Goal: Information Seeking & Learning: Learn about a topic

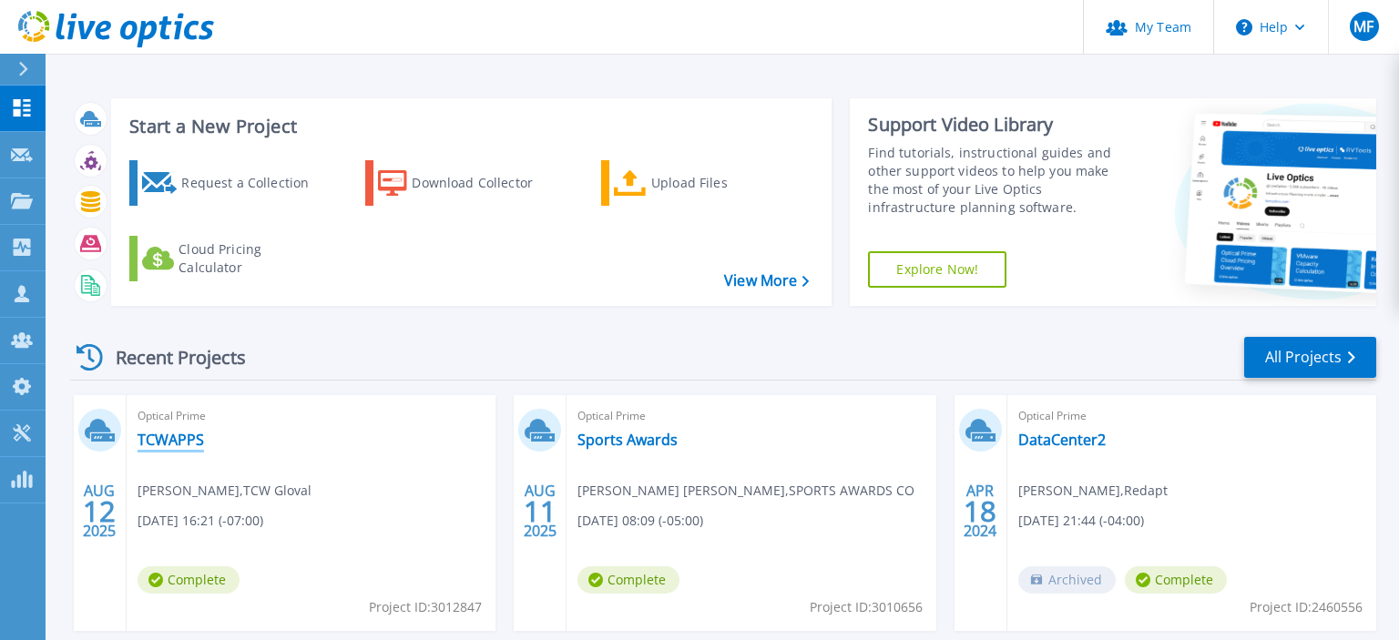
click at [147, 444] on link "TCWAPPS" at bounding box center [171, 440] width 66 height 18
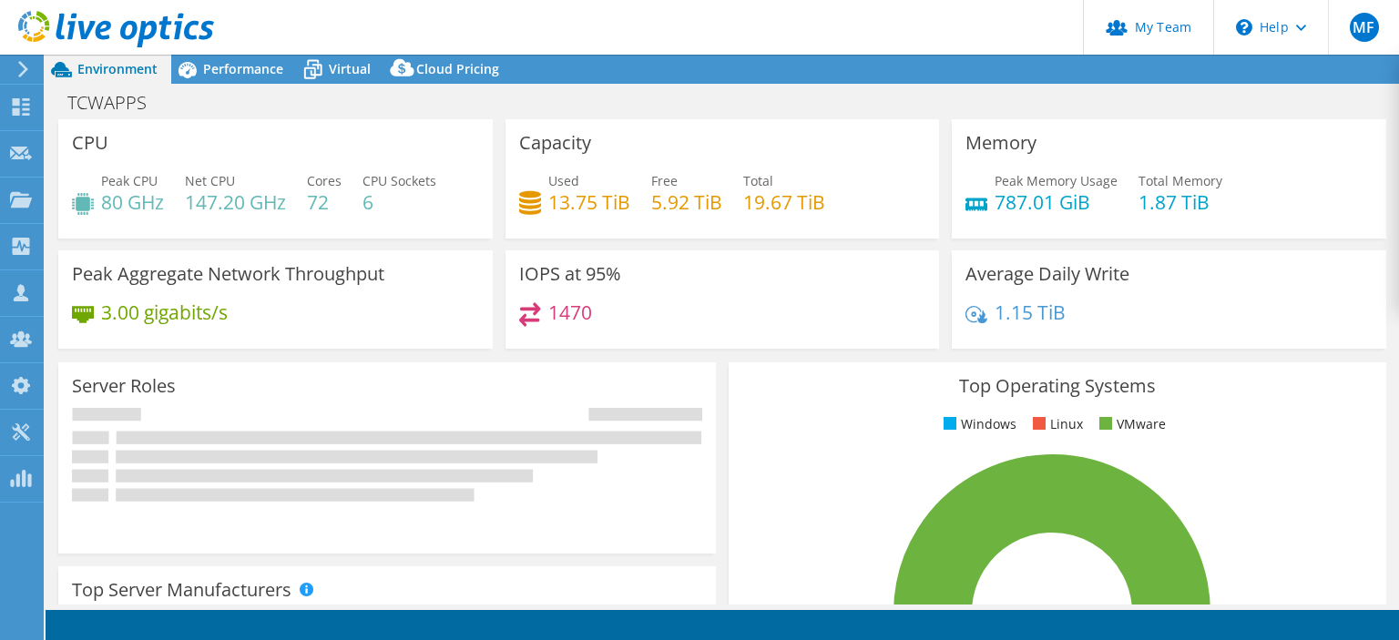
select select "USD"
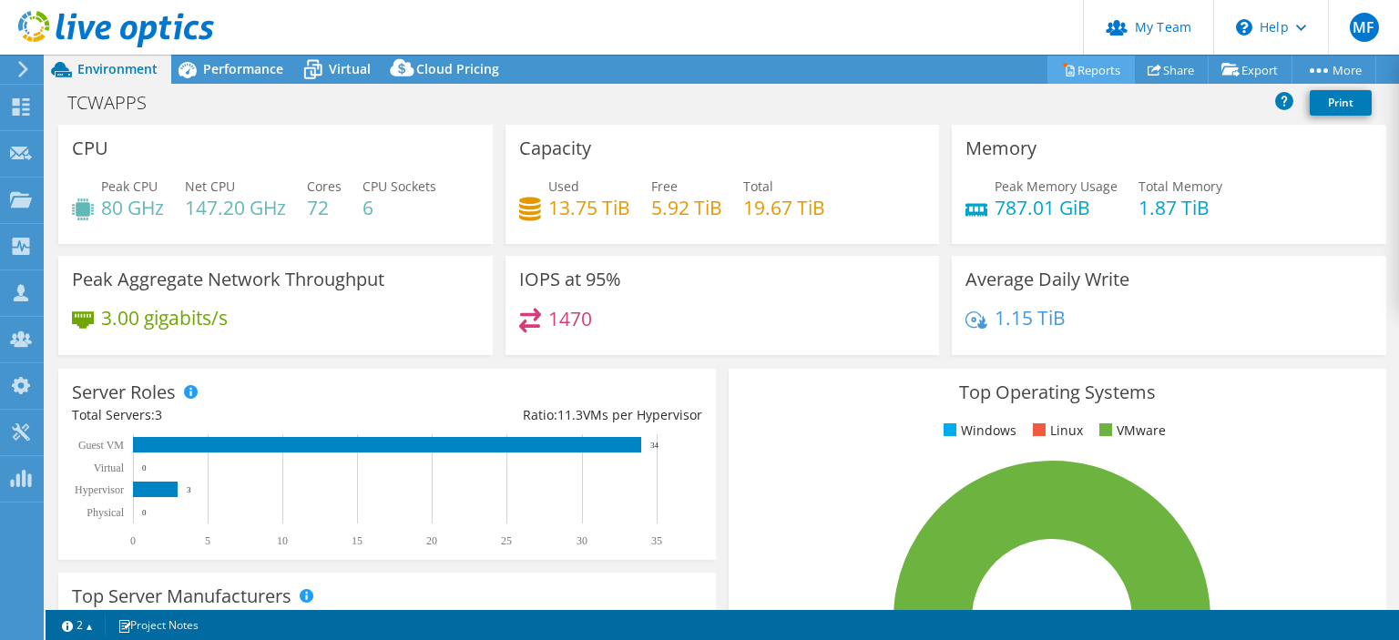
click at [1091, 65] on link "Reports" at bounding box center [1090, 70] width 87 height 28
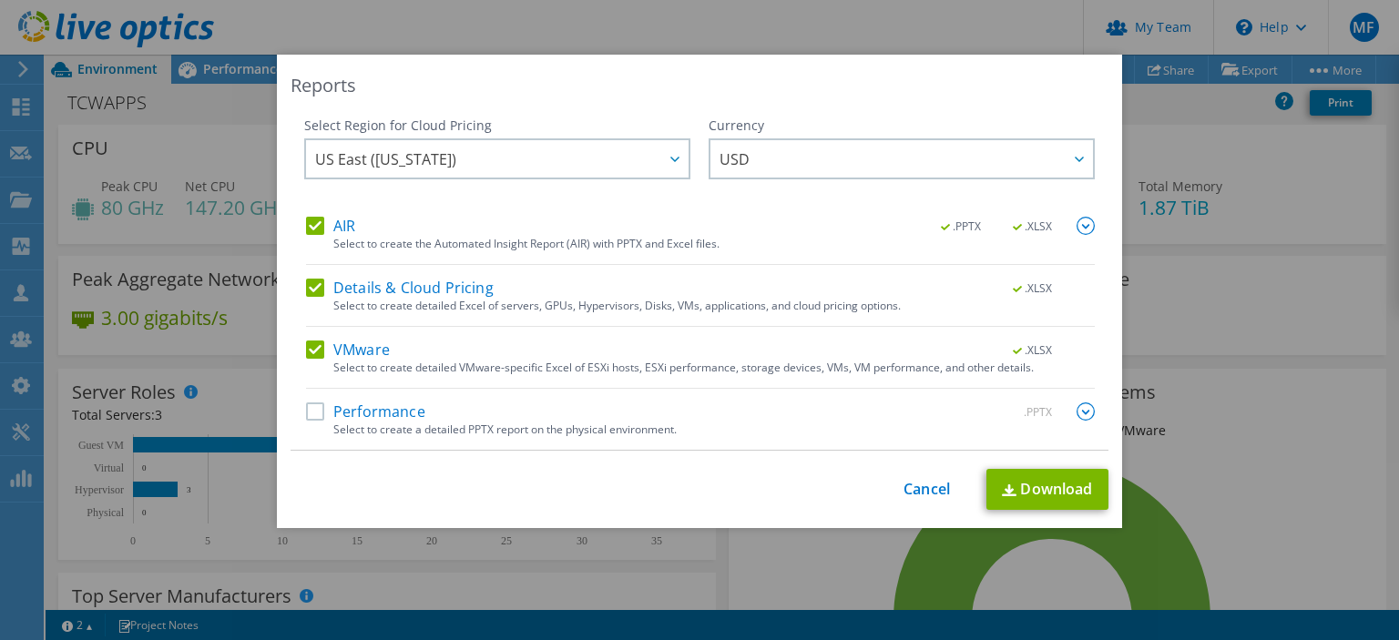
click at [318, 224] on label "AIR" at bounding box center [330, 226] width 49 height 18
click at [0, 0] on input "AIR" at bounding box center [0, 0] width 0 height 0
click at [313, 280] on label "Details & Cloud Pricing" at bounding box center [400, 288] width 188 height 18
click at [0, 0] on input "Details & Cloud Pricing" at bounding box center [0, 0] width 0 height 0
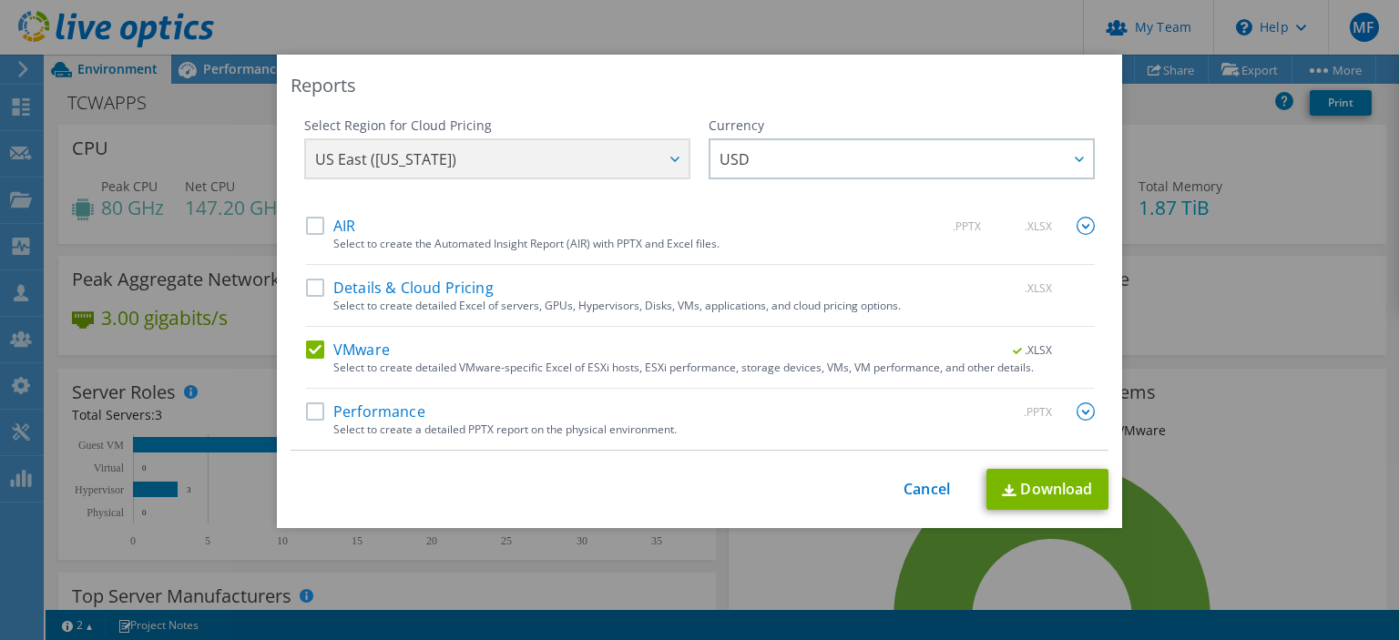
click at [310, 333] on div "AIR .PPTX .XLSX Select to create the Automated Insight Report (AIR) with PPTX a…" at bounding box center [700, 333] width 789 height 233
click at [319, 358] on label "VMware" at bounding box center [348, 350] width 84 height 18
click at [0, 0] on input "VMware" at bounding box center [0, 0] width 0 height 0
click at [319, 434] on div "Performance .PPTX Select to create a detailed PPTX report on the physical envir…" at bounding box center [700, 426] width 789 height 47
click at [316, 402] on div "AIR .PPTX .XLSX Select to create the Automated Insight Report (AIR) with PPTX a…" at bounding box center [700, 333] width 789 height 233
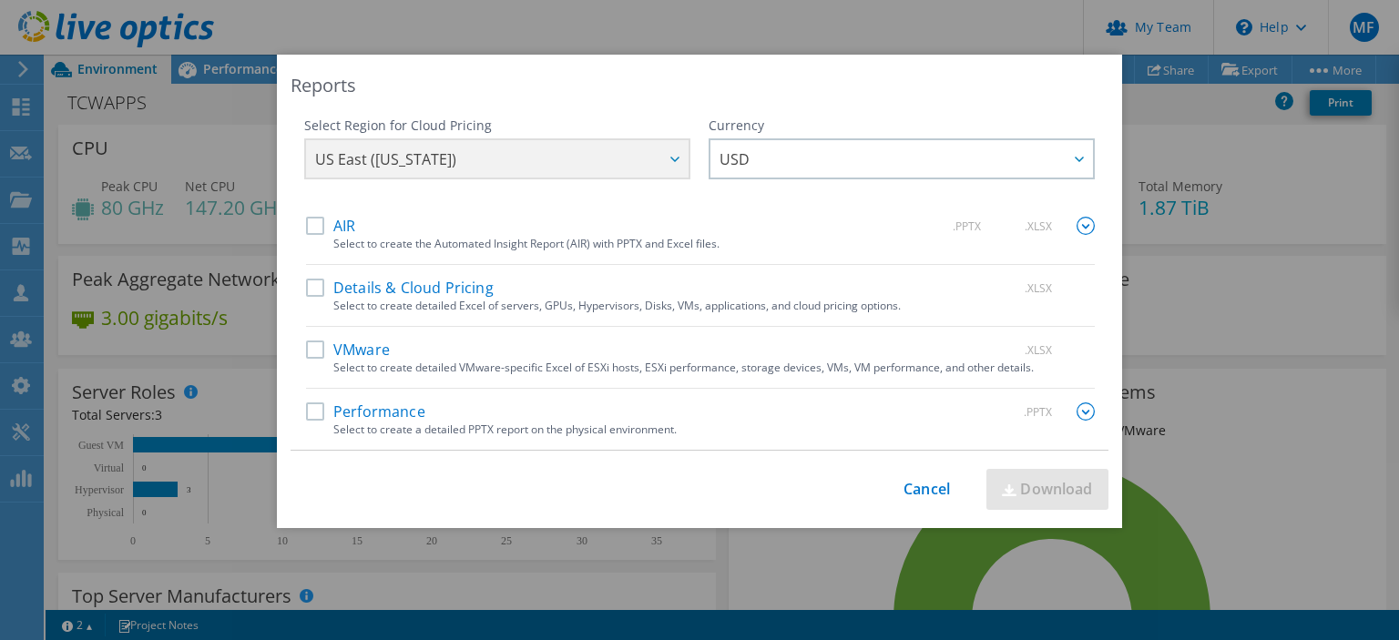
click at [326, 413] on label "Performance" at bounding box center [365, 412] width 119 height 18
click at [0, 0] on input "Performance" at bounding box center [0, 0] width 0 height 0
click at [1058, 486] on link "Download" at bounding box center [1047, 489] width 122 height 41
click at [923, 484] on link "Cancel" at bounding box center [926, 489] width 46 height 17
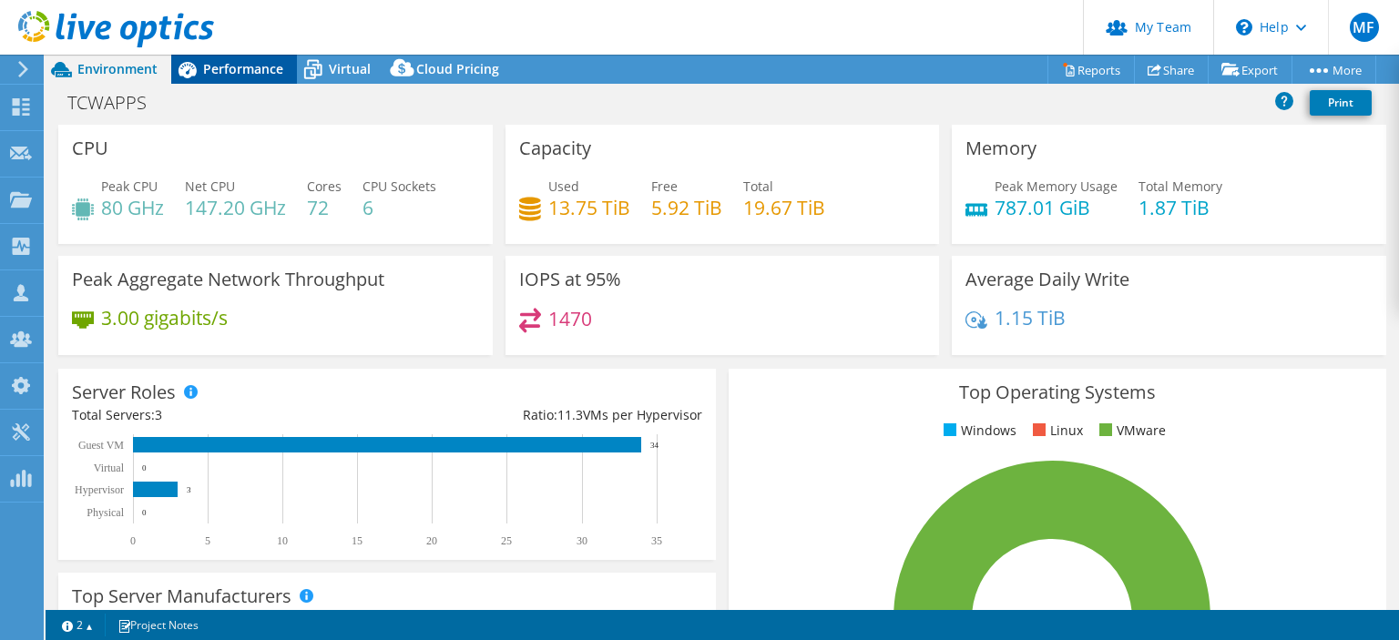
click at [210, 78] on div "Performance" at bounding box center [234, 69] width 126 height 29
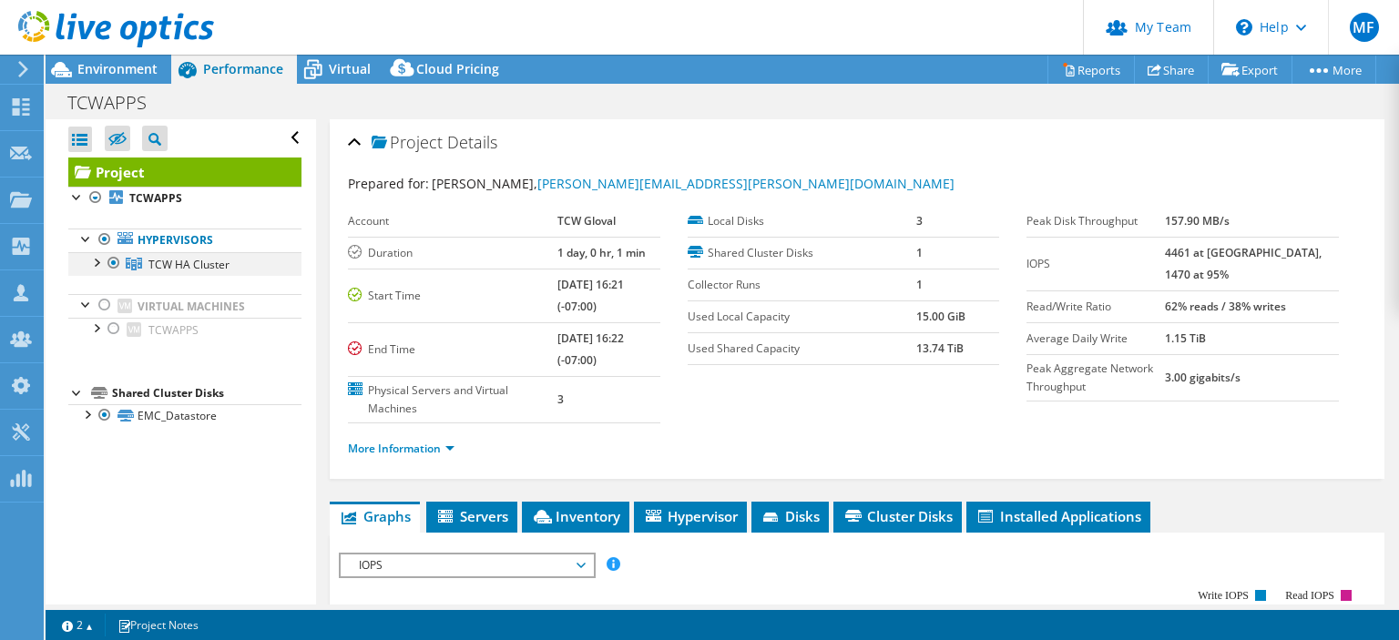
click at [97, 260] on div at bounding box center [96, 261] width 18 height 18
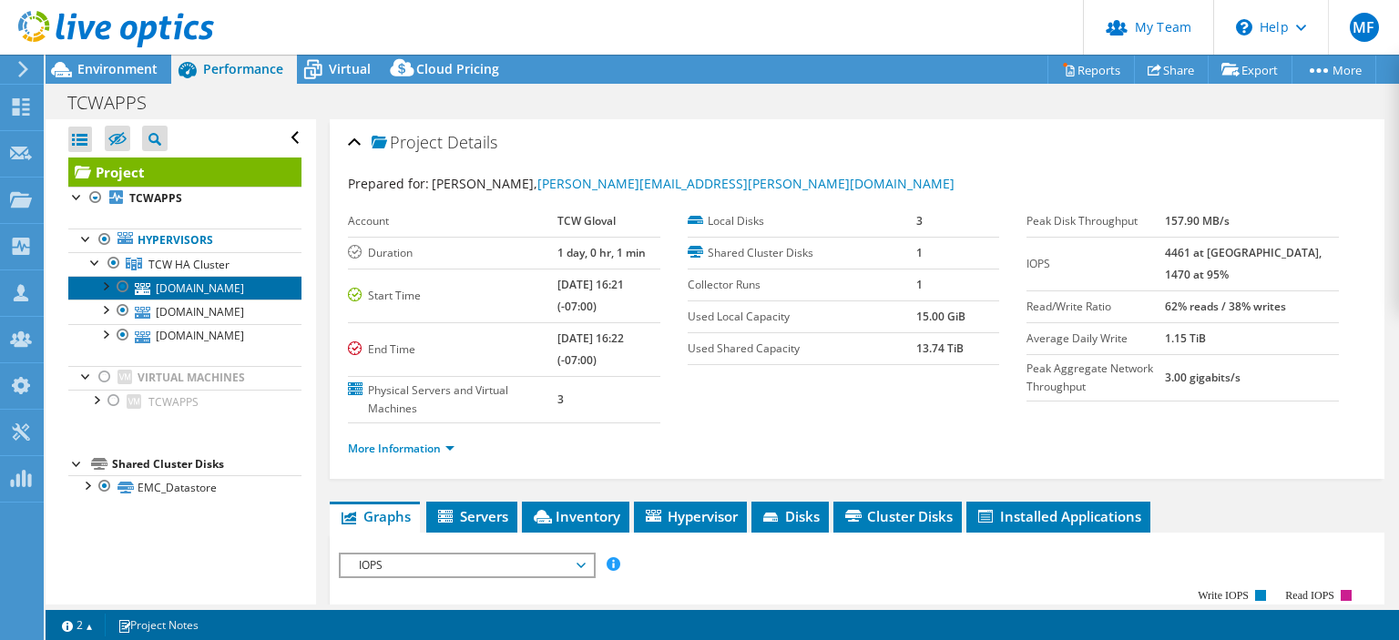
click at [194, 290] on link "[DOMAIN_NAME]" at bounding box center [184, 288] width 233 height 24
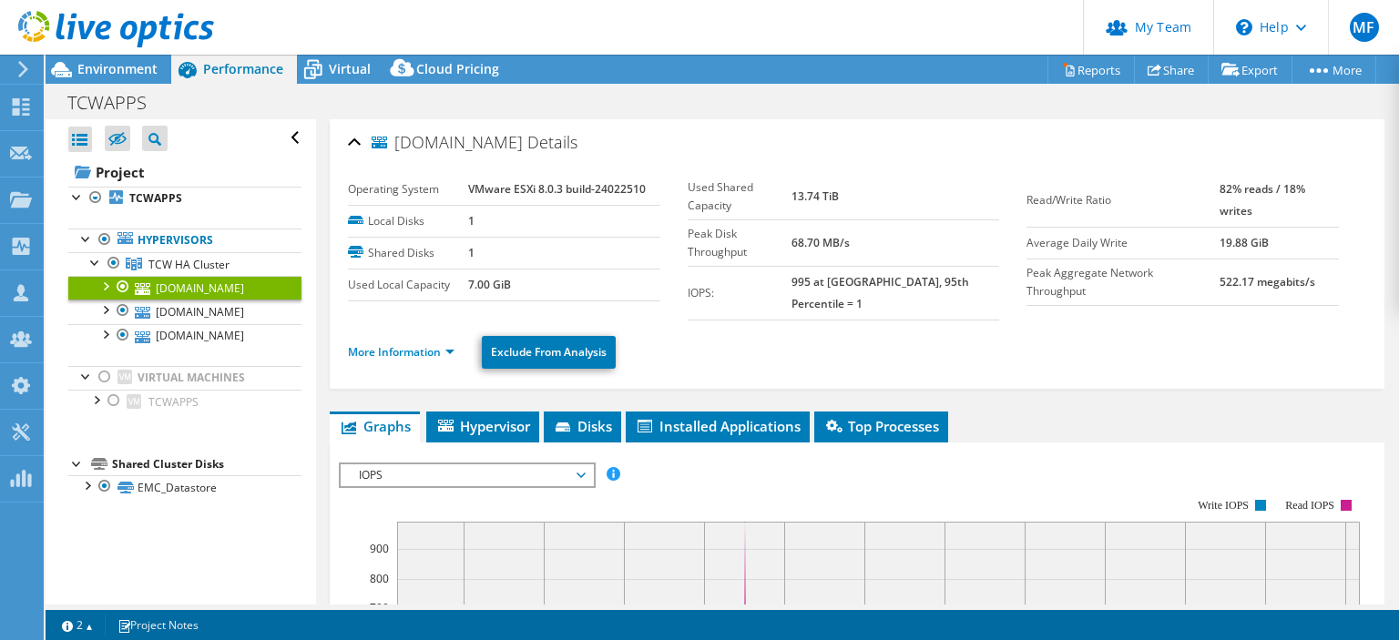
click at [406, 331] on ul "More Information Exclude From Analysis" at bounding box center [857, 349] width 1018 height 37
click at [400, 344] on link "More Information" at bounding box center [401, 351] width 107 height 15
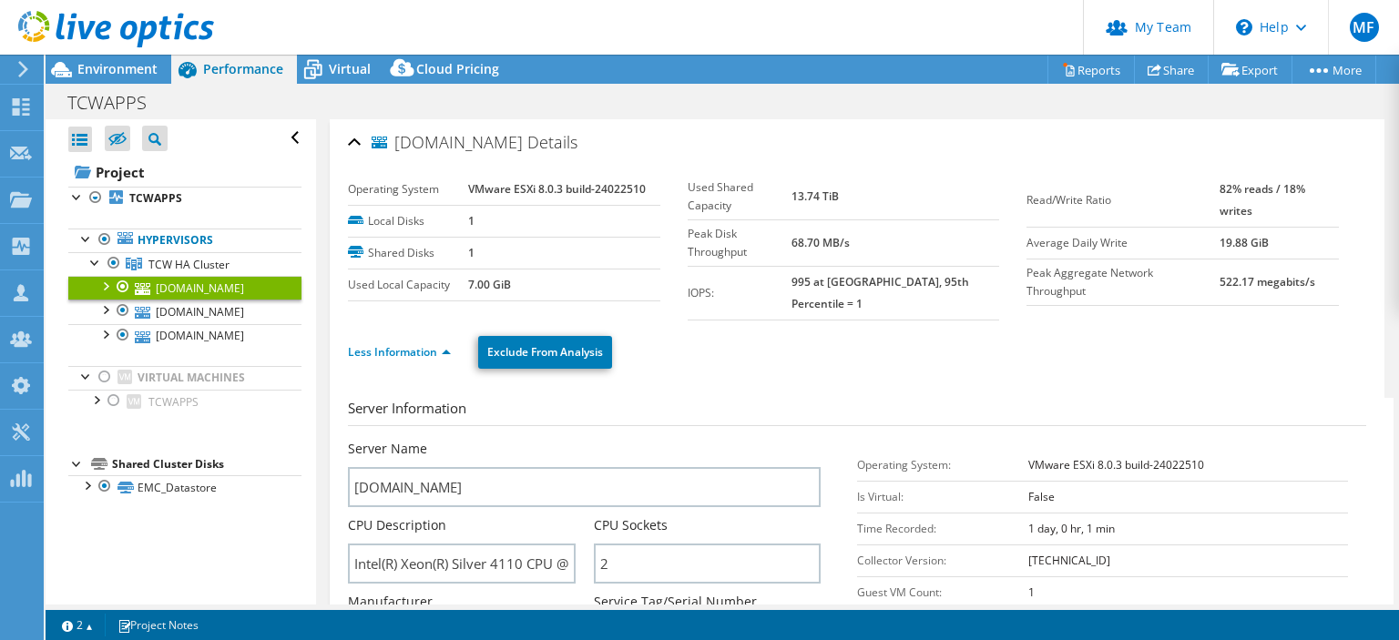
click at [770, 351] on ul "Less Information Exclude From Analysis" at bounding box center [857, 349] width 1018 height 37
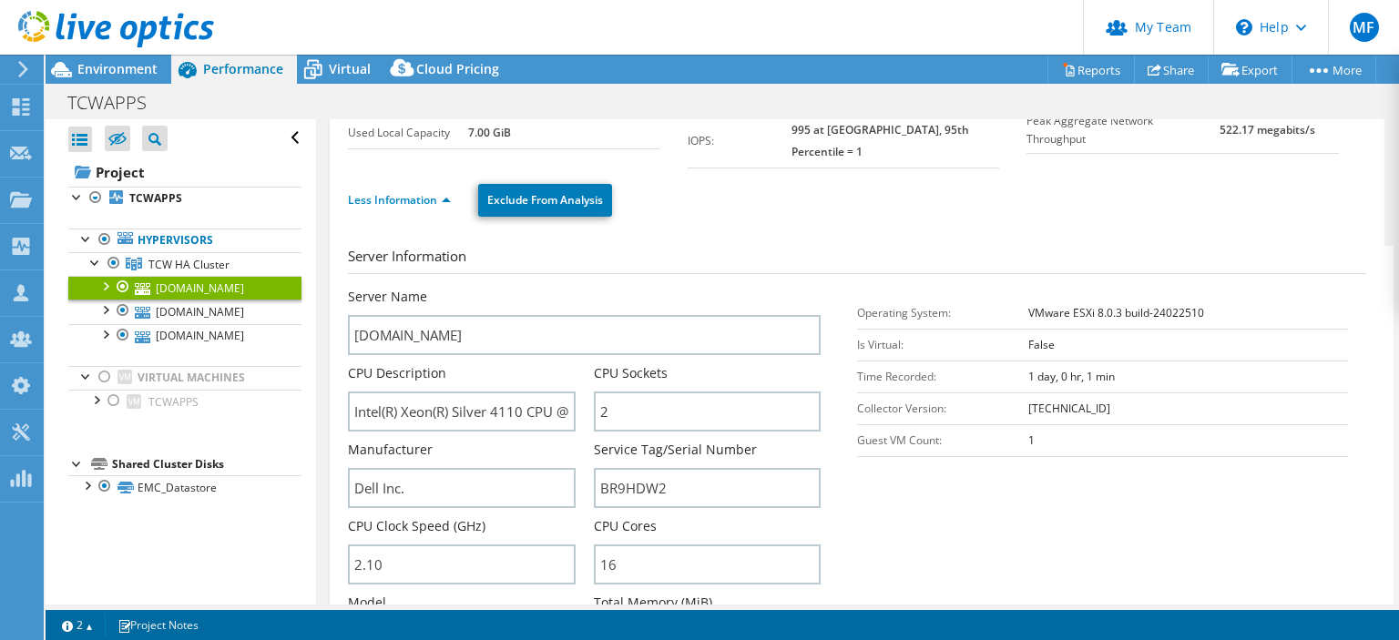
scroll to position [175, 0]
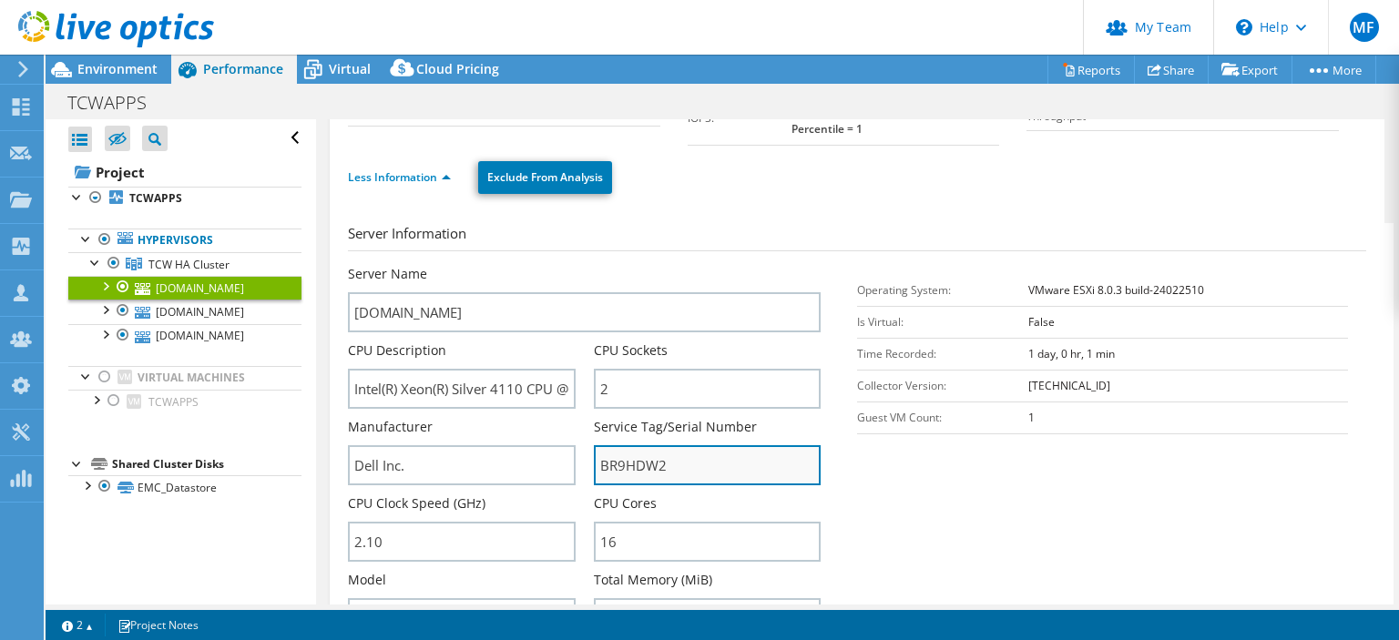
click at [627, 456] on input "BR9HDW2" at bounding box center [707, 465] width 227 height 40
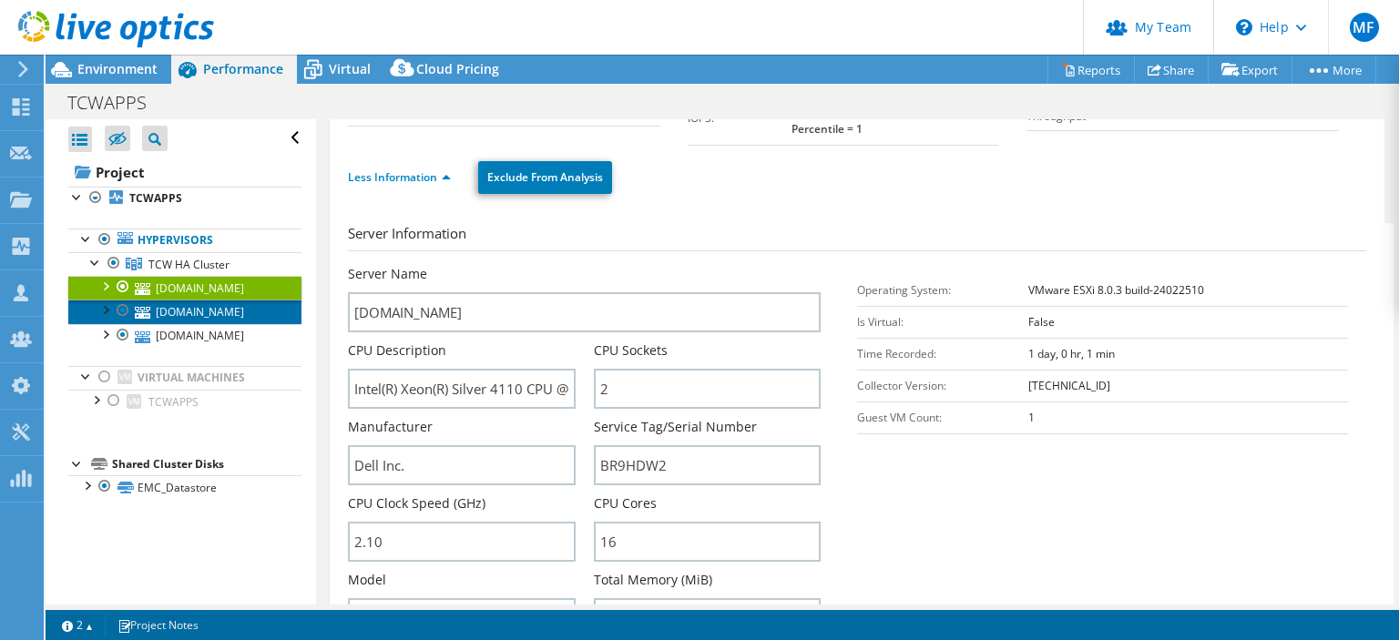
click at [169, 318] on link "[DOMAIN_NAME]" at bounding box center [184, 312] width 233 height 24
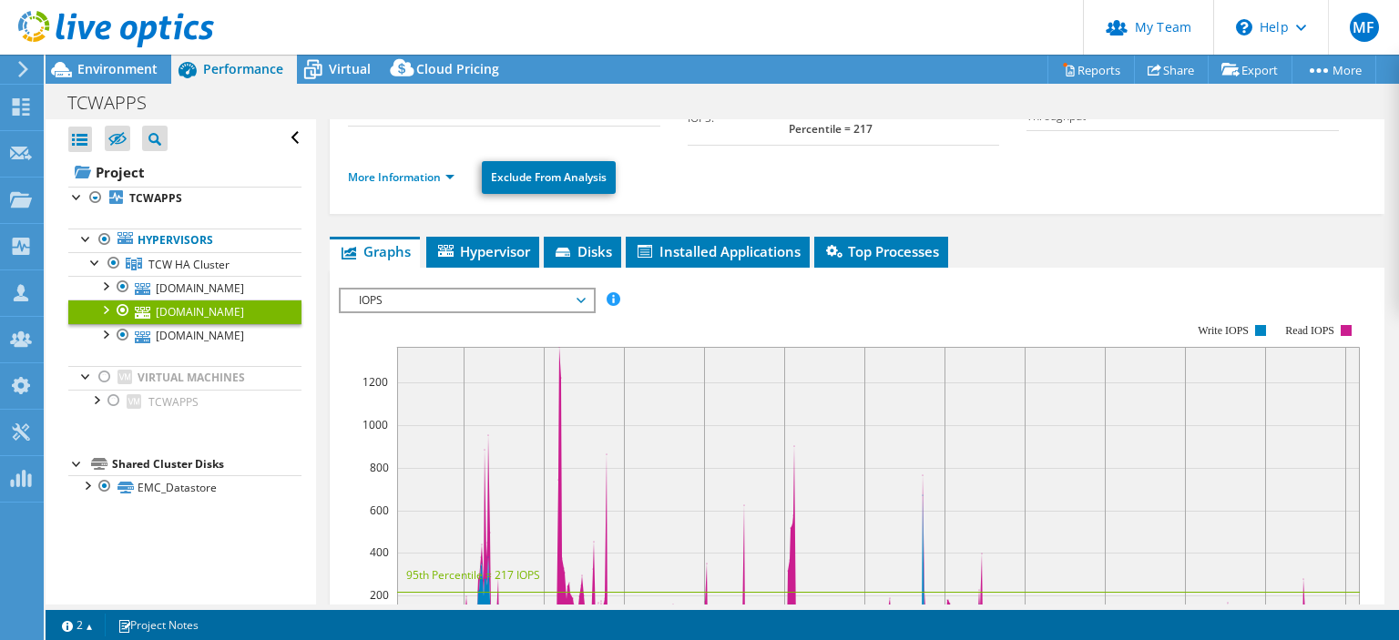
click at [392, 172] on ul "More Information Exclude From Analysis" at bounding box center [857, 175] width 1018 height 37
click at [393, 157] on ul "More Information Exclude From Analysis" at bounding box center [857, 175] width 1018 height 37
click at [392, 169] on link "More Information" at bounding box center [401, 176] width 107 height 15
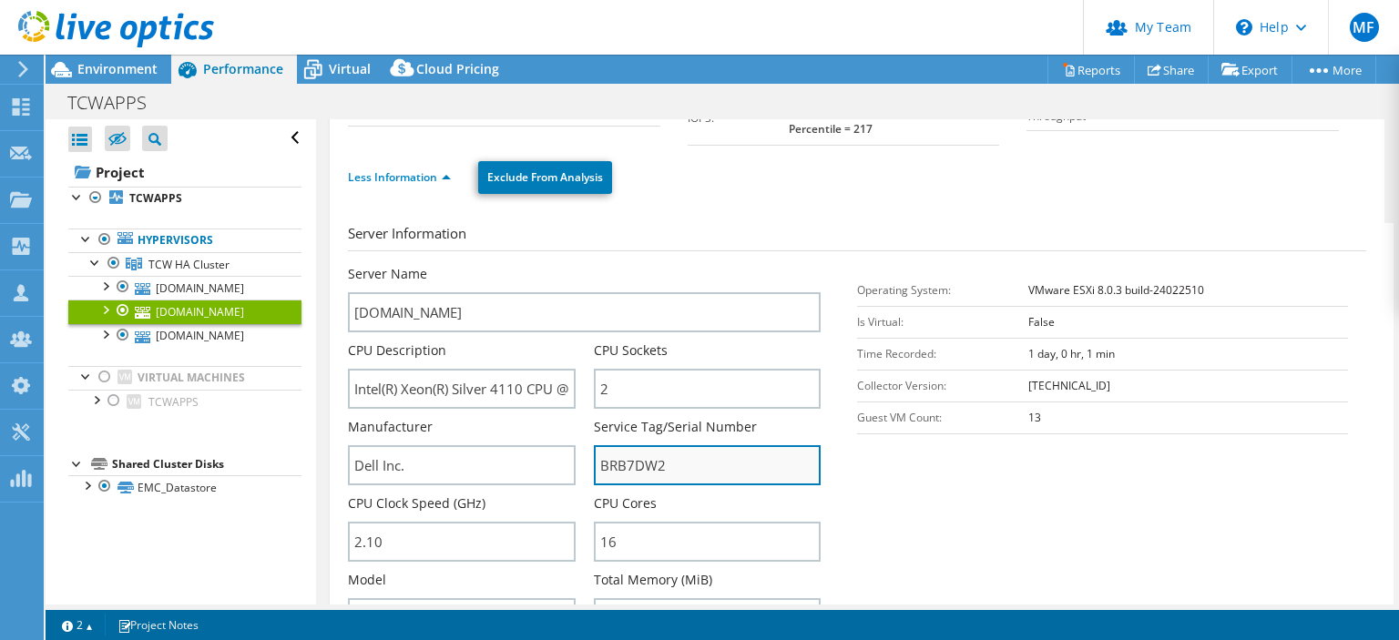
click at [639, 445] on input "BRB7DW2" at bounding box center [707, 465] width 227 height 40
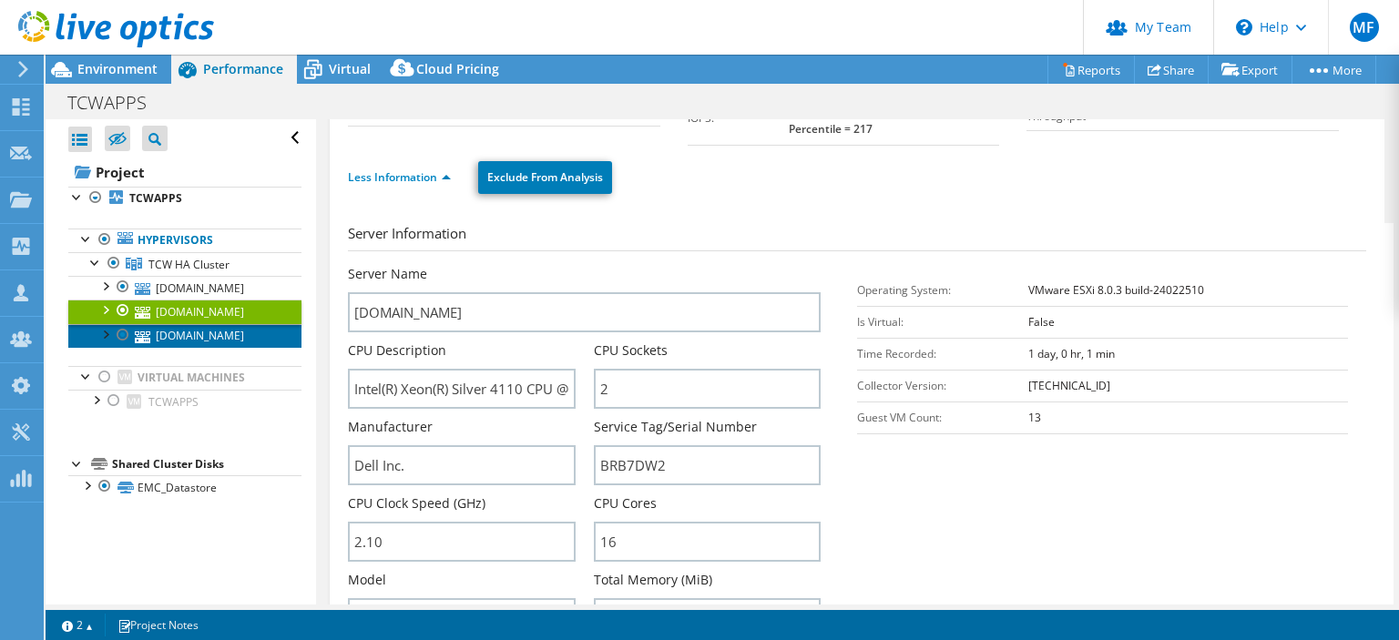
click at [227, 340] on link "[DOMAIN_NAME]" at bounding box center [184, 336] width 233 height 24
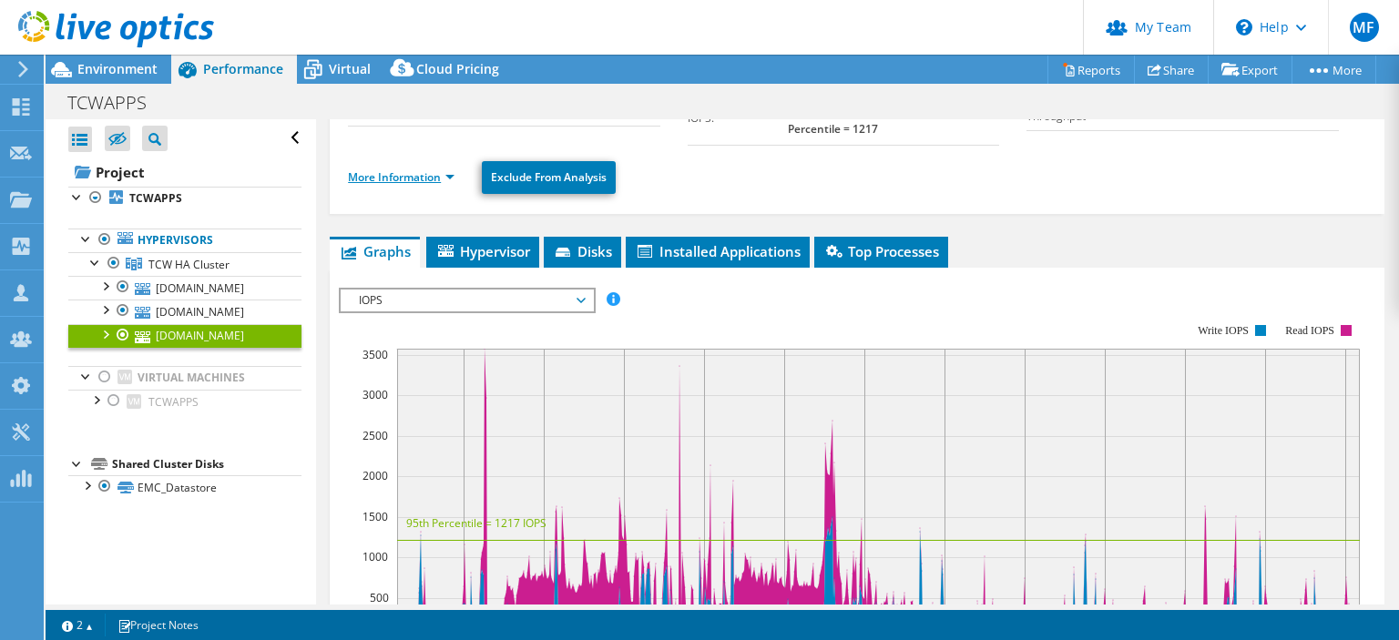
click at [421, 169] on link "More Information" at bounding box center [401, 176] width 107 height 15
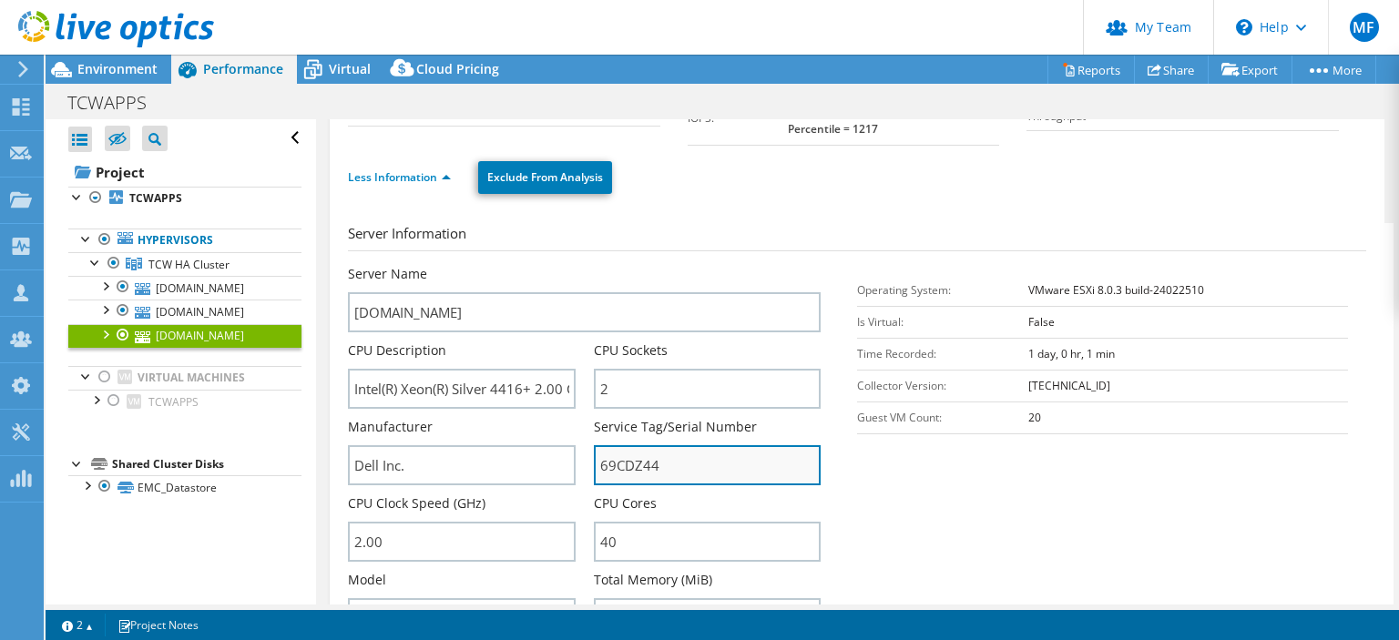
click at [632, 446] on input "69CDZ44" at bounding box center [707, 465] width 227 height 40
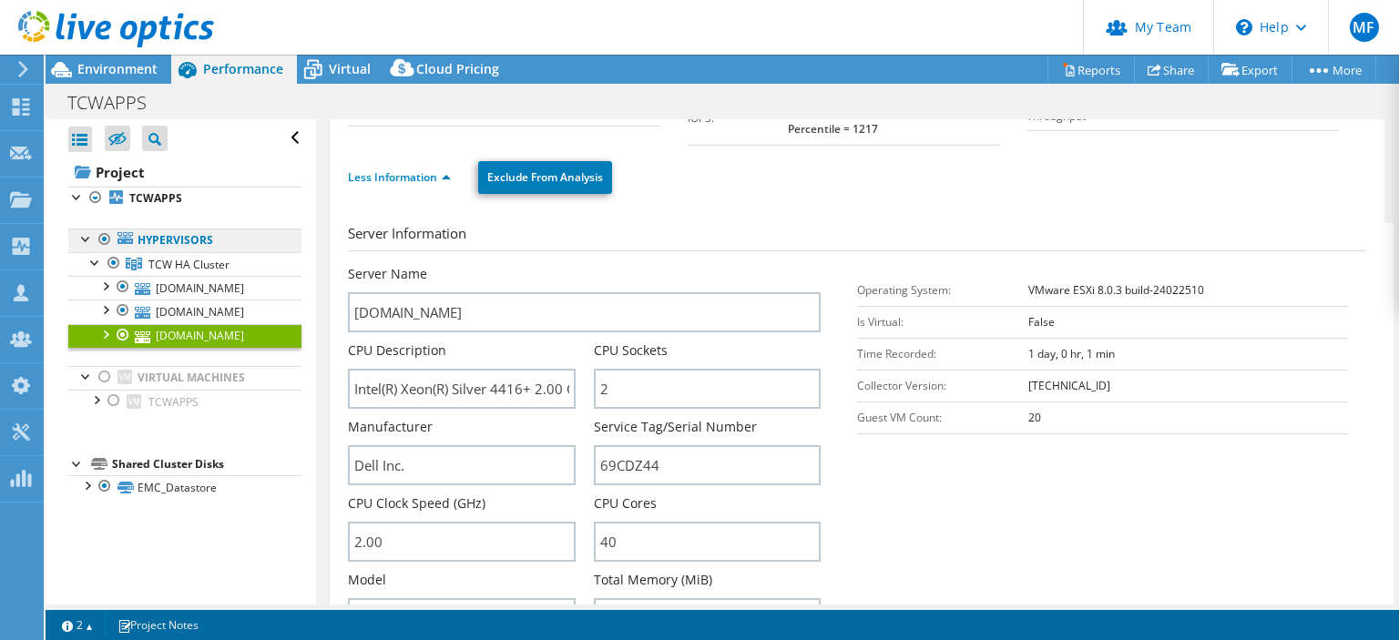
click at [156, 239] on link "Hypervisors" at bounding box center [184, 241] width 233 height 24
click at [191, 264] on span "TCW HA Cluster" at bounding box center [188, 264] width 81 height 15
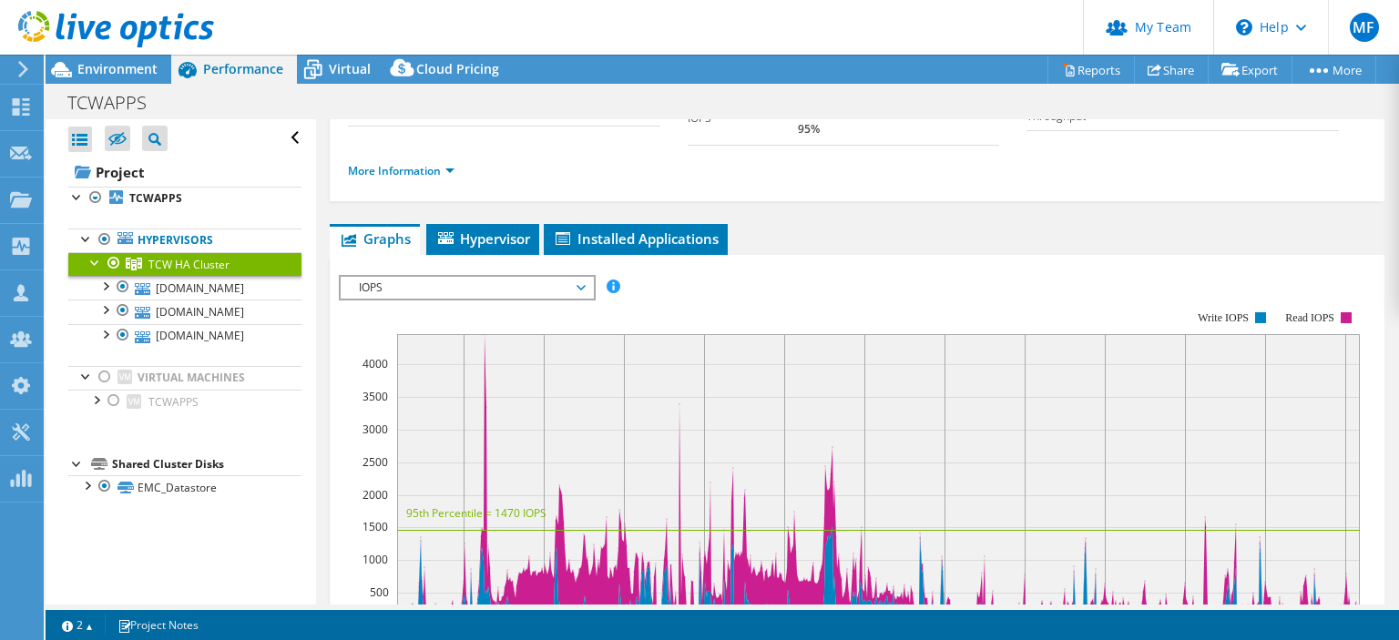
scroll to position [0, 0]
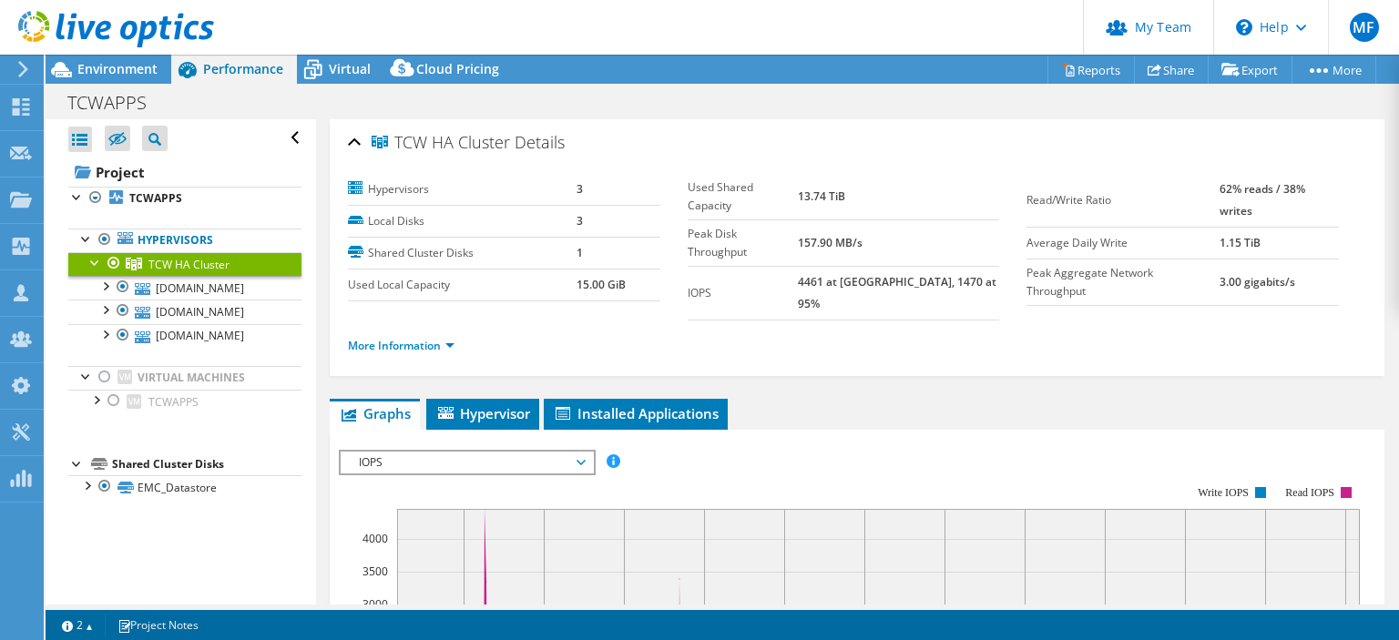
click at [360, 138] on div "TCW HA Cluster Details" at bounding box center [857, 143] width 1018 height 39
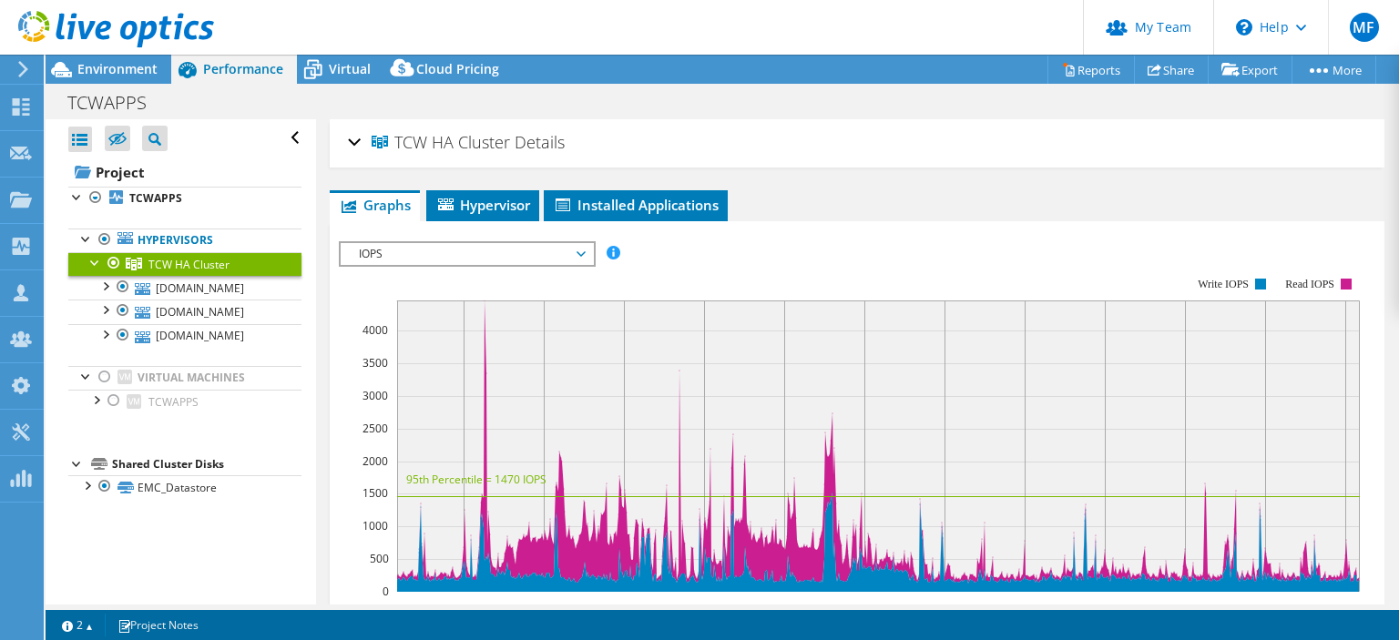
click at [359, 140] on div "TCW HA Cluster Details" at bounding box center [857, 143] width 1018 height 39
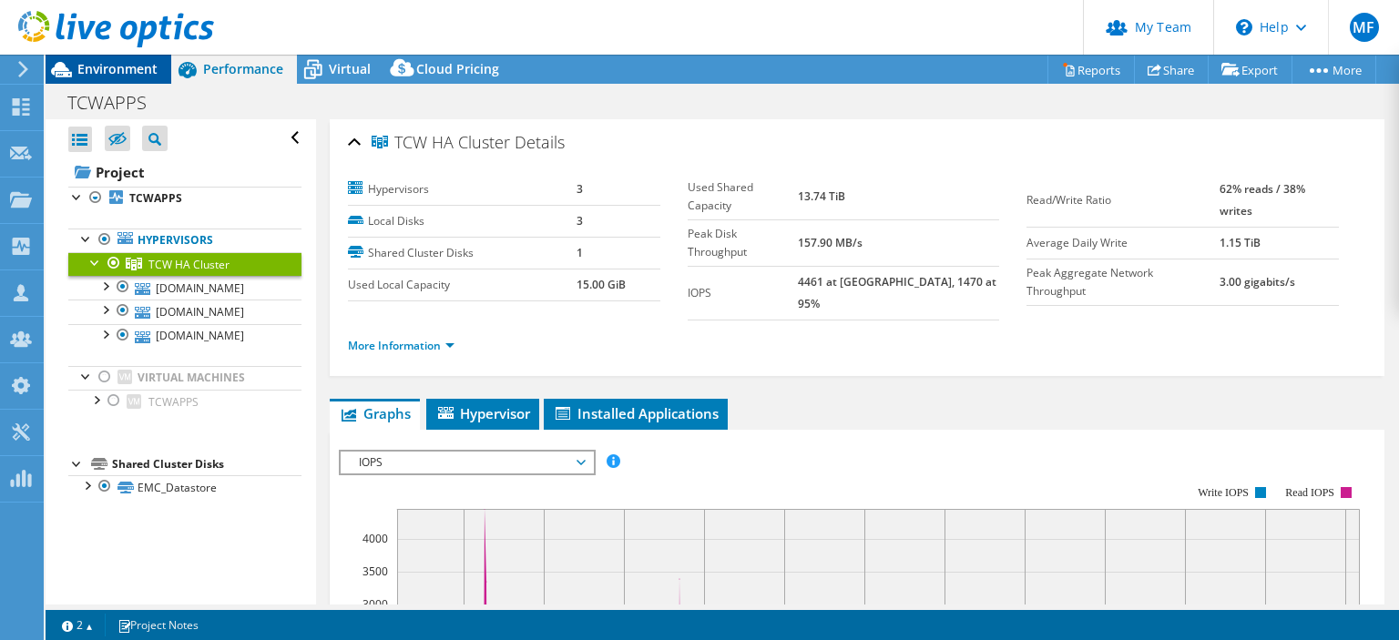
click at [133, 67] on span "Environment" at bounding box center [117, 68] width 80 height 17
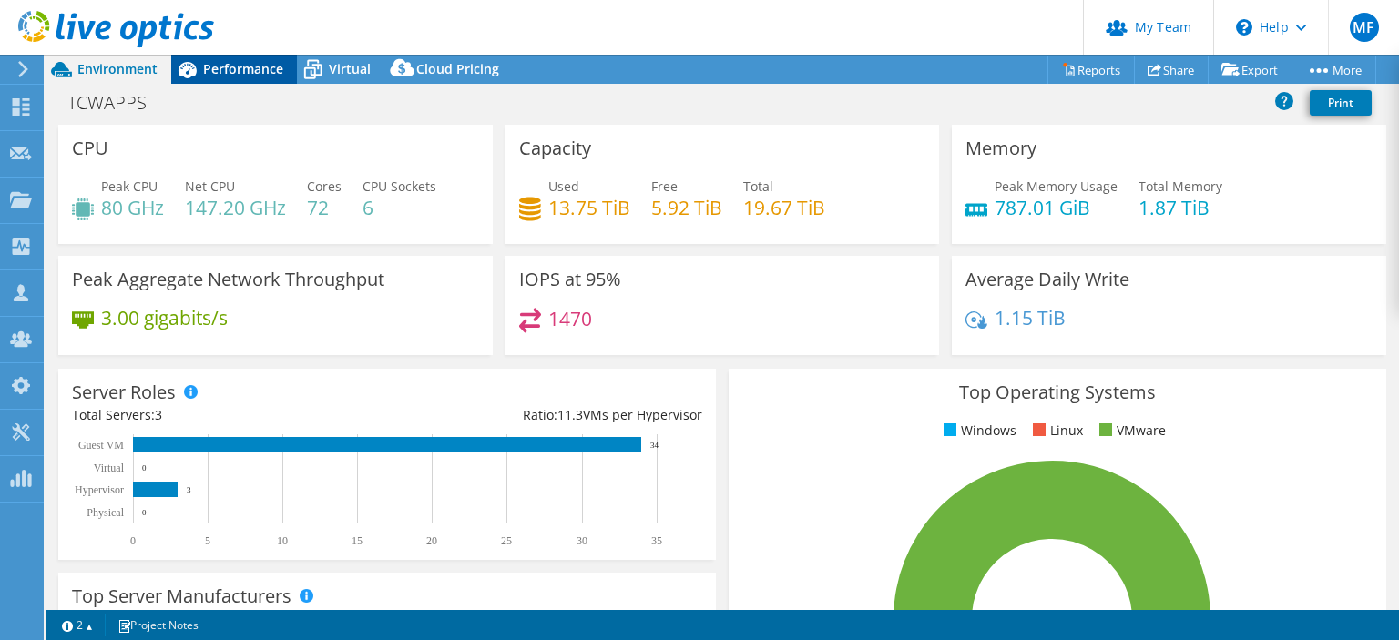
click at [232, 71] on span "Performance" at bounding box center [243, 68] width 80 height 17
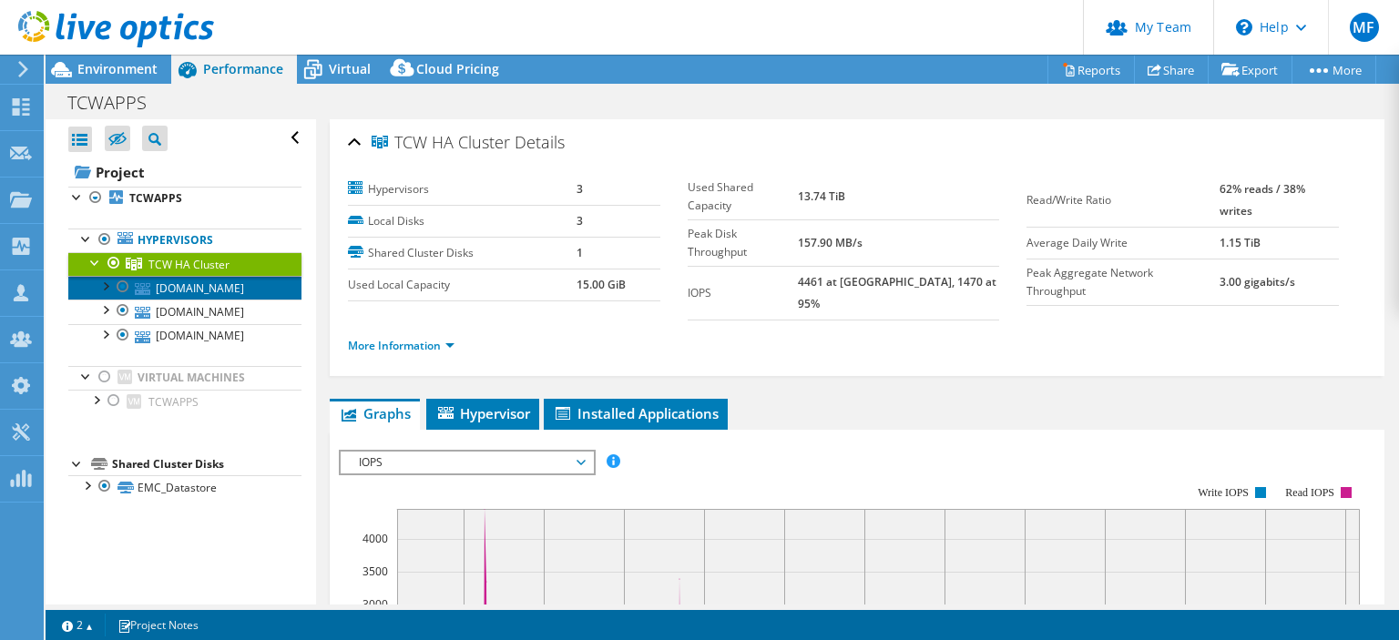
click at [206, 286] on link "[DOMAIN_NAME]" at bounding box center [184, 288] width 233 height 24
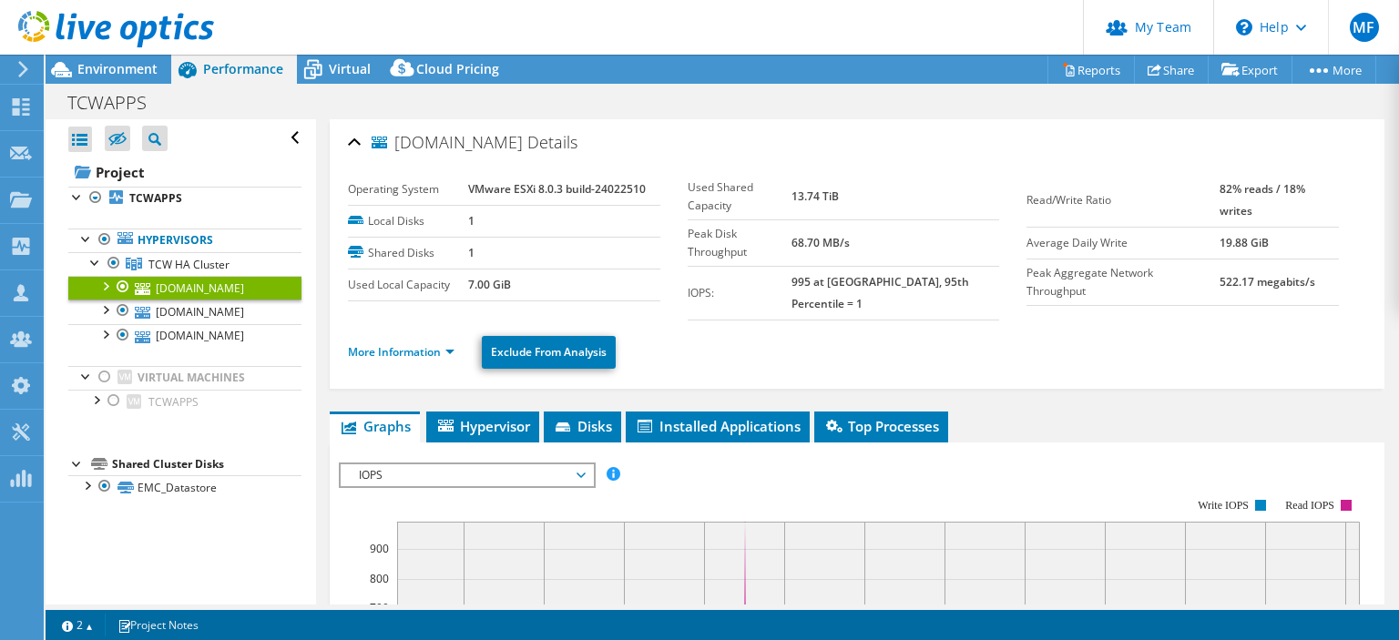
click at [531, 464] on span "IOPS" at bounding box center [467, 475] width 234 height 22
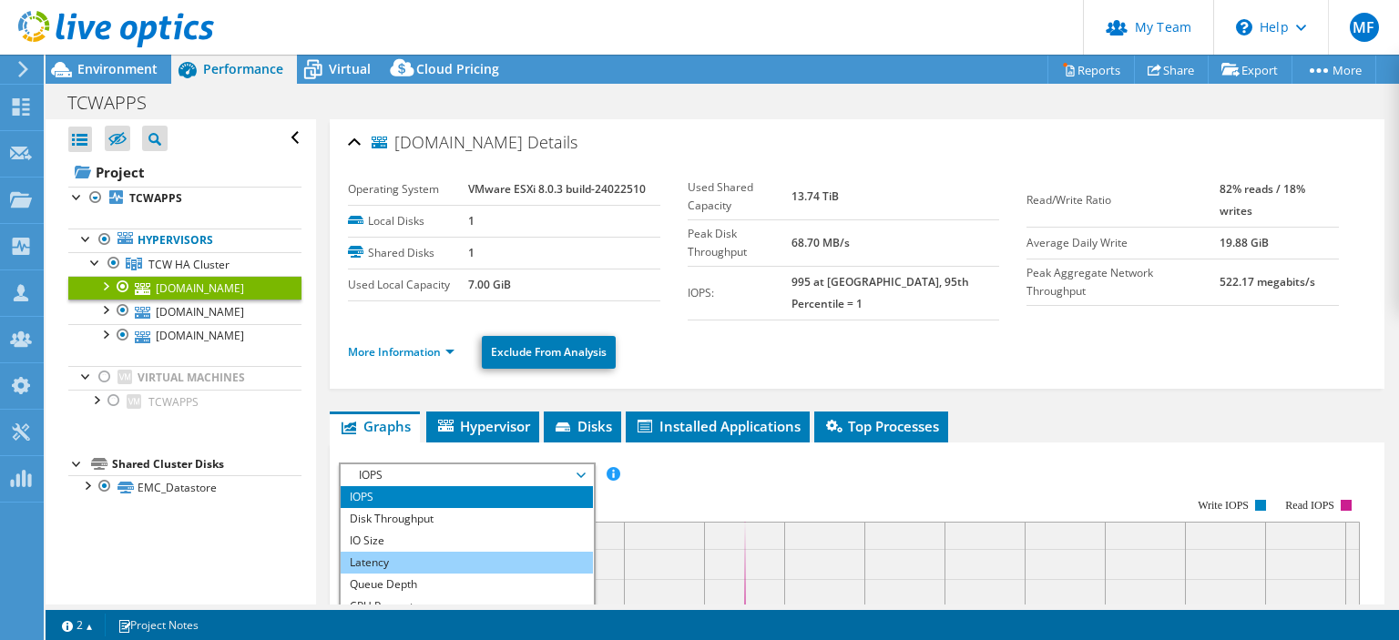
click at [464, 552] on li "Latency" at bounding box center [467, 563] width 252 height 22
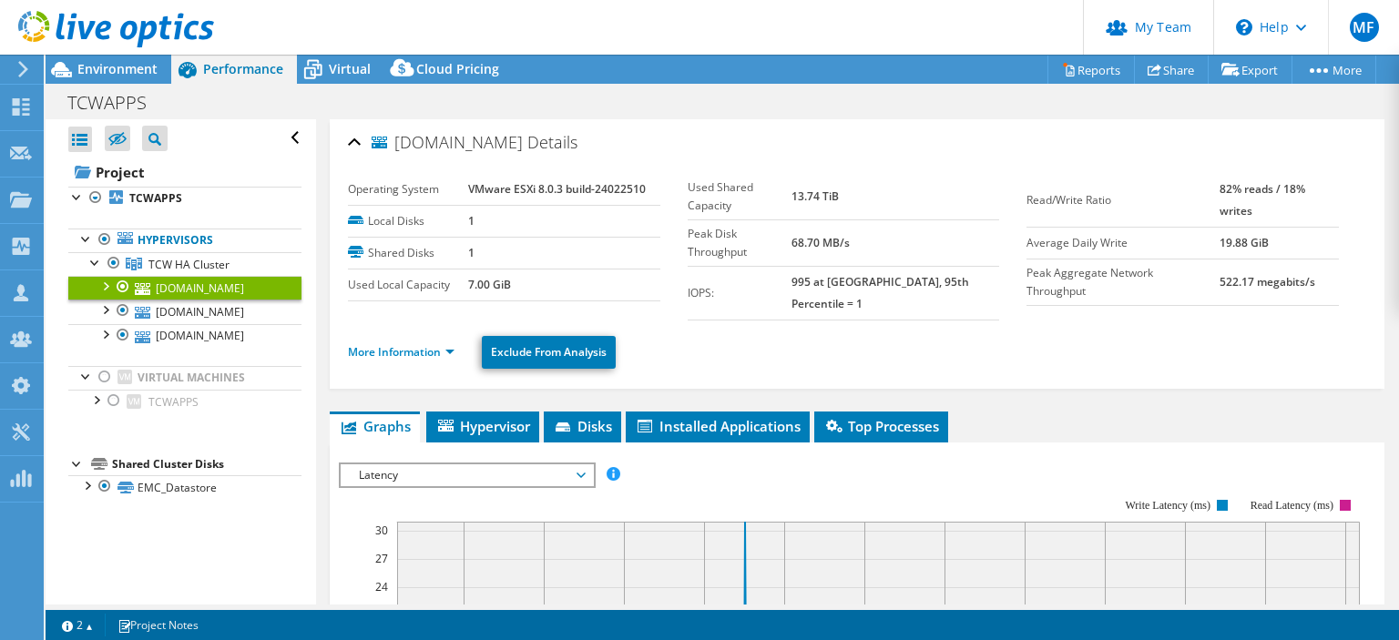
click at [891, 463] on div "IOPS Disk Throughput IO Size Latency Queue Depth CPU Percentage Memory Page Fau…" at bounding box center [857, 475] width 1036 height 25
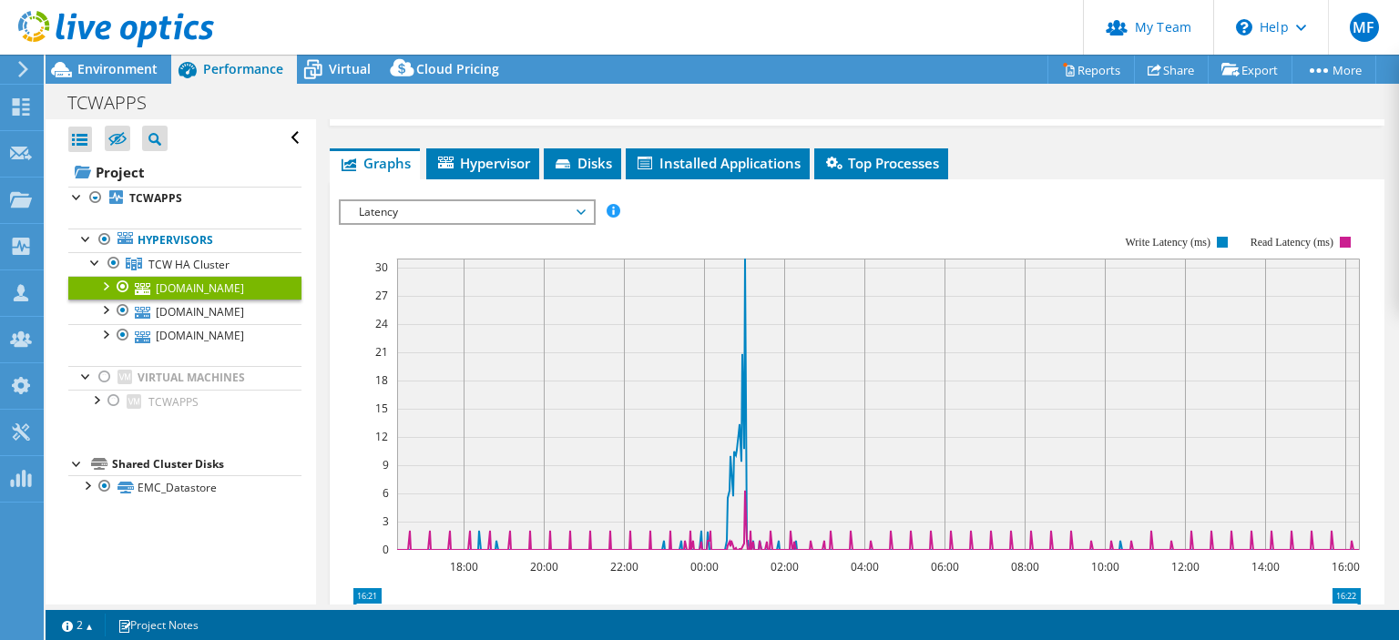
scroll to position [271, 0]
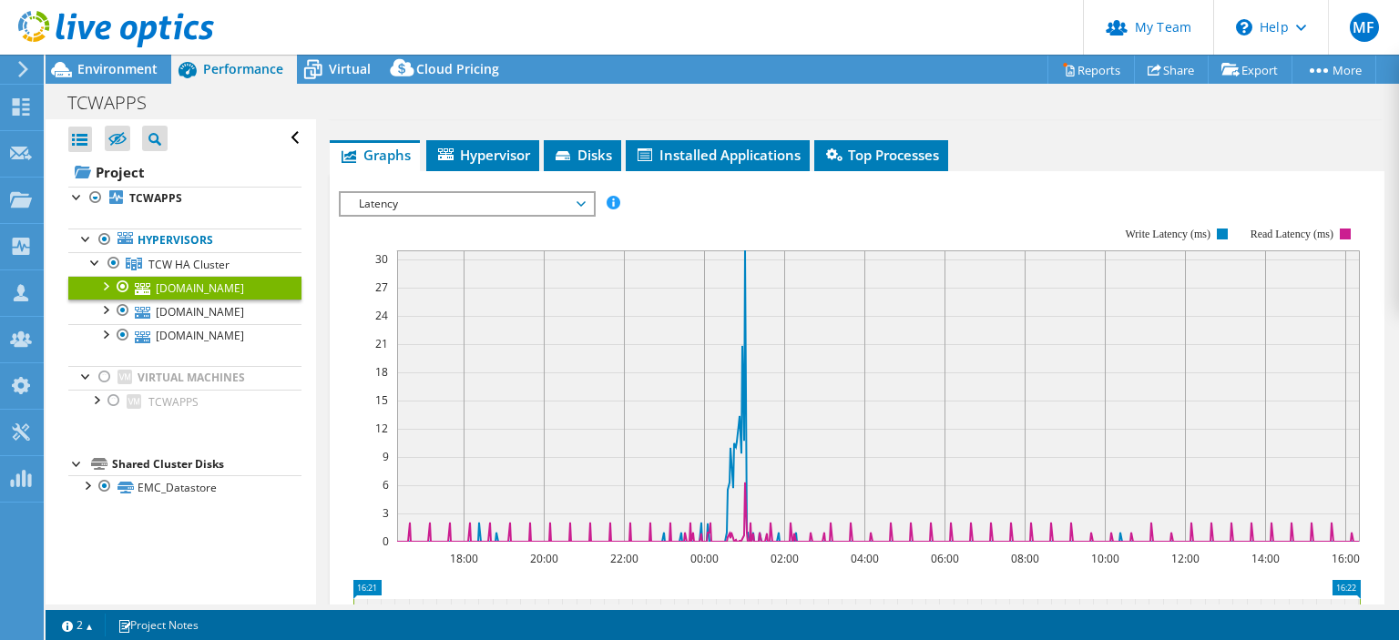
click at [423, 193] on span "Latency" at bounding box center [467, 204] width 234 height 22
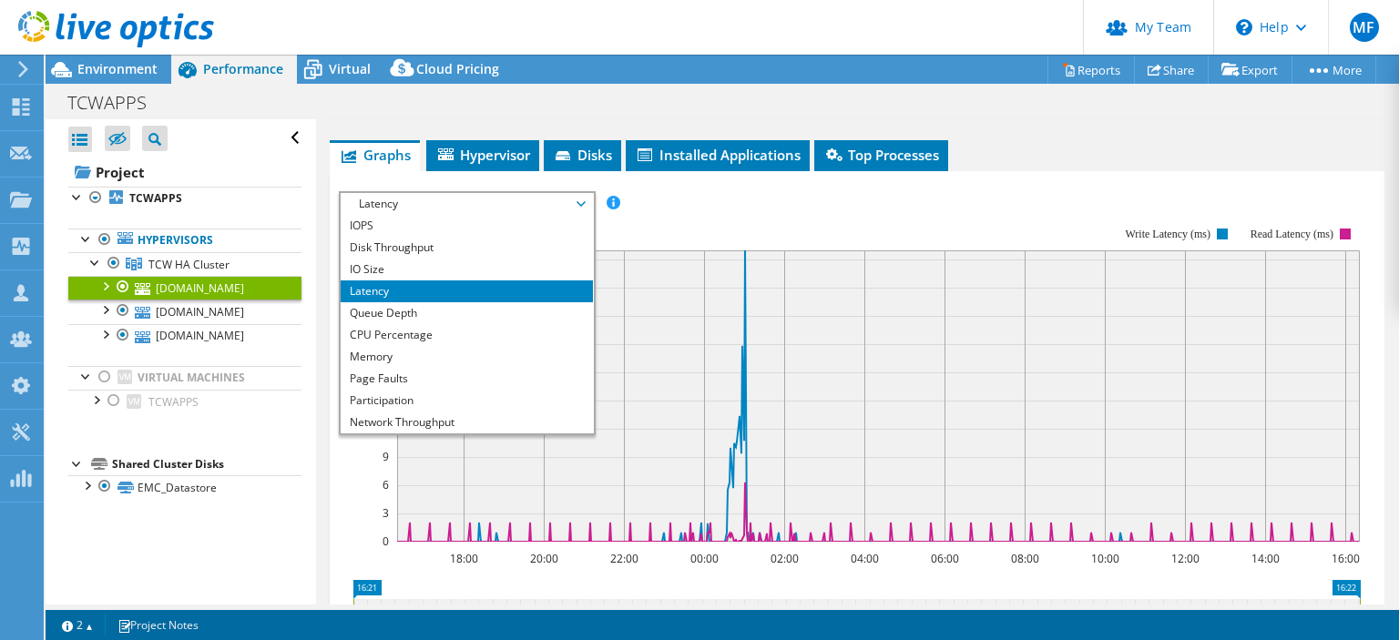
click at [794, 206] on rect at bounding box center [850, 384] width 1022 height 364
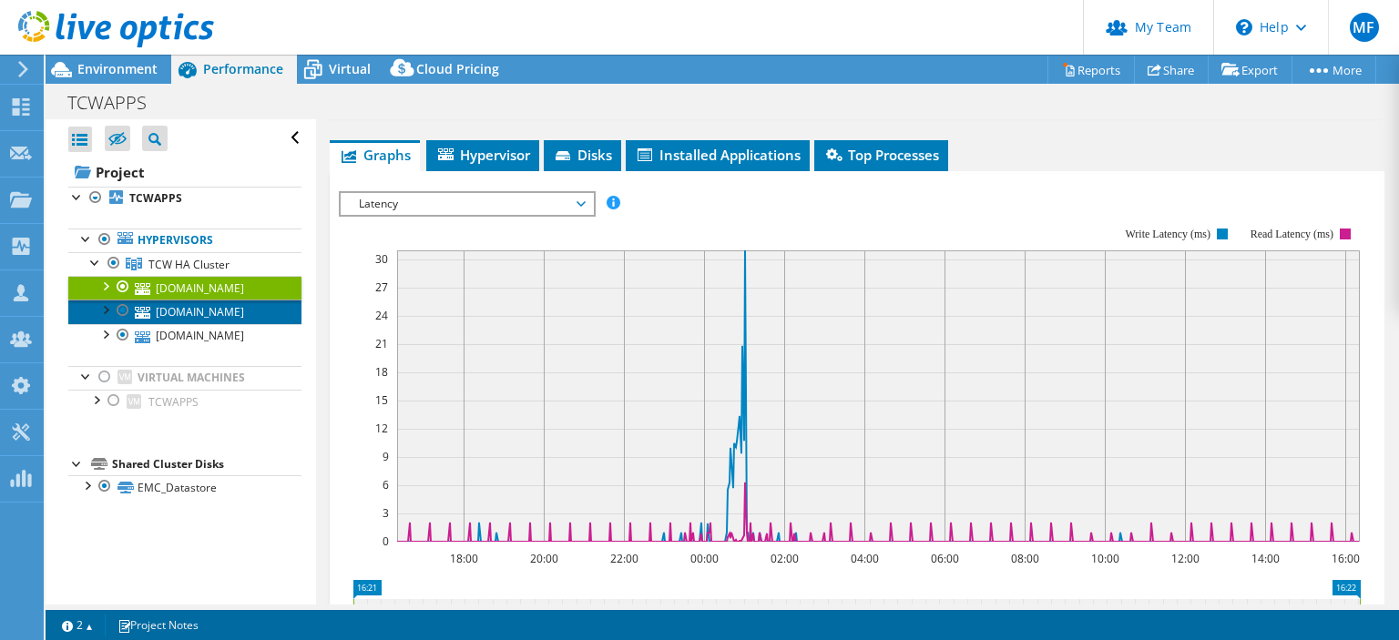
click at [208, 310] on link "[DOMAIN_NAME]" at bounding box center [184, 312] width 233 height 24
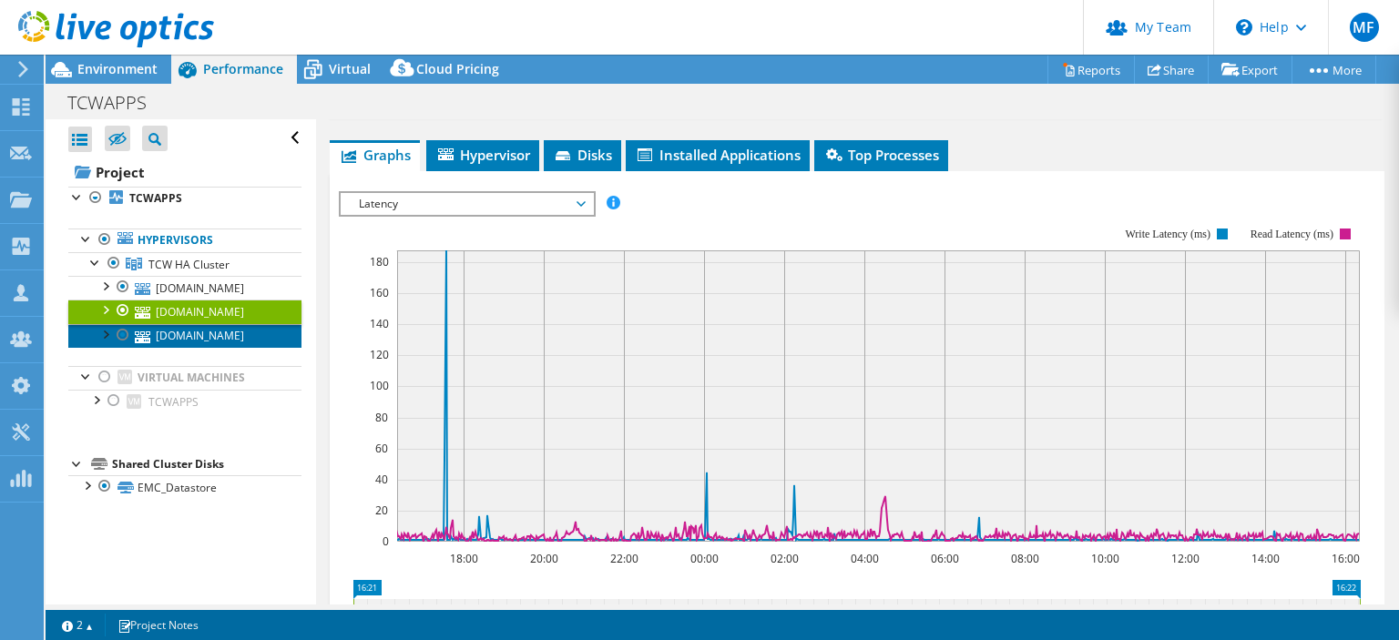
click at [210, 336] on link "[DOMAIN_NAME]" at bounding box center [184, 336] width 233 height 24
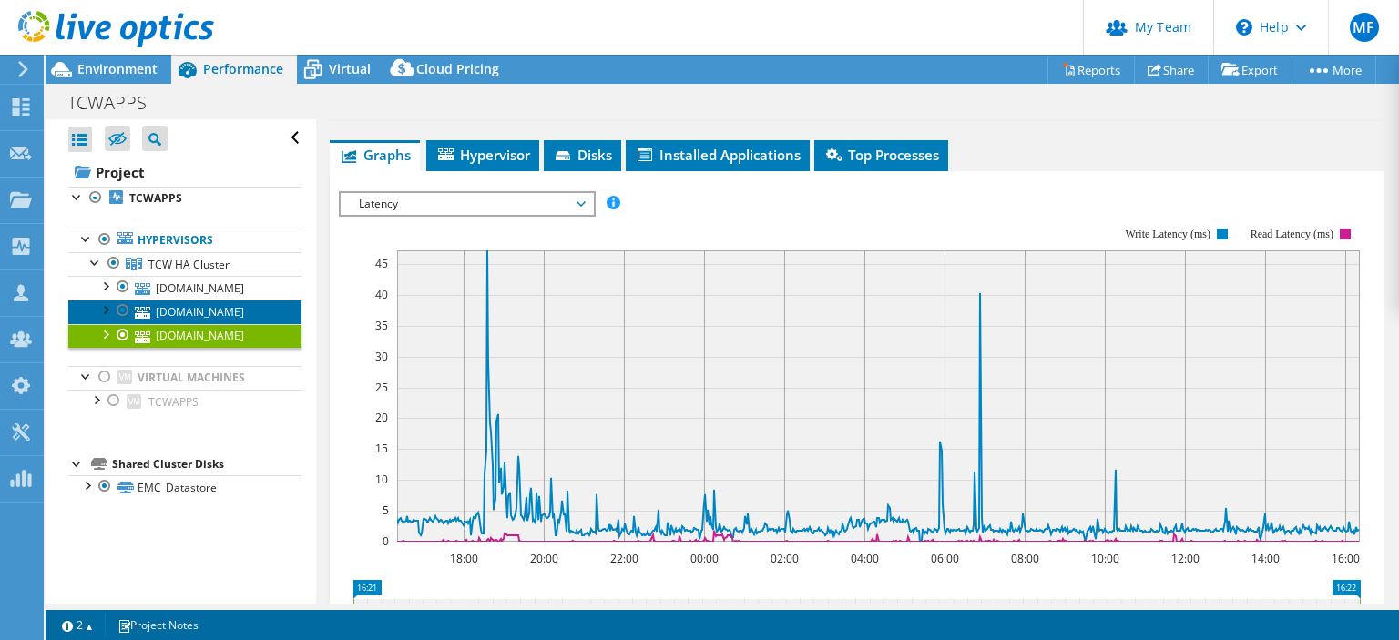
click at [215, 319] on link "[DOMAIN_NAME]" at bounding box center [184, 312] width 233 height 24
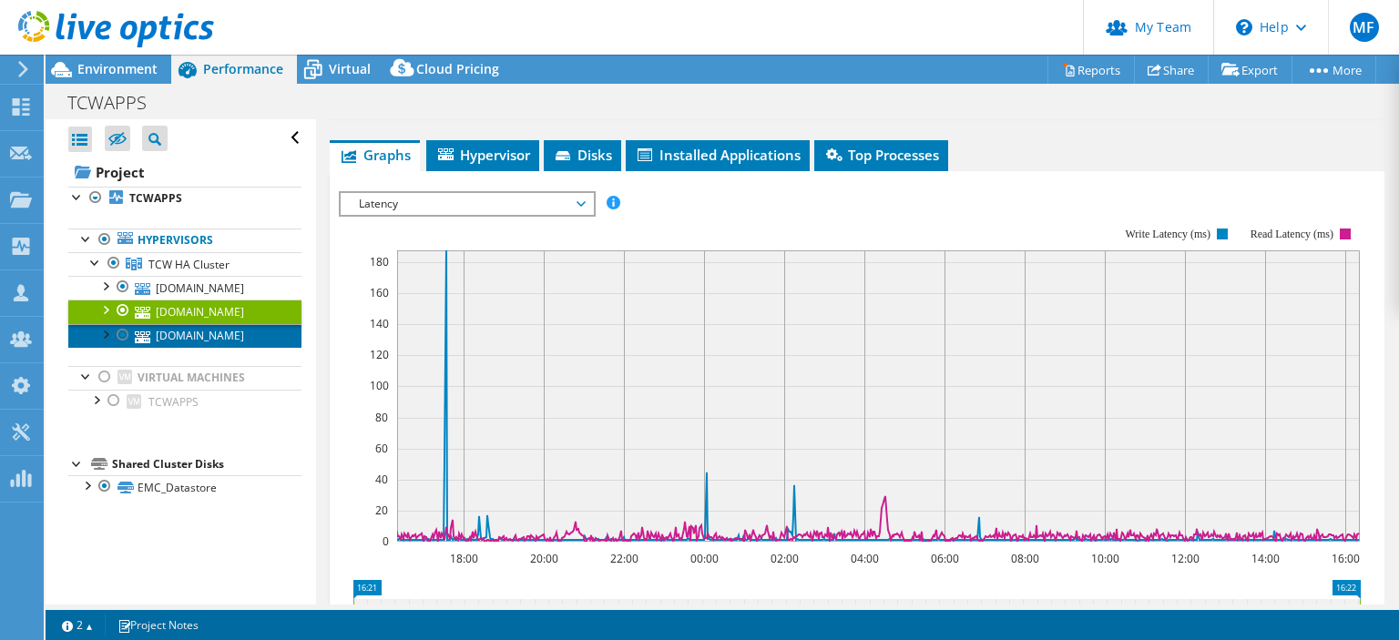
click at [212, 339] on link "[DOMAIN_NAME]" at bounding box center [184, 336] width 233 height 24
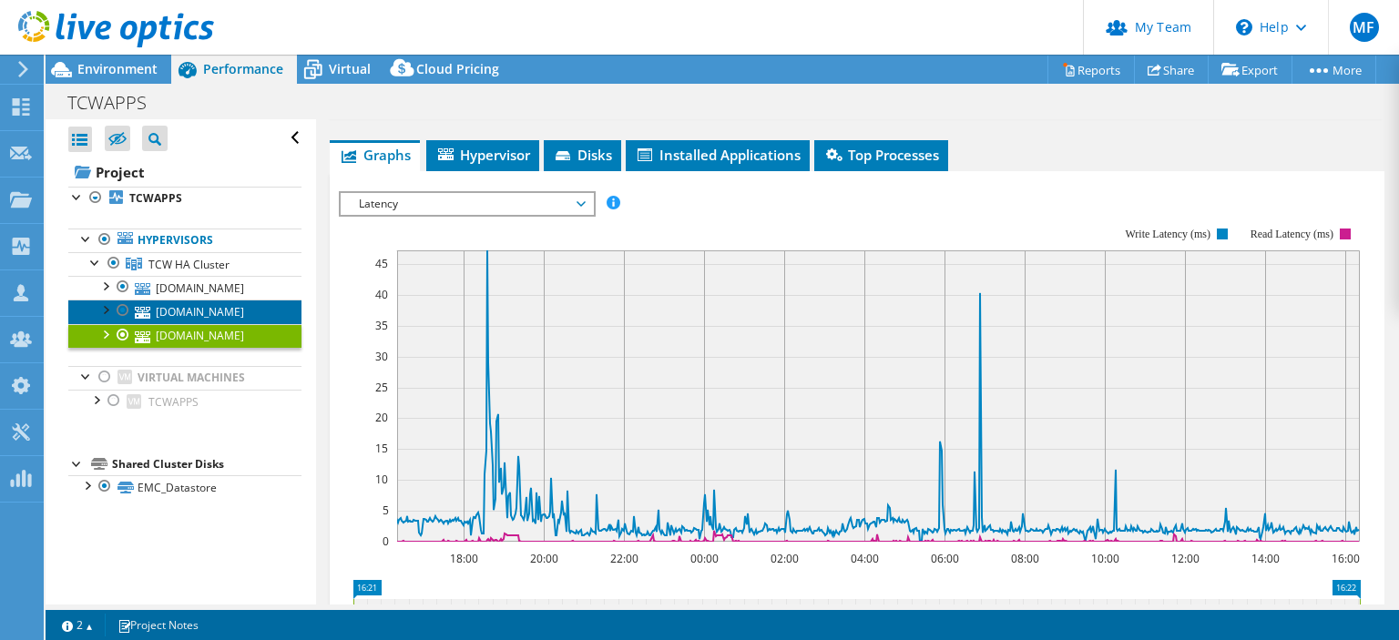
click at [191, 317] on link "[DOMAIN_NAME]" at bounding box center [184, 312] width 233 height 24
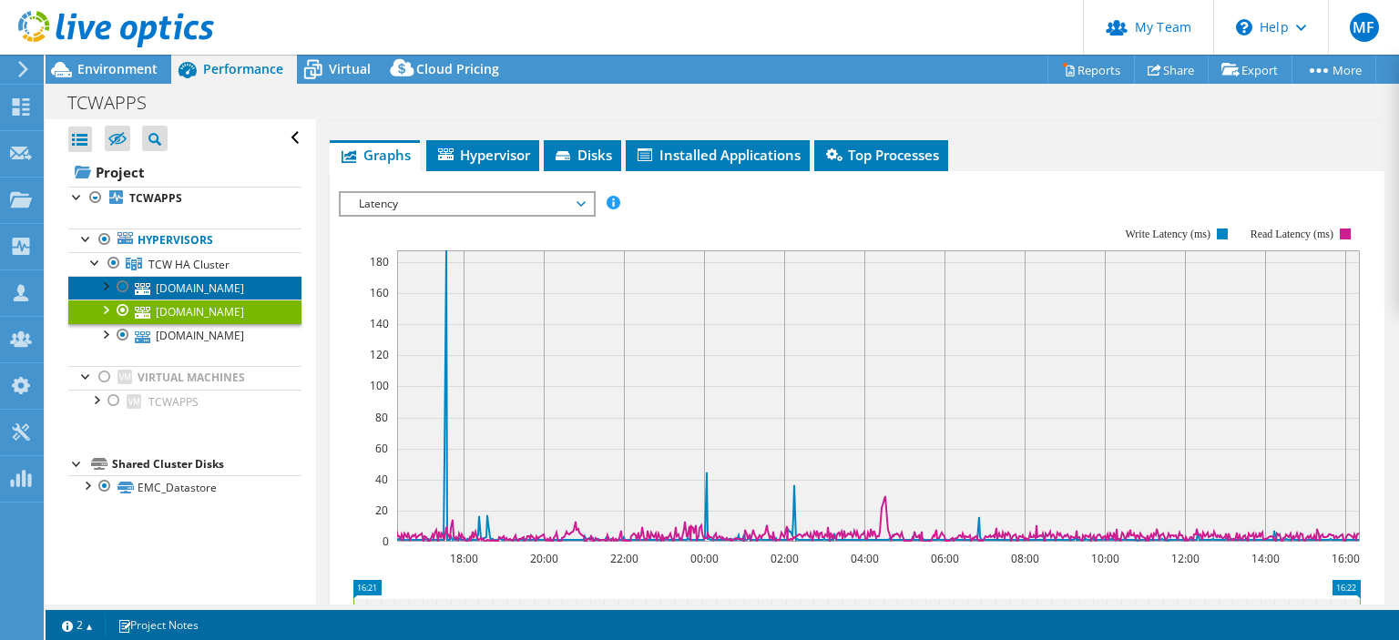
click at [259, 298] on link "[DOMAIN_NAME]" at bounding box center [184, 288] width 233 height 24
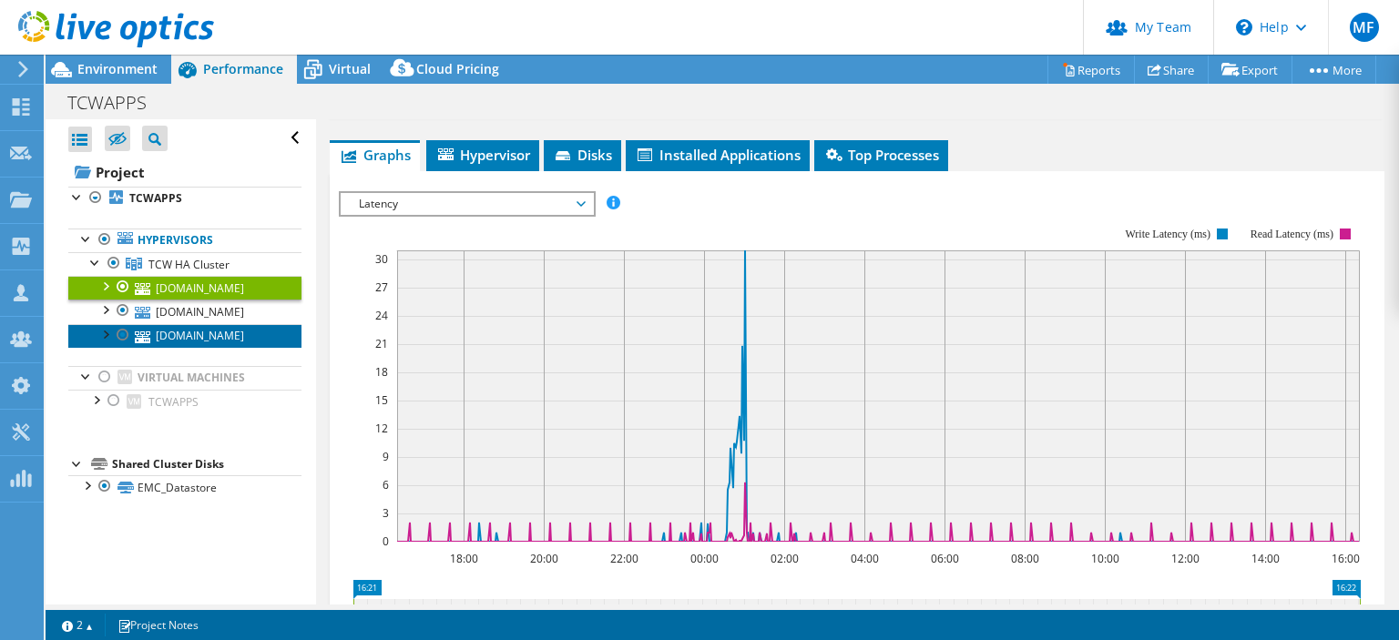
click at [246, 333] on link "[DOMAIN_NAME]" at bounding box center [184, 336] width 233 height 24
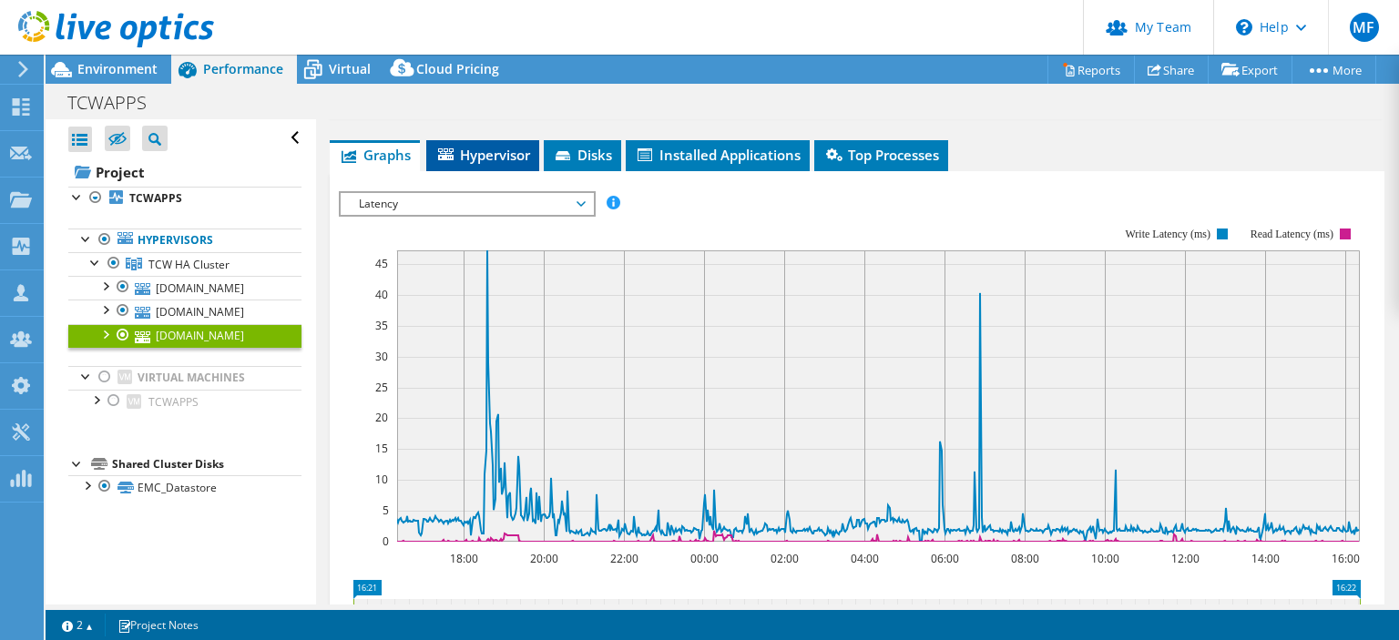
click at [493, 146] on span "Hypervisor" at bounding box center [482, 155] width 95 height 18
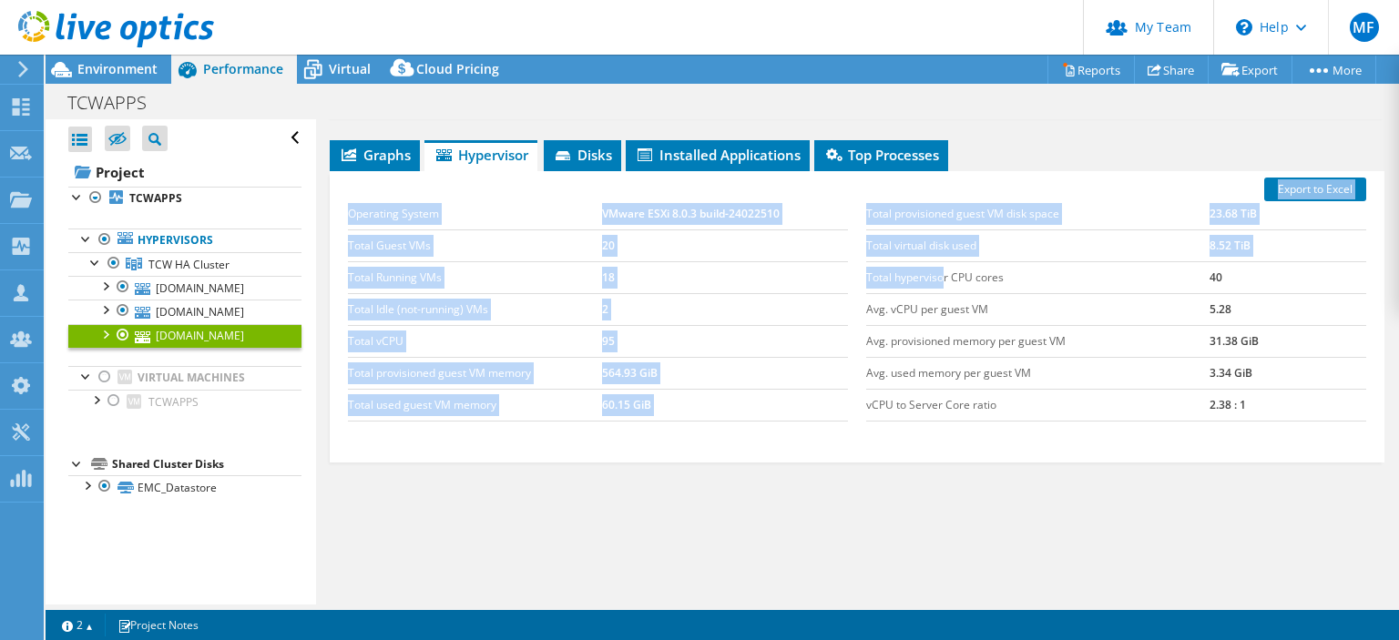
drag, startPoint x: 942, startPoint y: 275, endPoint x: 942, endPoint y: 428, distance: 153.0
click at [942, 428] on div "Export to Excel Operating System VMware ESXi 8.0.3 build-24022510 Total Guest V…" at bounding box center [857, 316] width 1055 height 291
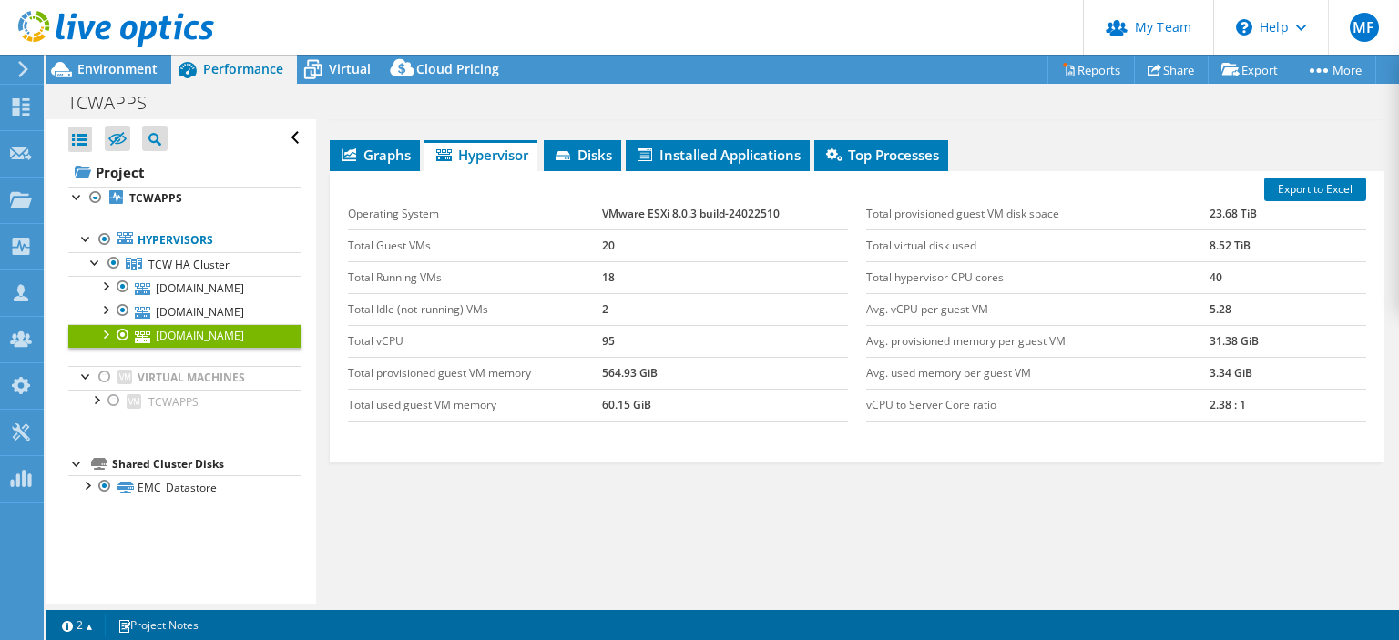
click at [942, 428] on div "Export to Excel Operating System VMware ESXi 8.0.3 build-24022510 Total Guest V…" at bounding box center [857, 316] width 1055 height 291
click at [366, 146] on span "Graphs" at bounding box center [375, 155] width 72 height 18
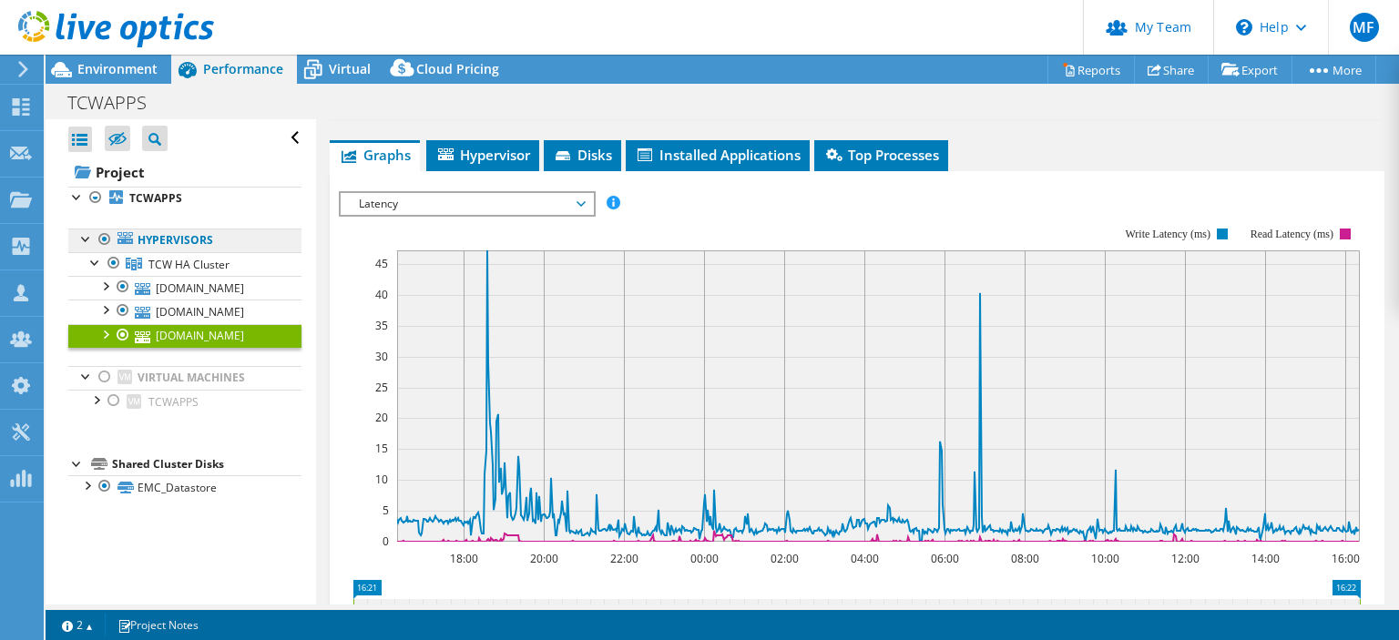
click at [158, 242] on link "Hypervisors" at bounding box center [184, 241] width 233 height 24
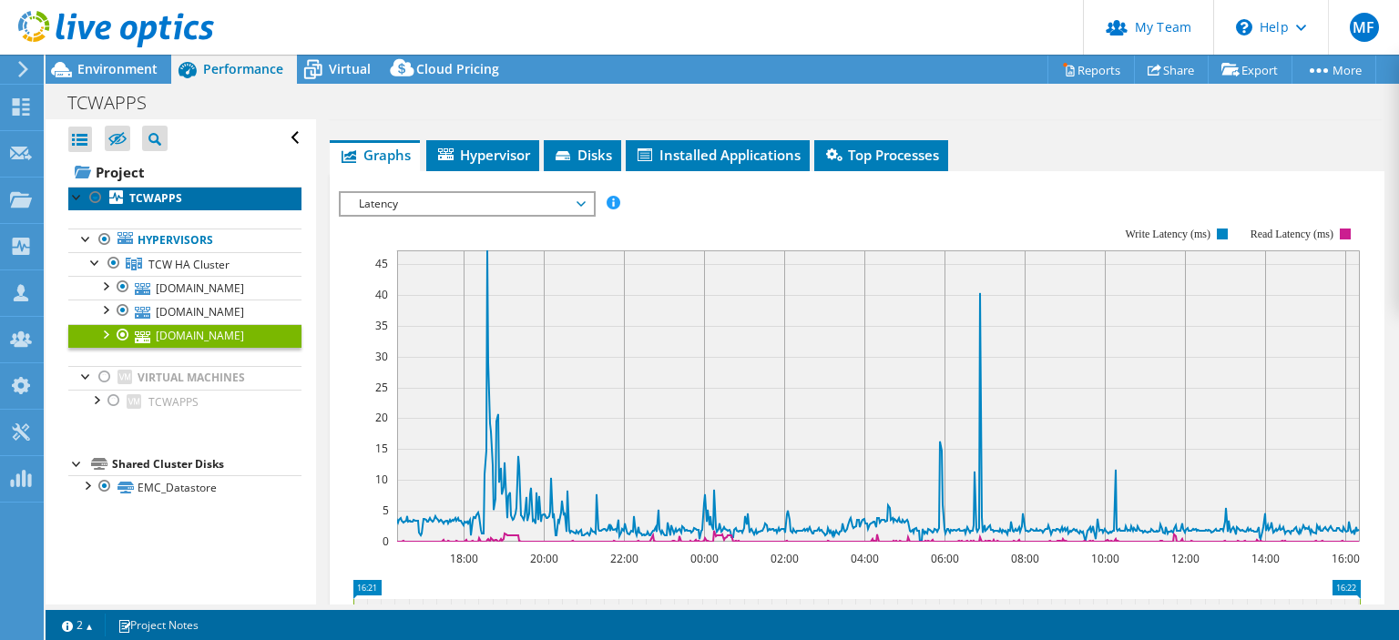
click at [140, 200] on b "TCWAPPS" at bounding box center [155, 197] width 53 height 15
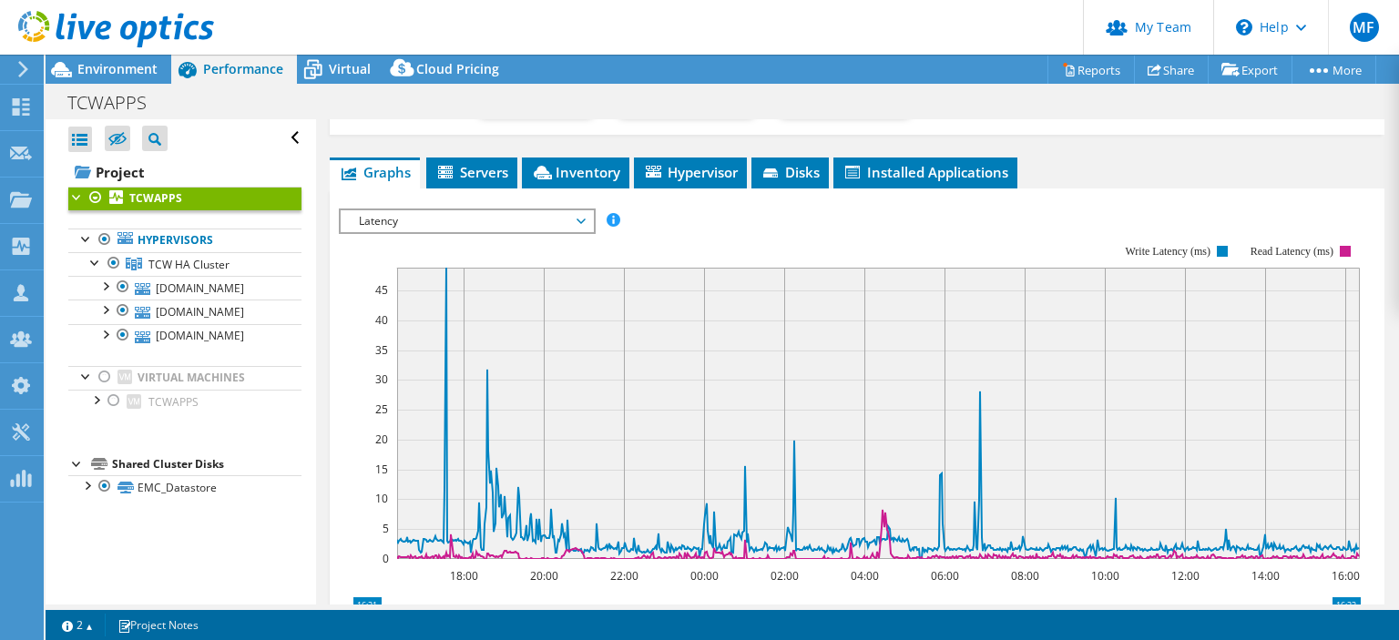
scroll to position [303, 0]
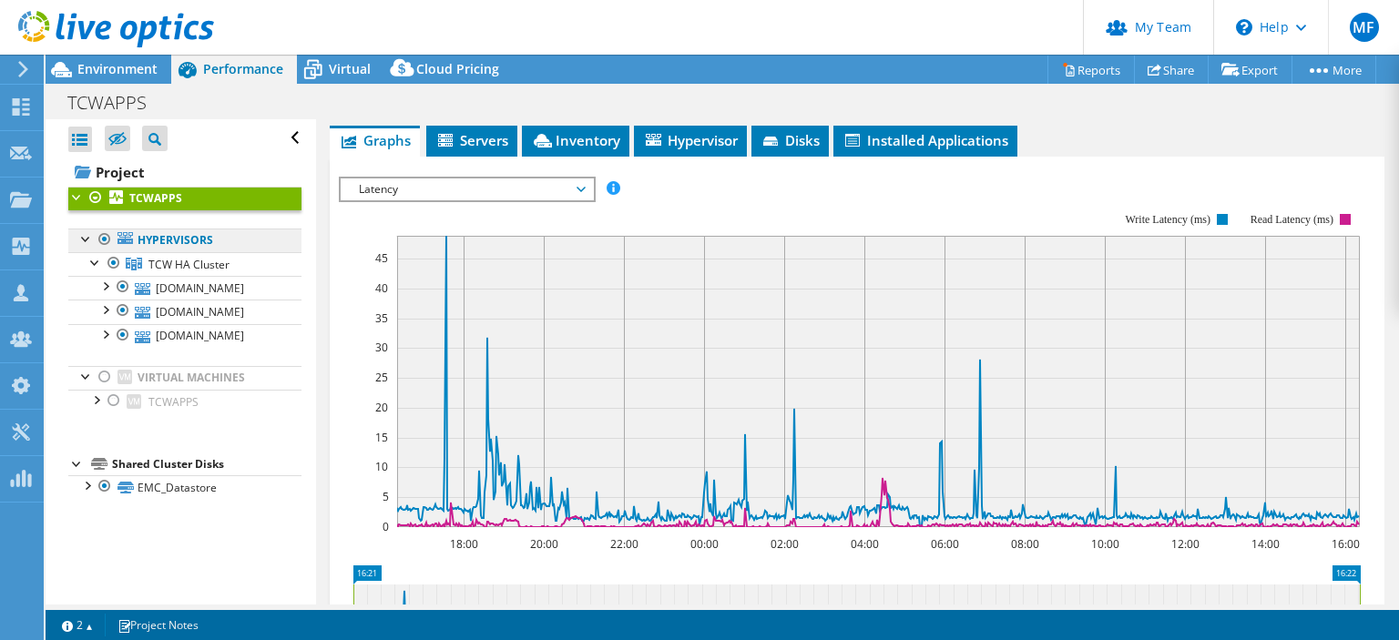
click at [176, 240] on link "Hypervisors" at bounding box center [184, 241] width 233 height 24
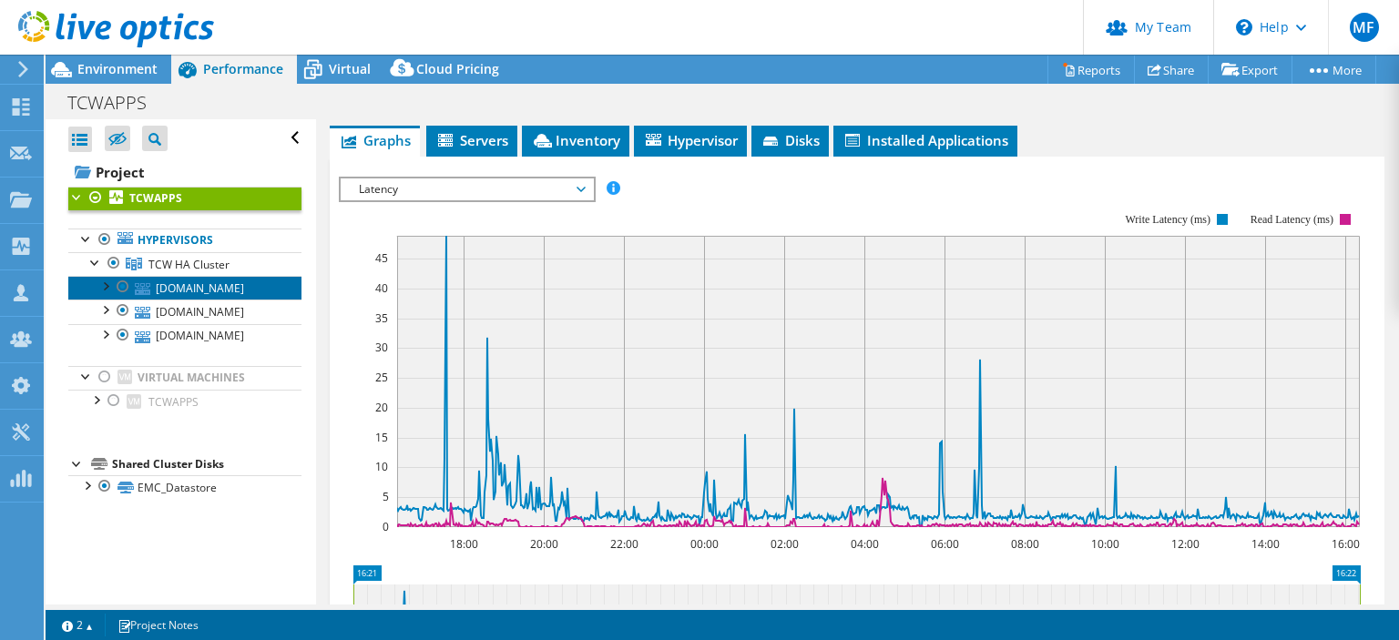
click at [209, 276] on link "[DOMAIN_NAME]" at bounding box center [184, 288] width 233 height 24
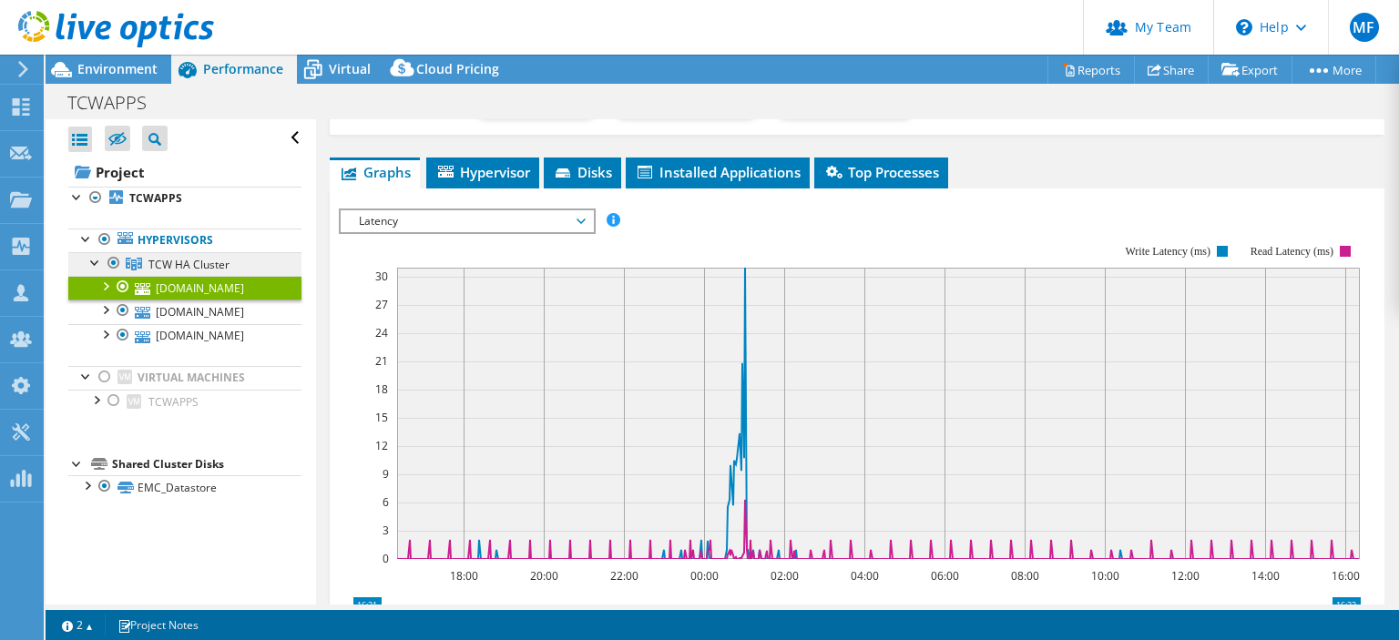
click at [206, 262] on span "TCW HA Cluster" at bounding box center [188, 264] width 81 height 15
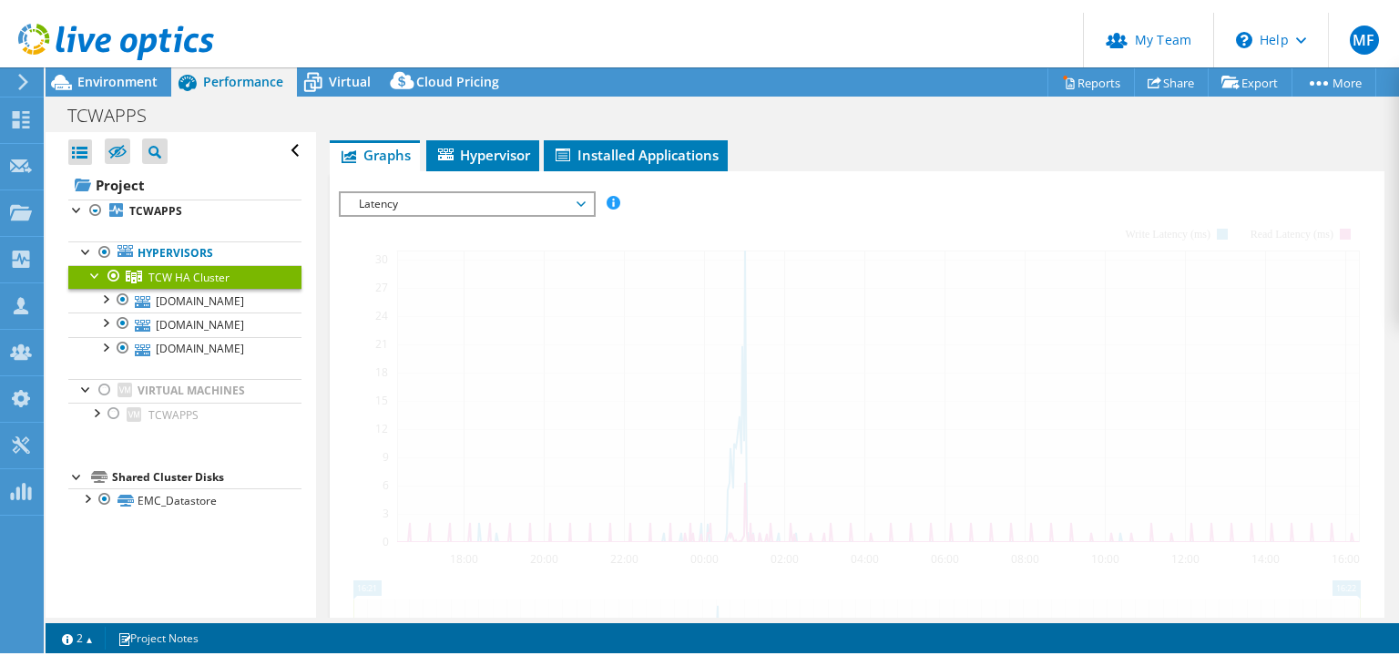
scroll to position [259, 0]
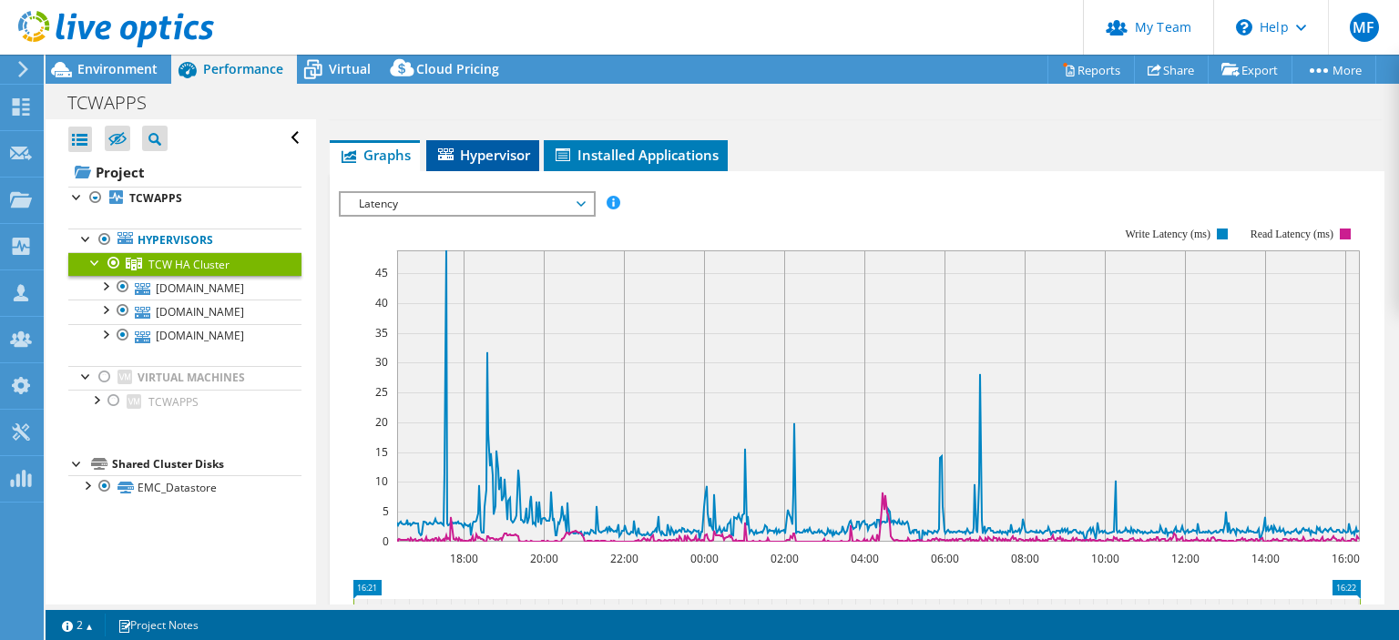
click at [466, 146] on span "Hypervisor" at bounding box center [482, 155] width 95 height 18
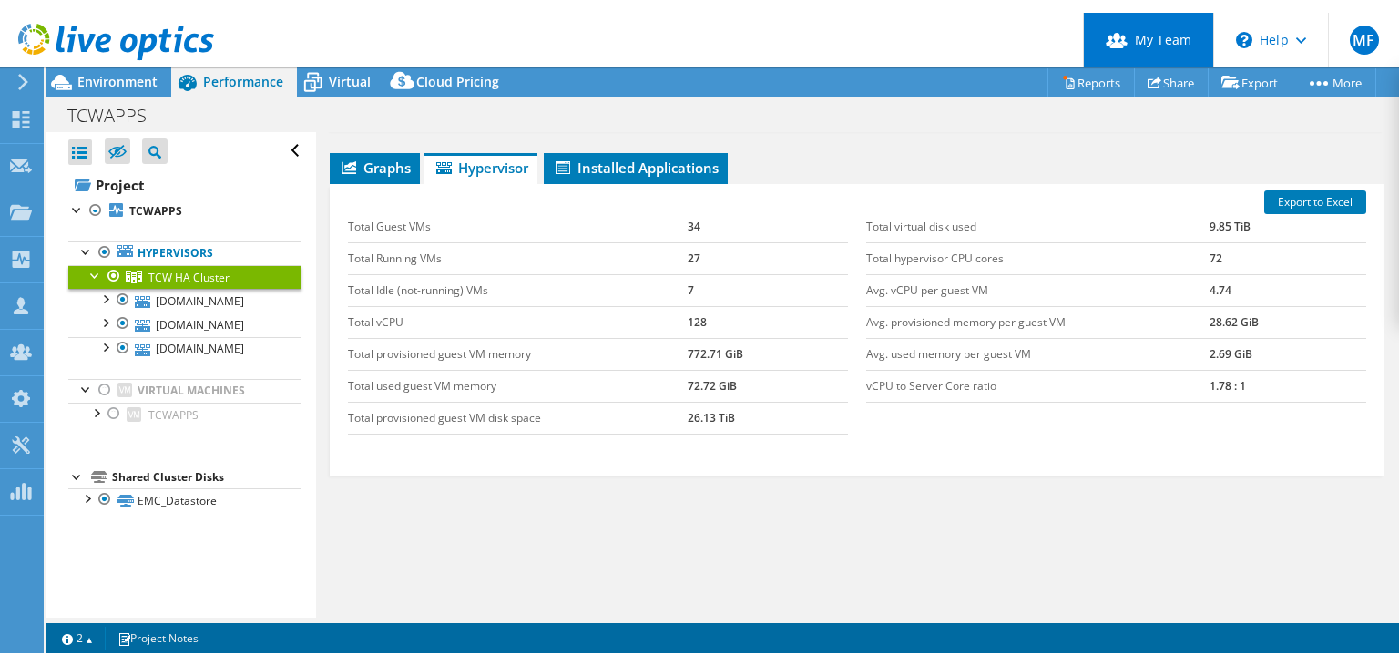
scroll to position [240, 0]
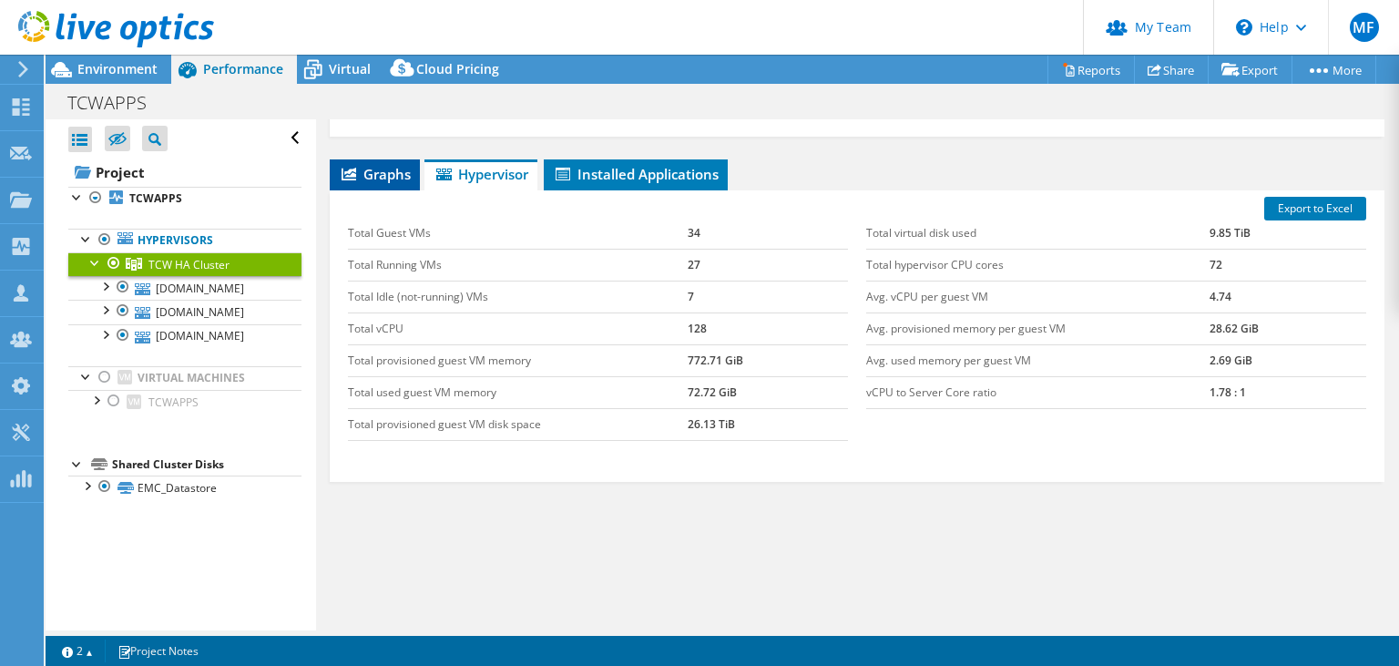
click at [362, 165] on span "Graphs" at bounding box center [375, 174] width 72 height 18
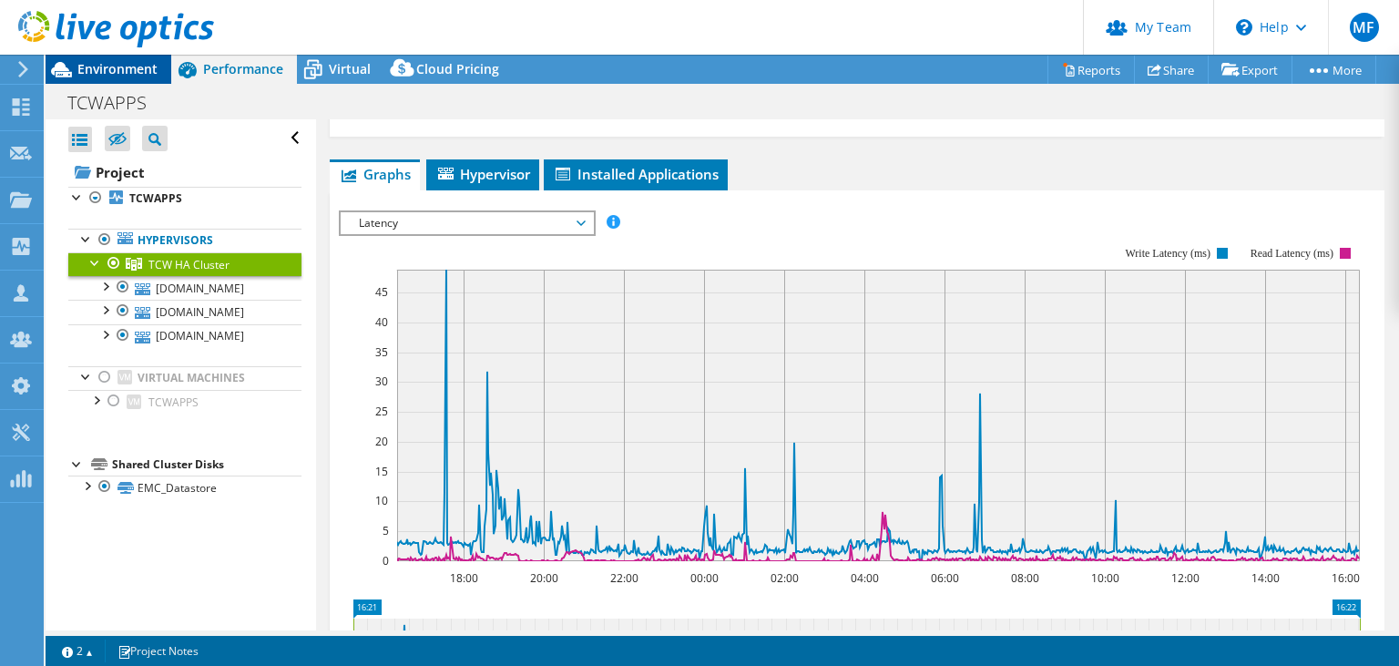
click at [118, 66] on span "Environment" at bounding box center [117, 68] width 80 height 17
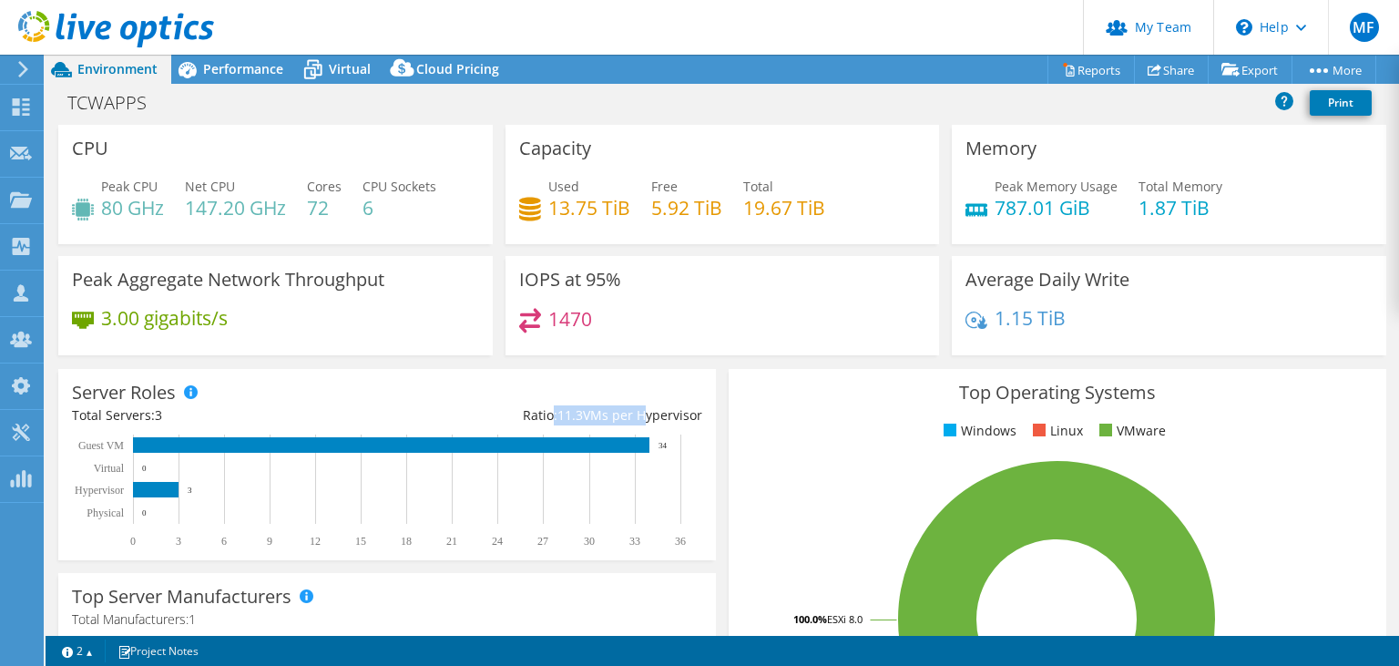
drag, startPoint x: 547, startPoint y: 415, endPoint x: 641, endPoint y: 421, distance: 94.0
click at [641, 421] on div "Ratio: 11.3 VMs per Hypervisor" at bounding box center [544, 415] width 315 height 20
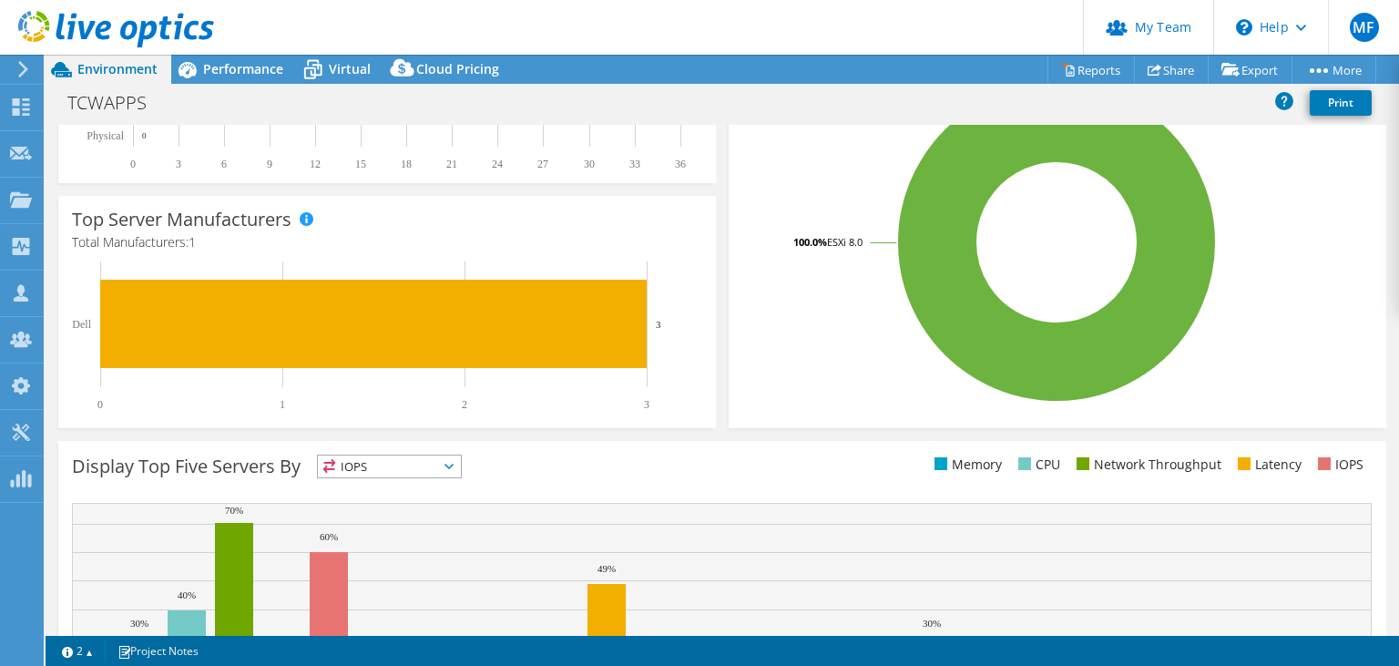
scroll to position [0, 0]
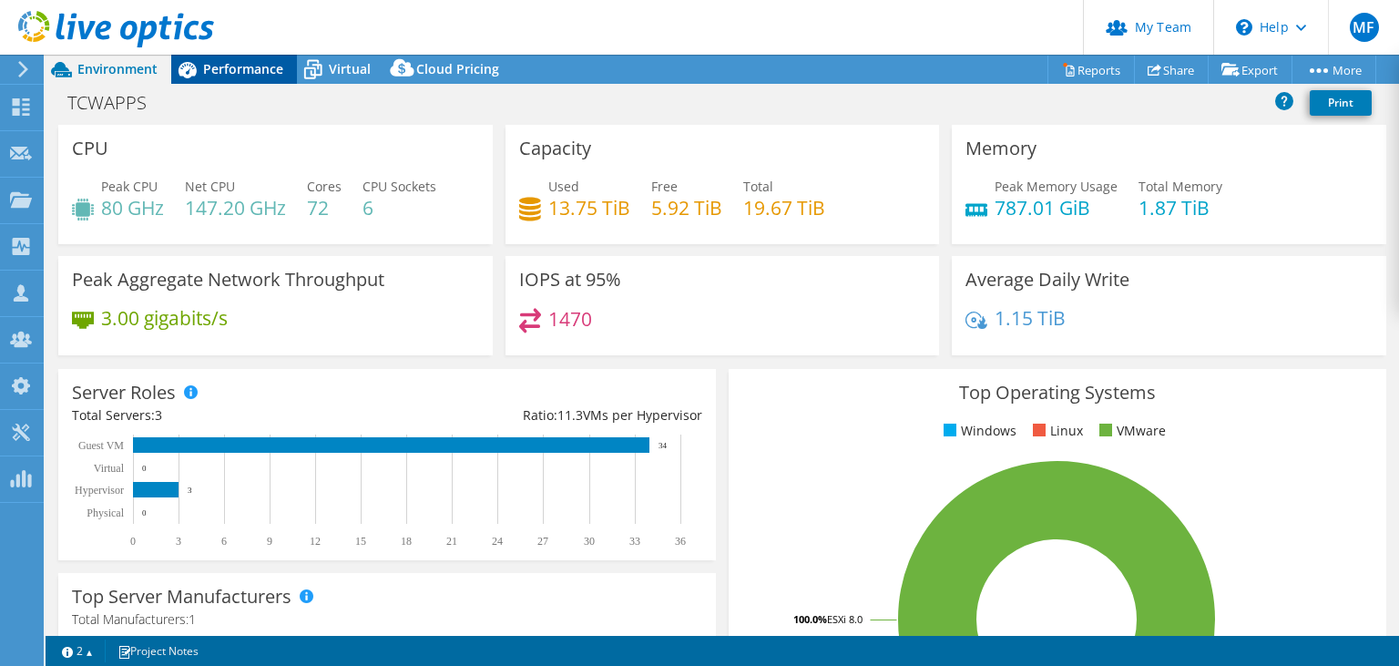
click at [256, 71] on span "Performance" at bounding box center [243, 68] width 80 height 17
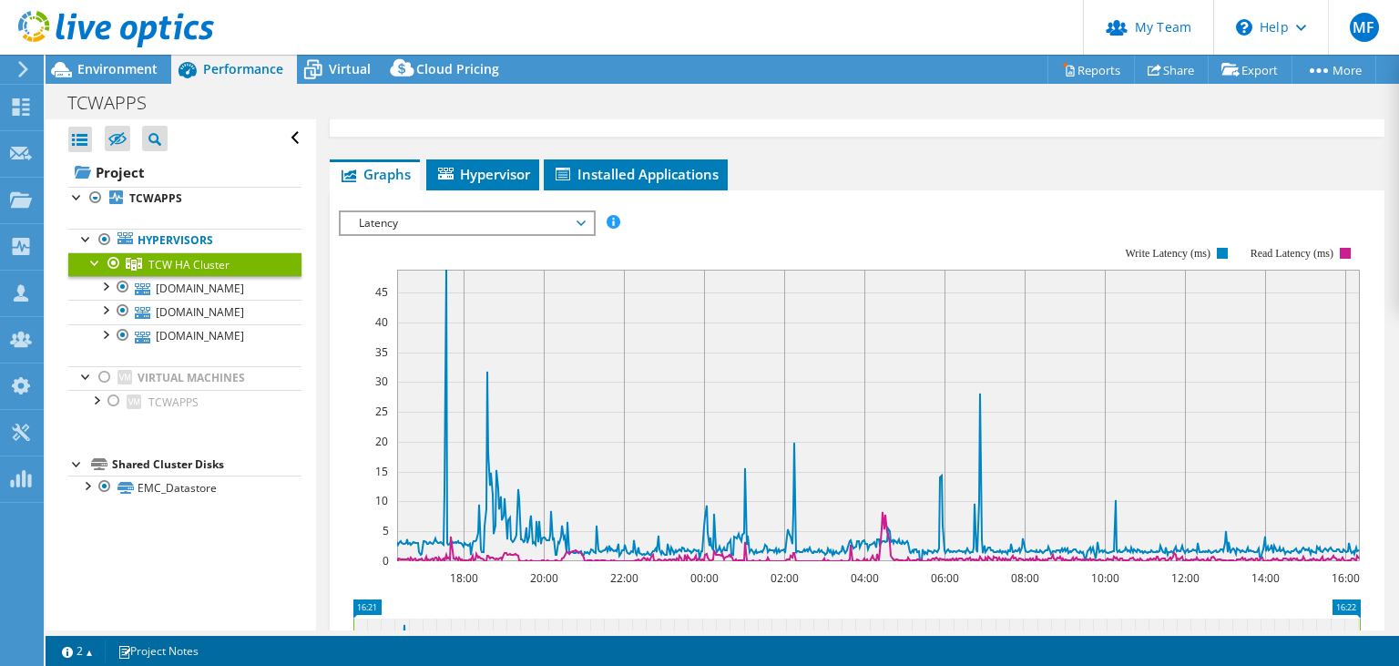
scroll to position [240, 0]
click at [206, 282] on link "[DOMAIN_NAME]" at bounding box center [184, 288] width 233 height 24
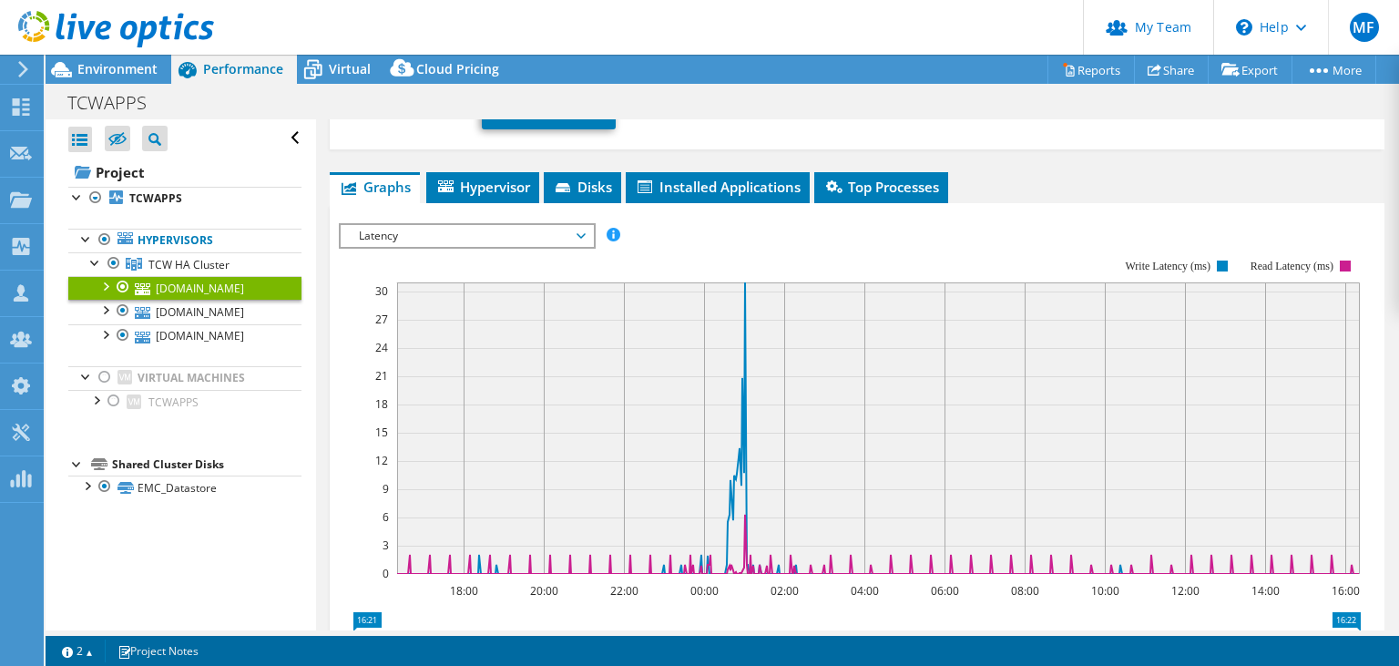
click at [405, 225] on span "Latency" at bounding box center [467, 236] width 234 height 22
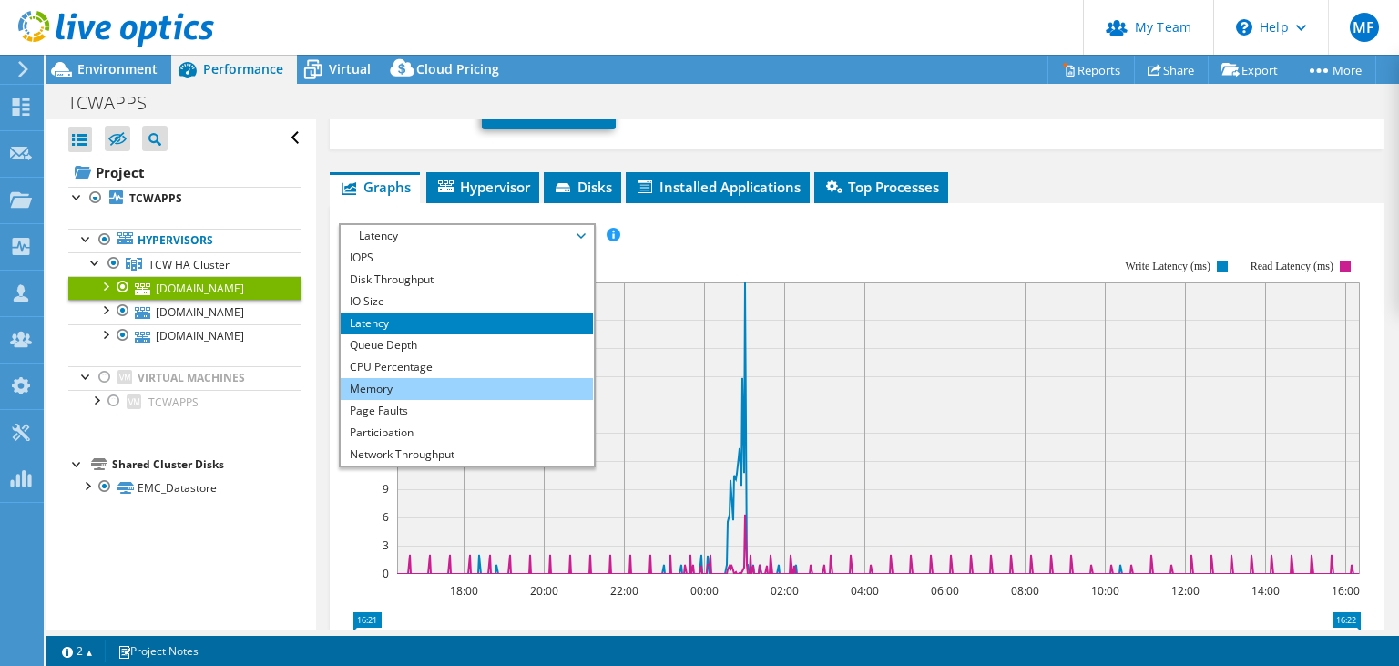
click at [399, 378] on li "Memory" at bounding box center [467, 389] width 252 height 22
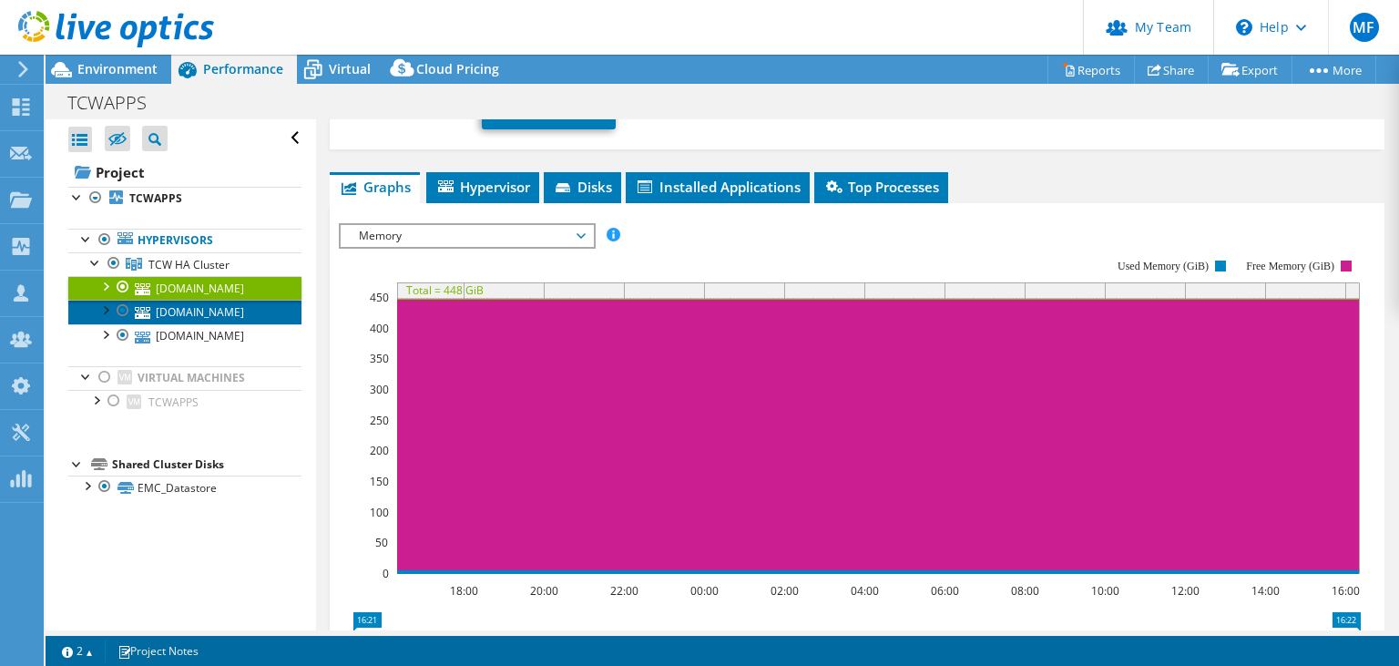
click at [191, 319] on link "[DOMAIN_NAME]" at bounding box center [184, 312] width 233 height 24
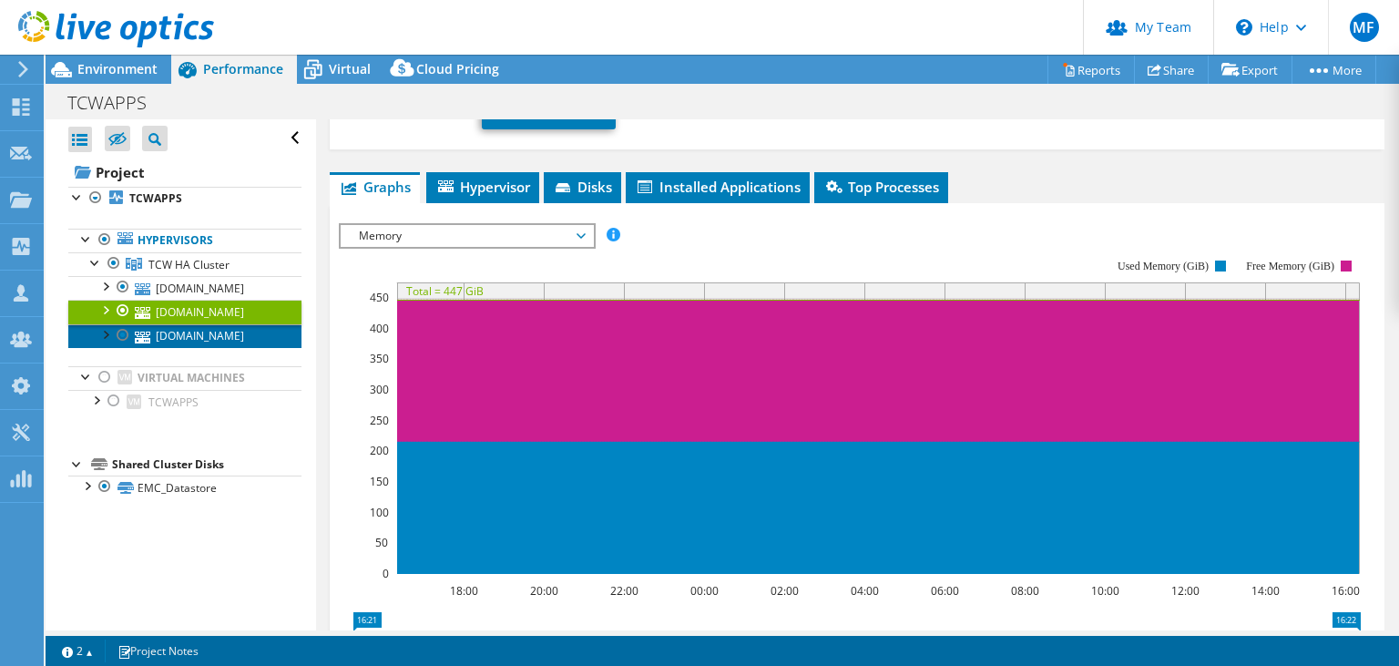
click at [195, 324] on link "[DOMAIN_NAME]" at bounding box center [184, 336] width 233 height 24
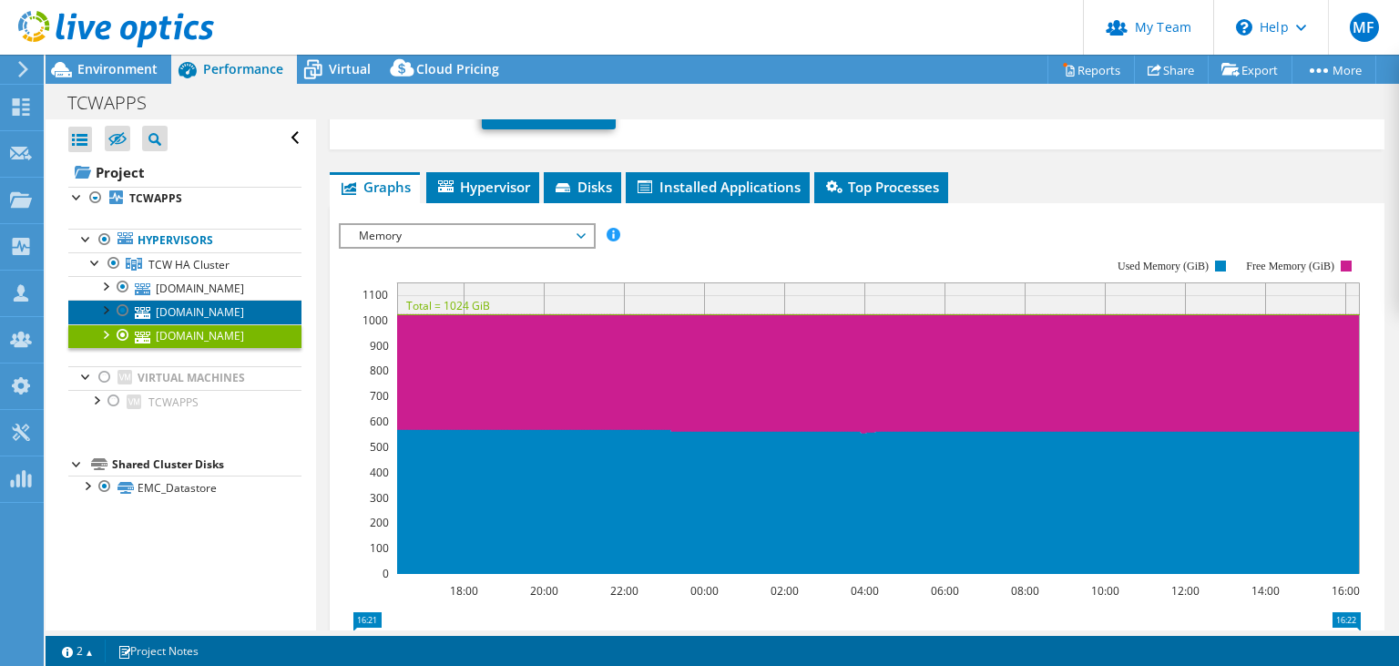
click at [189, 311] on link "[DOMAIN_NAME]" at bounding box center [184, 312] width 233 height 24
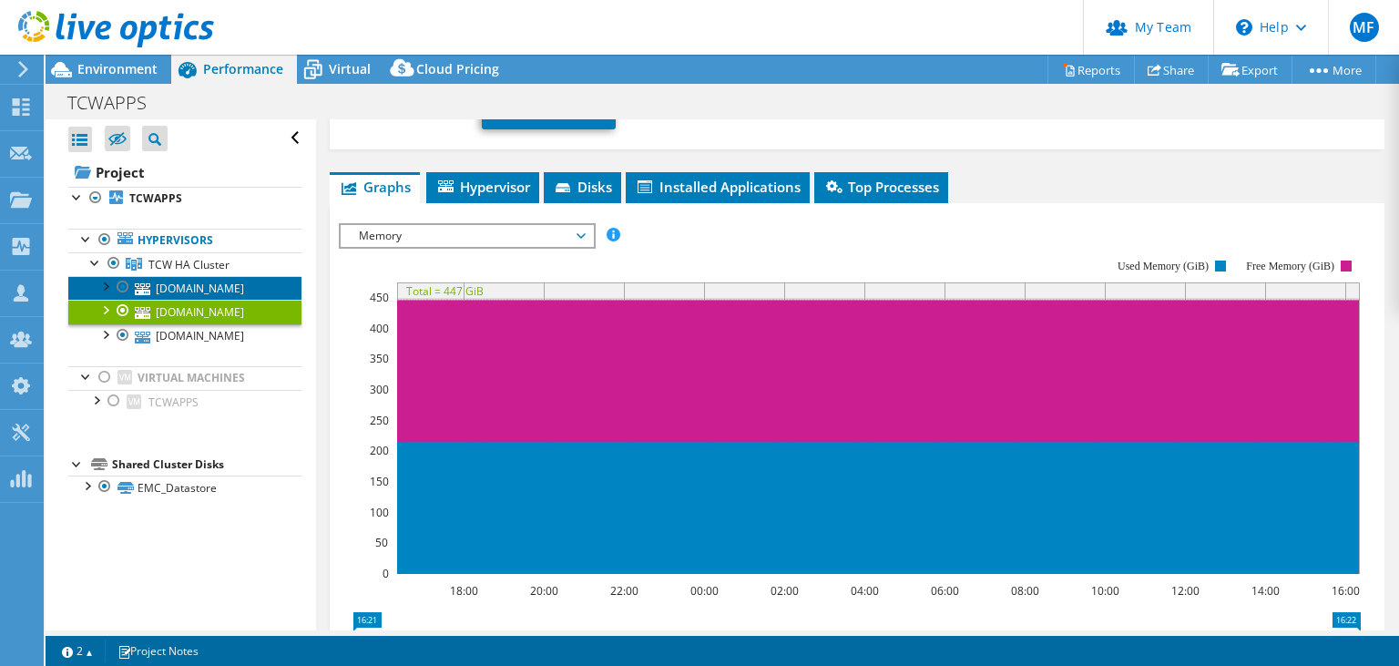
click at [192, 286] on link "[DOMAIN_NAME]" at bounding box center [184, 288] width 233 height 24
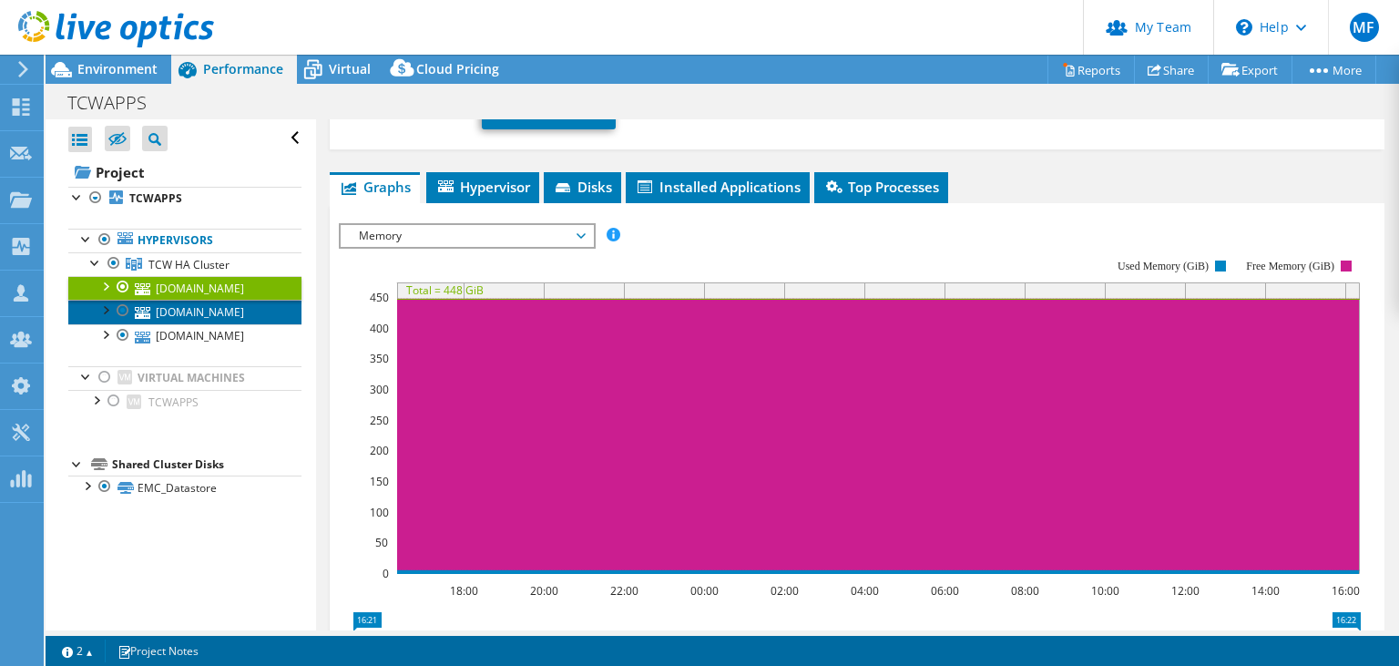
click at [190, 301] on link "[DOMAIN_NAME]" at bounding box center [184, 312] width 233 height 24
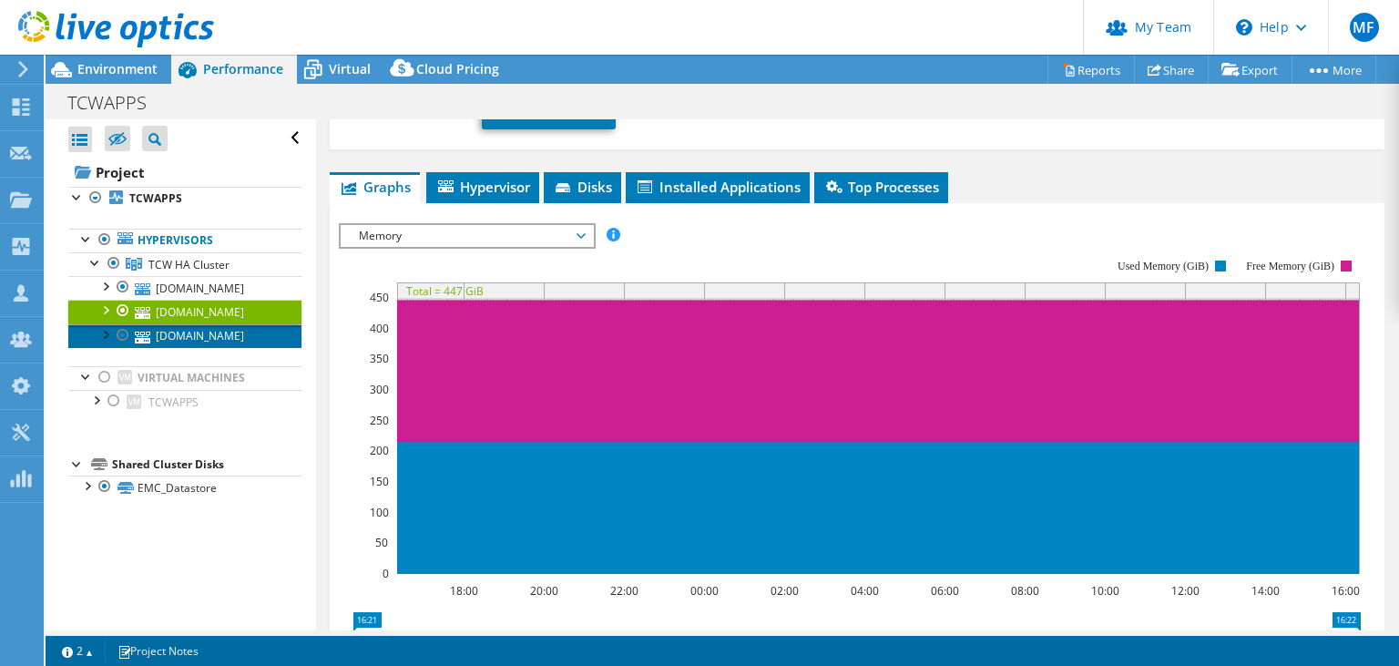
click at [219, 342] on link "[DOMAIN_NAME]" at bounding box center [184, 336] width 233 height 24
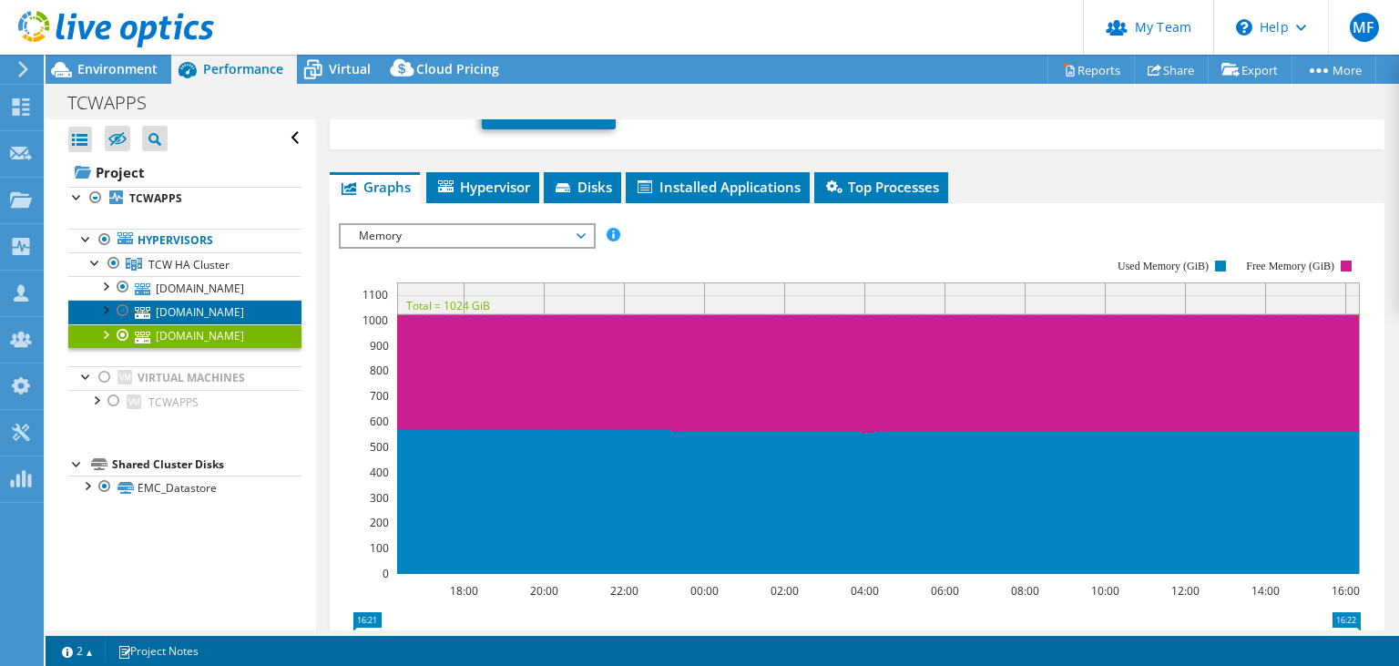
click at [242, 302] on link "[DOMAIN_NAME]" at bounding box center [184, 312] width 233 height 24
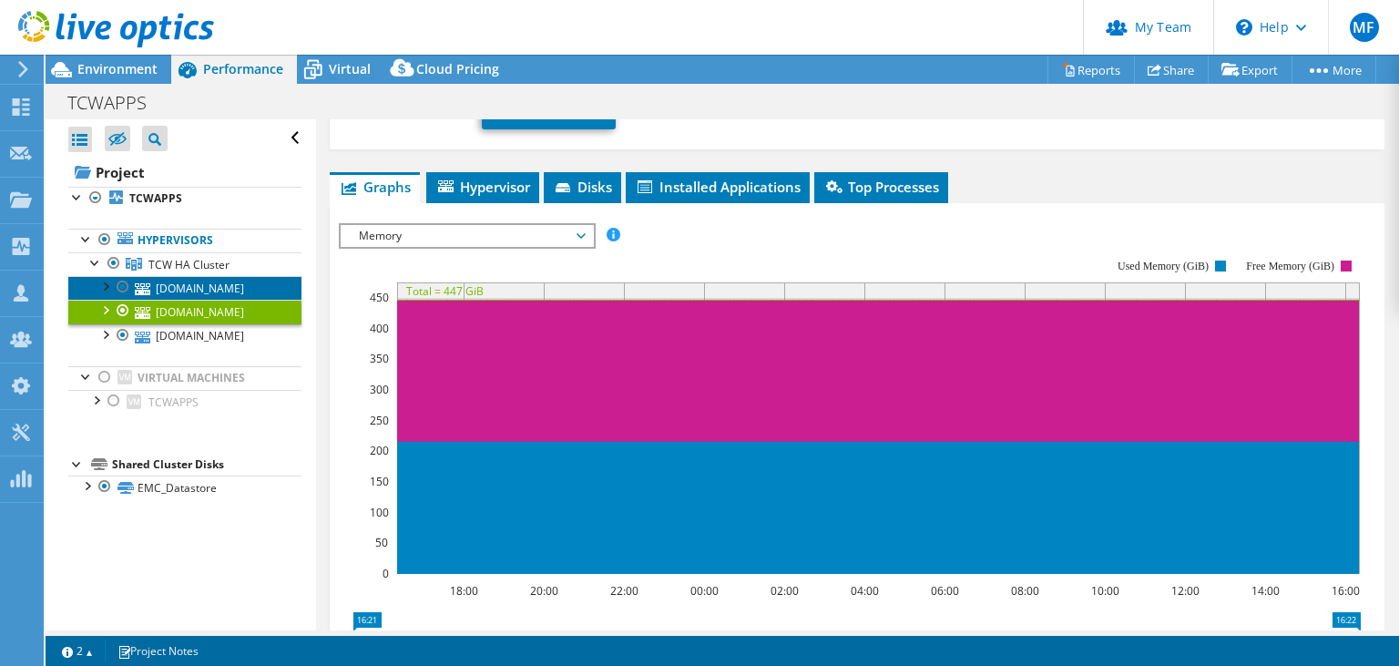
click at [191, 283] on link "[DOMAIN_NAME]" at bounding box center [184, 288] width 233 height 24
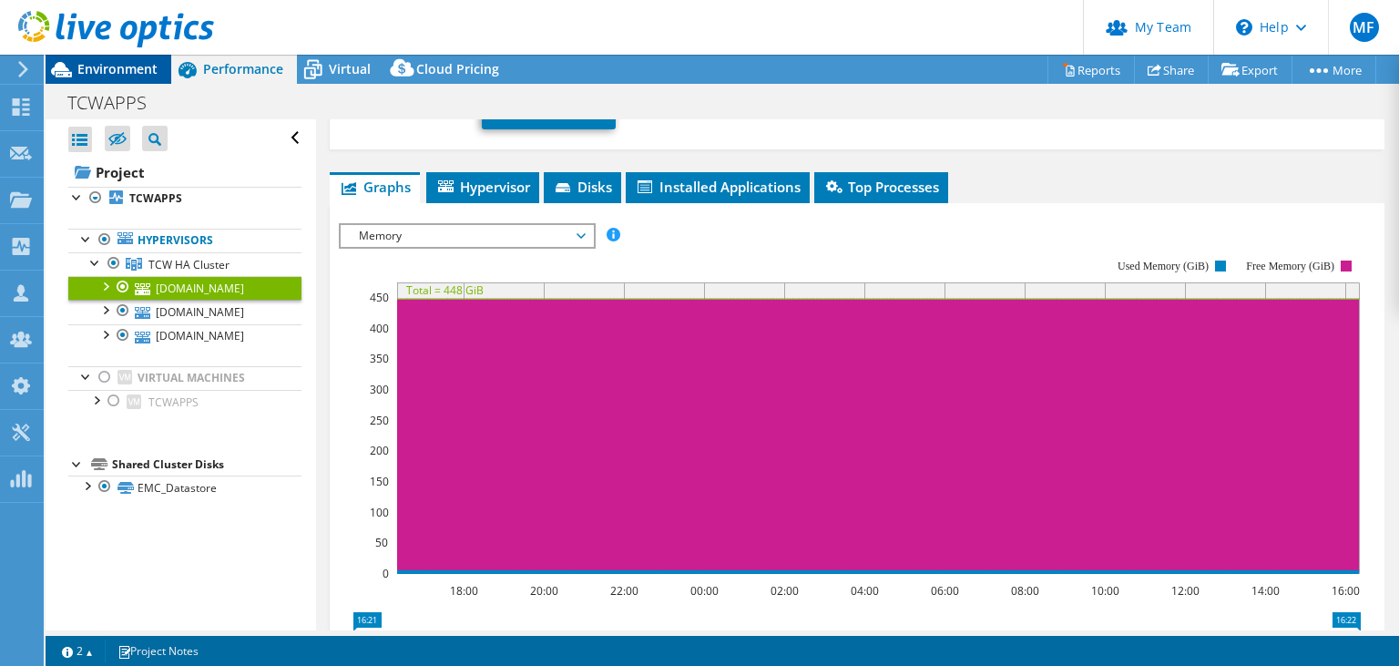
click at [132, 64] on span "Environment" at bounding box center [117, 68] width 80 height 17
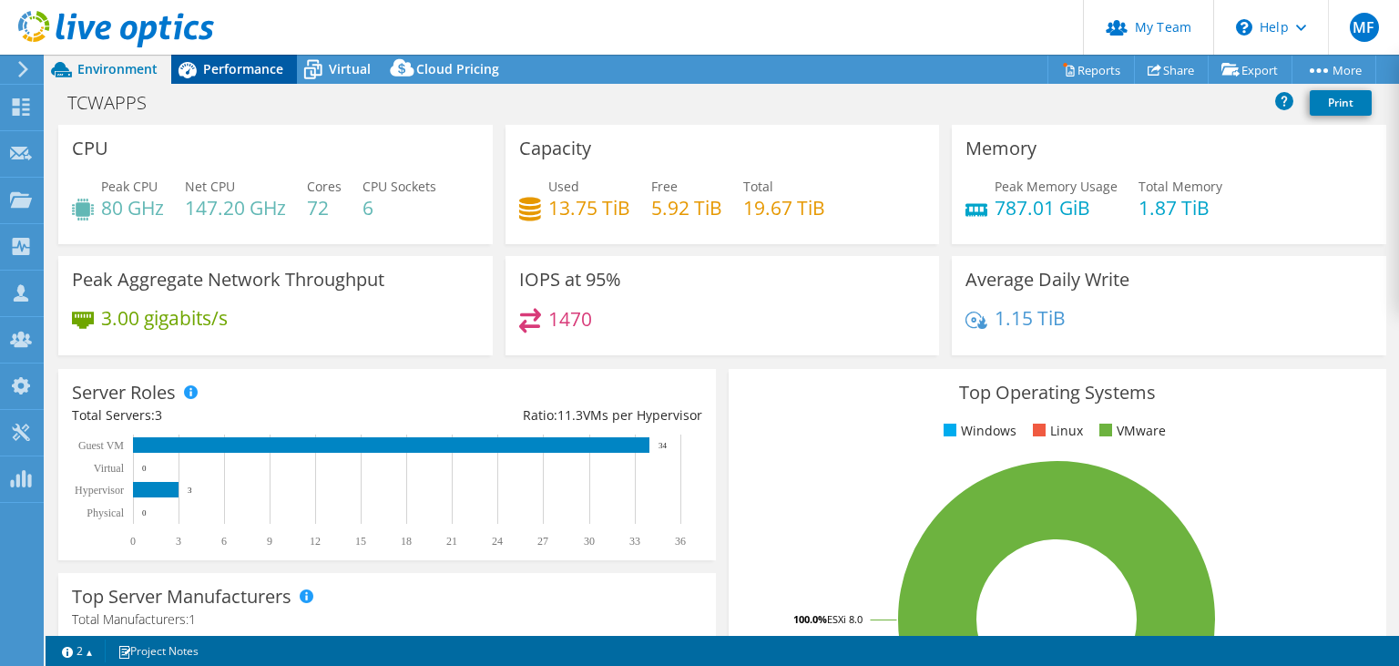
click at [245, 66] on span "Performance" at bounding box center [243, 68] width 80 height 17
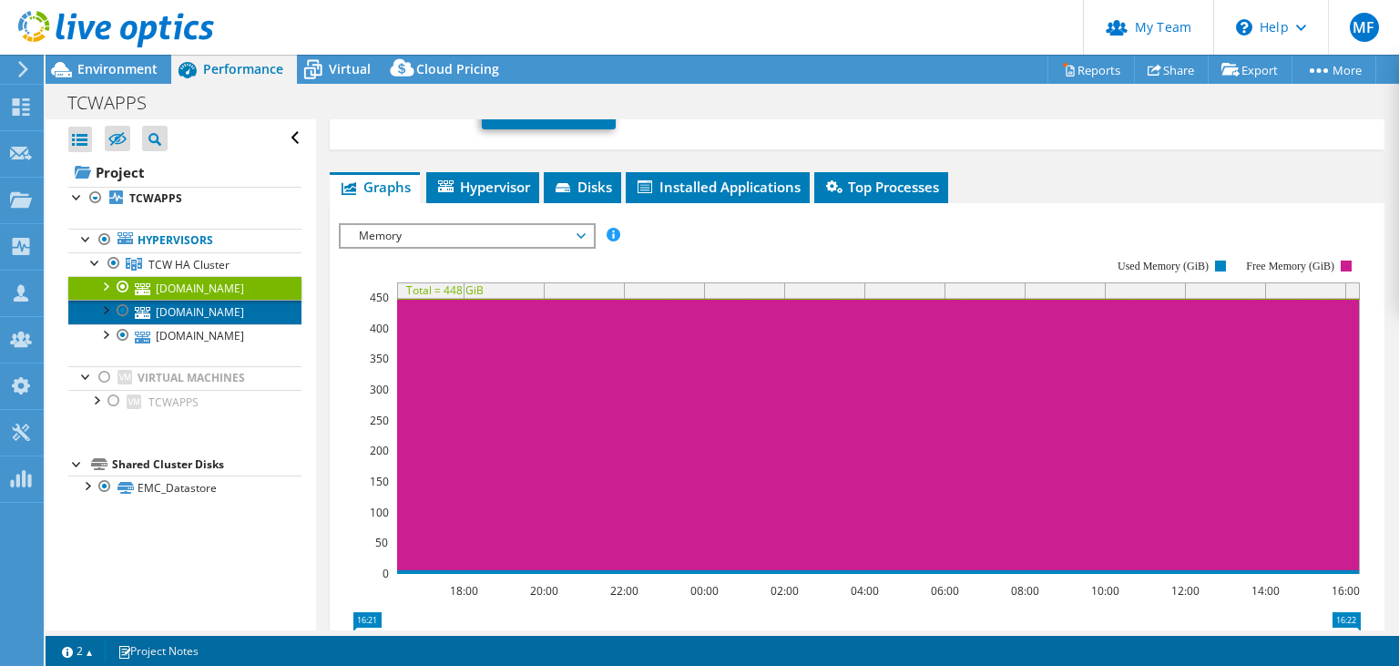
click at [237, 315] on link "[DOMAIN_NAME]" at bounding box center [184, 312] width 233 height 24
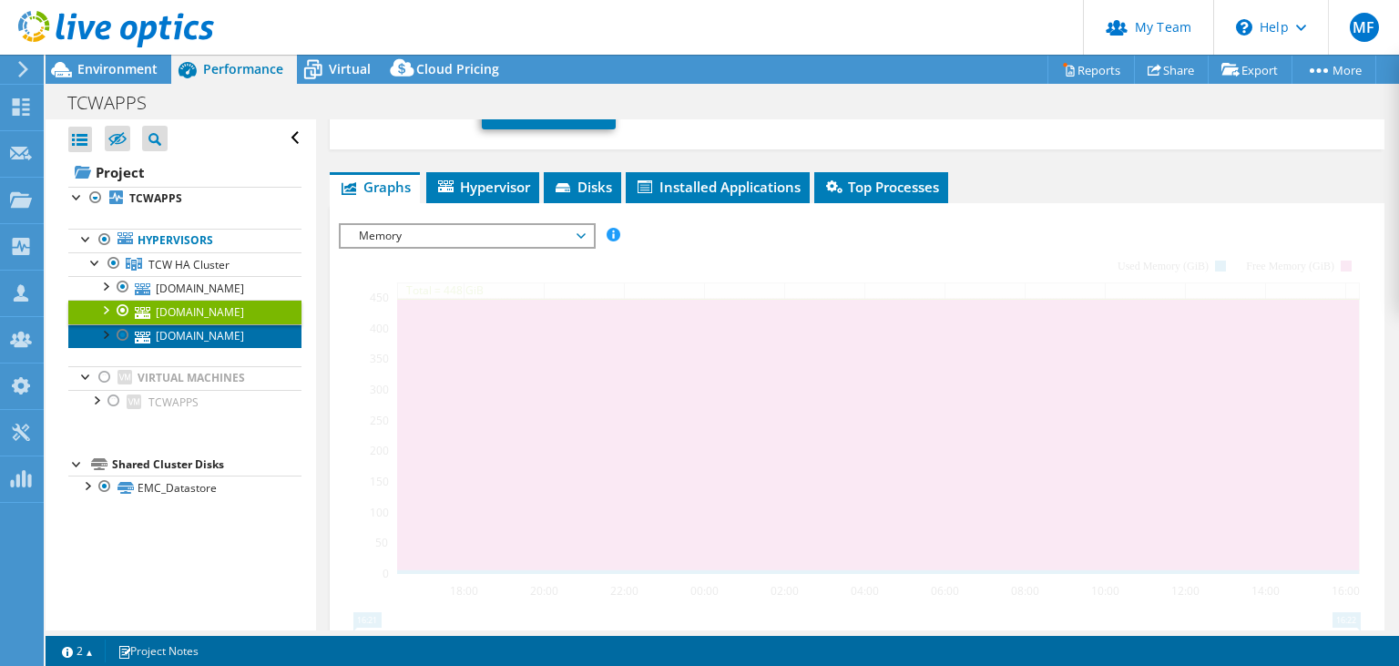
click at [239, 328] on link "[DOMAIN_NAME]" at bounding box center [184, 336] width 233 height 24
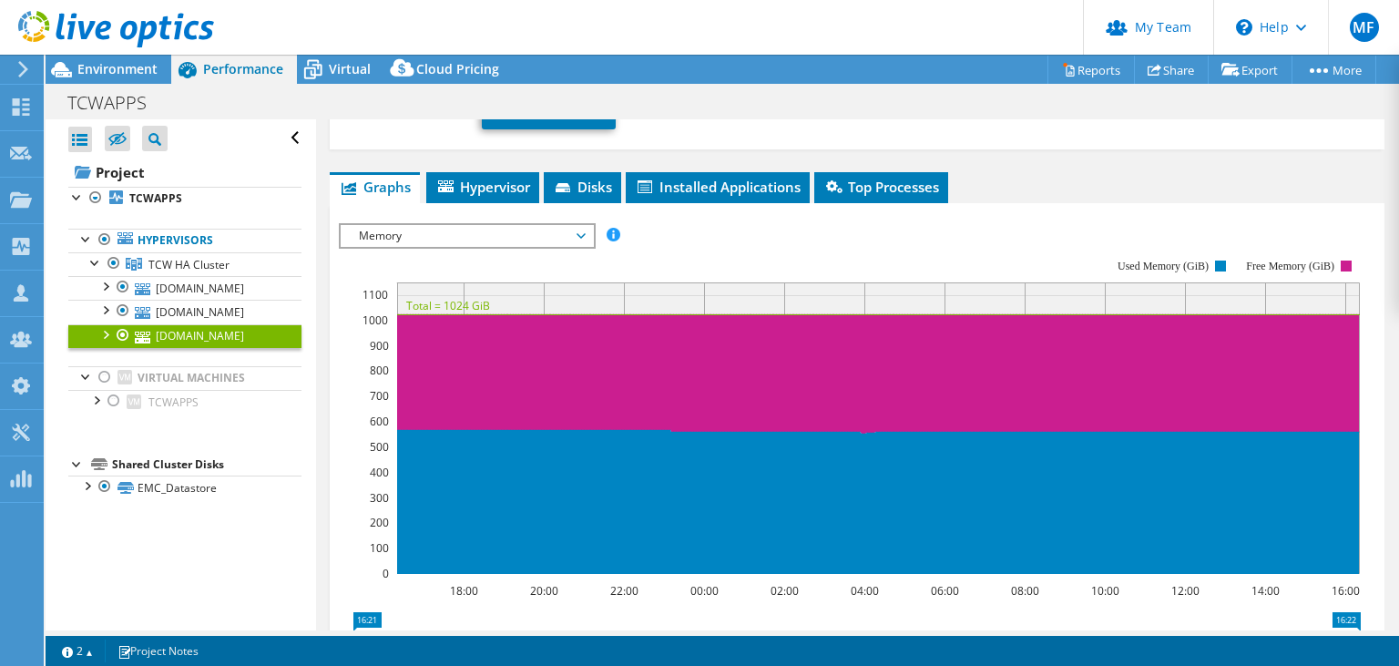
click at [443, 225] on span "Memory" at bounding box center [467, 236] width 234 height 22
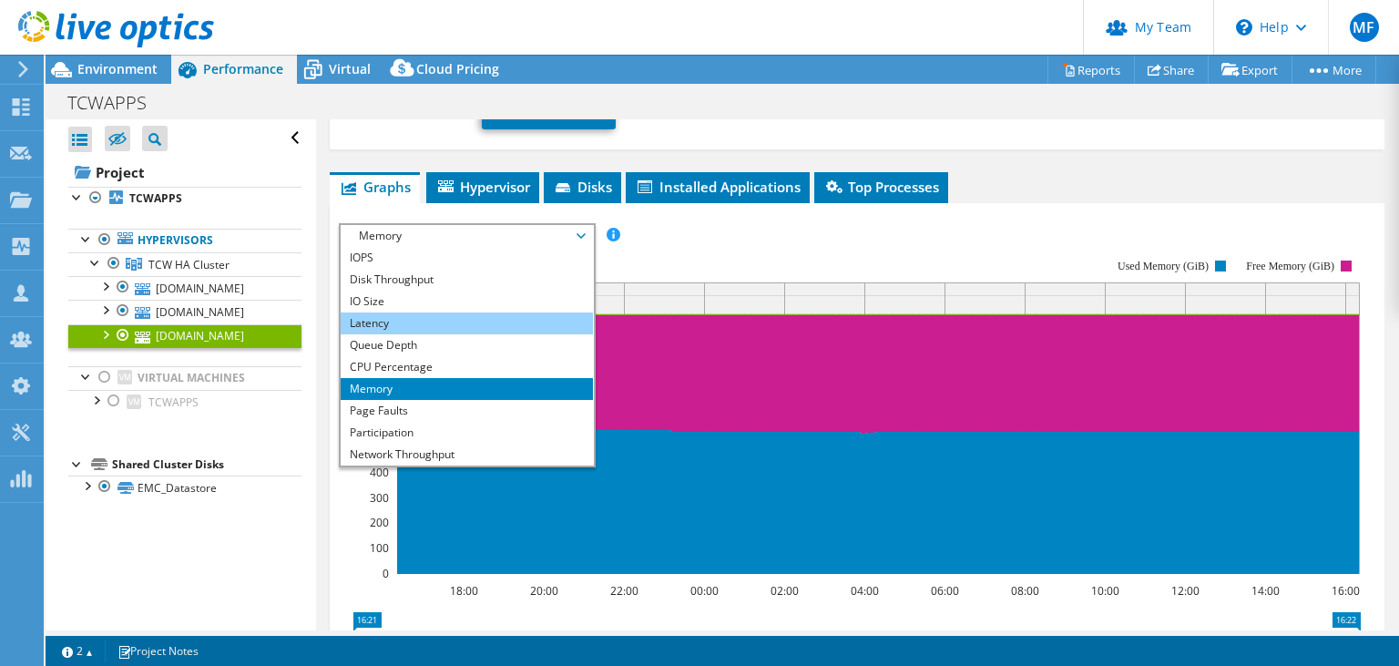
click at [401, 312] on li "Latency" at bounding box center [467, 323] width 252 height 22
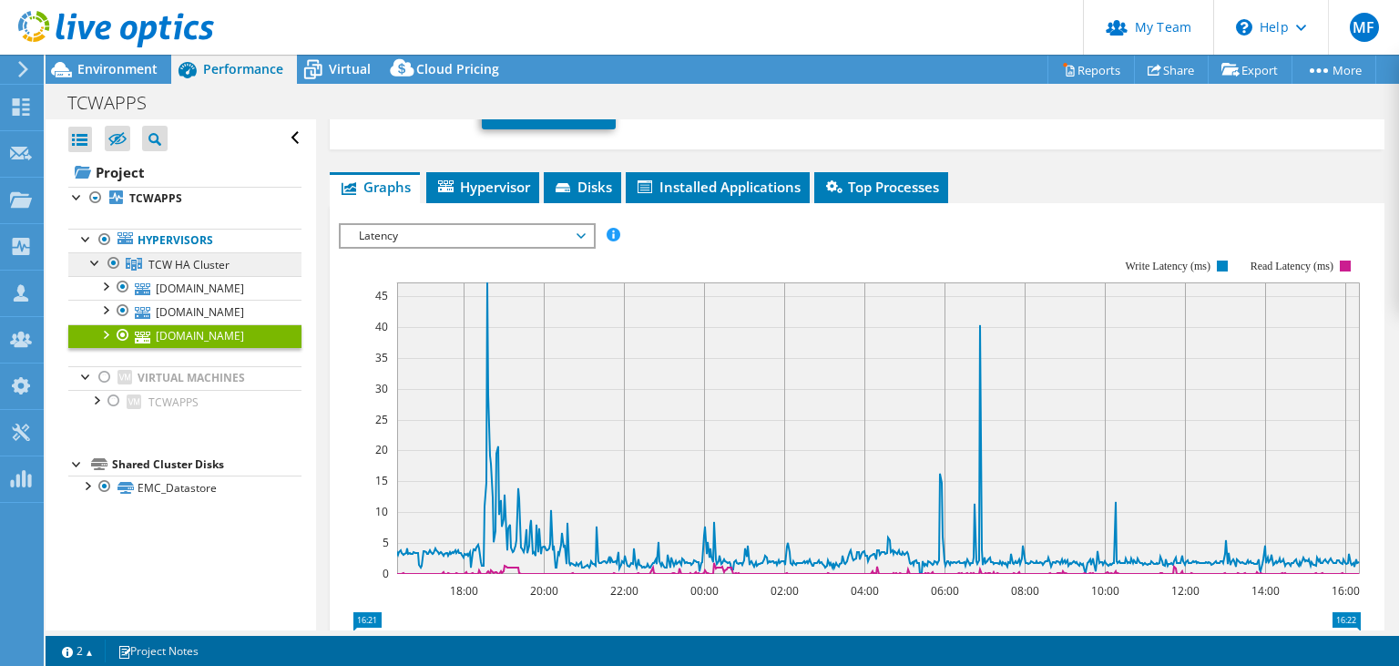
click at [183, 267] on span "TCW HA Cluster" at bounding box center [188, 264] width 81 height 15
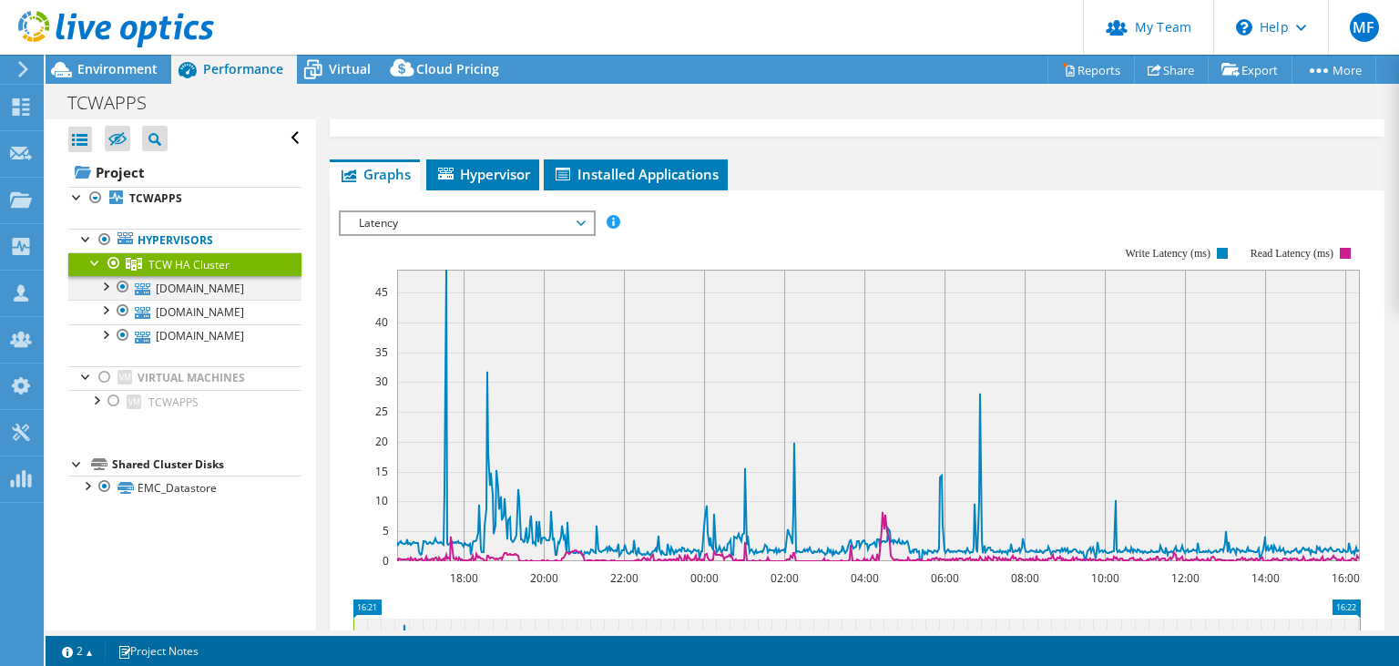
click at [106, 282] on div at bounding box center [105, 285] width 18 height 18
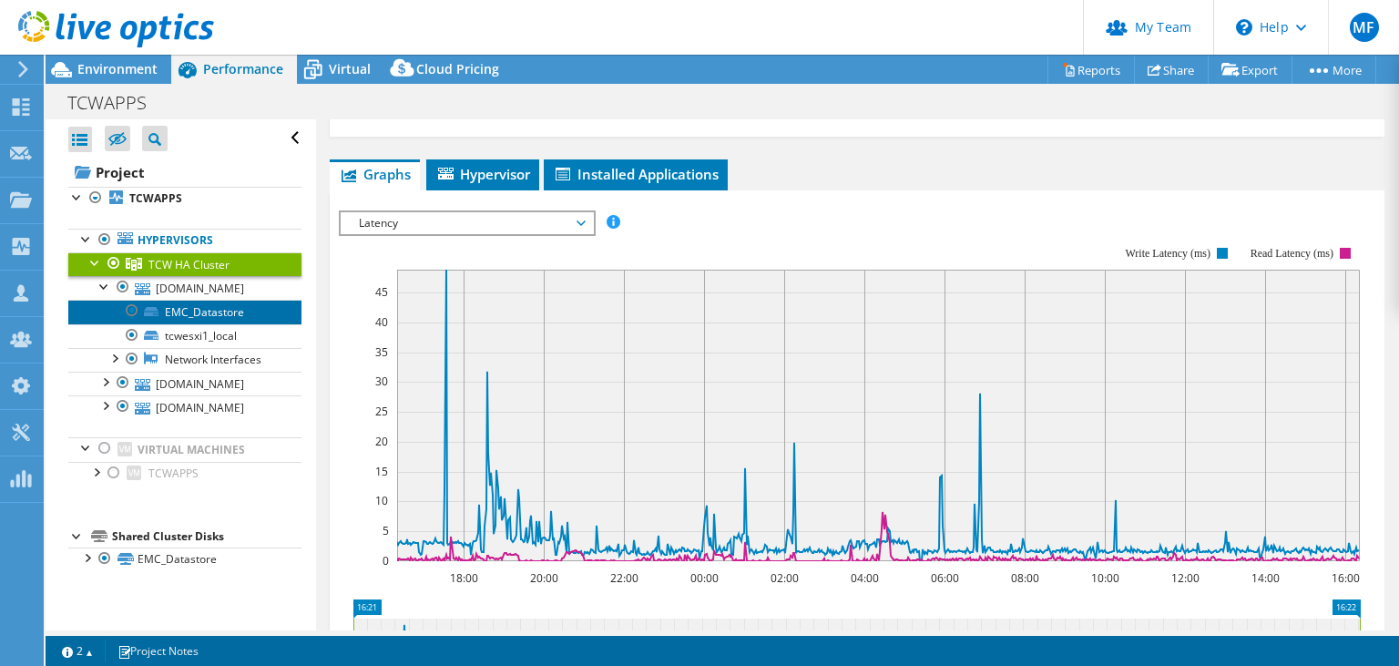
click at [220, 311] on link "EMC_Datastore" at bounding box center [184, 312] width 233 height 24
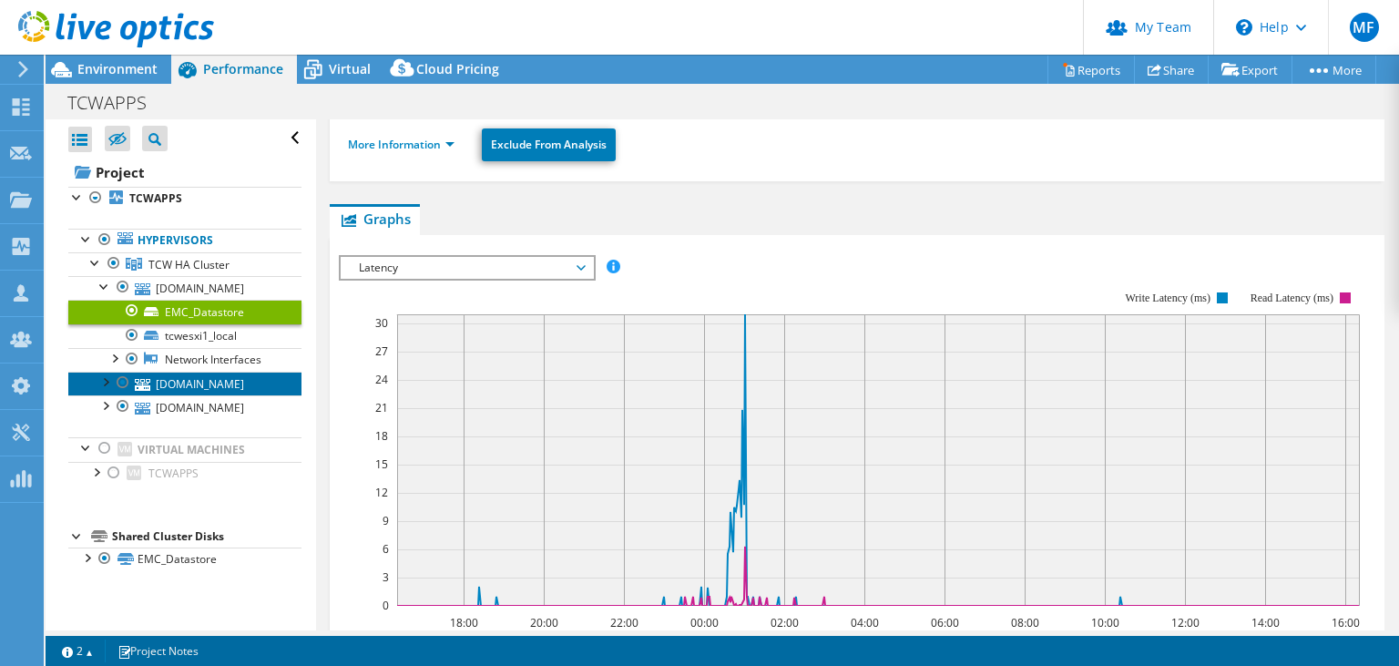
click at [197, 376] on link "[DOMAIN_NAME]" at bounding box center [184, 384] width 233 height 24
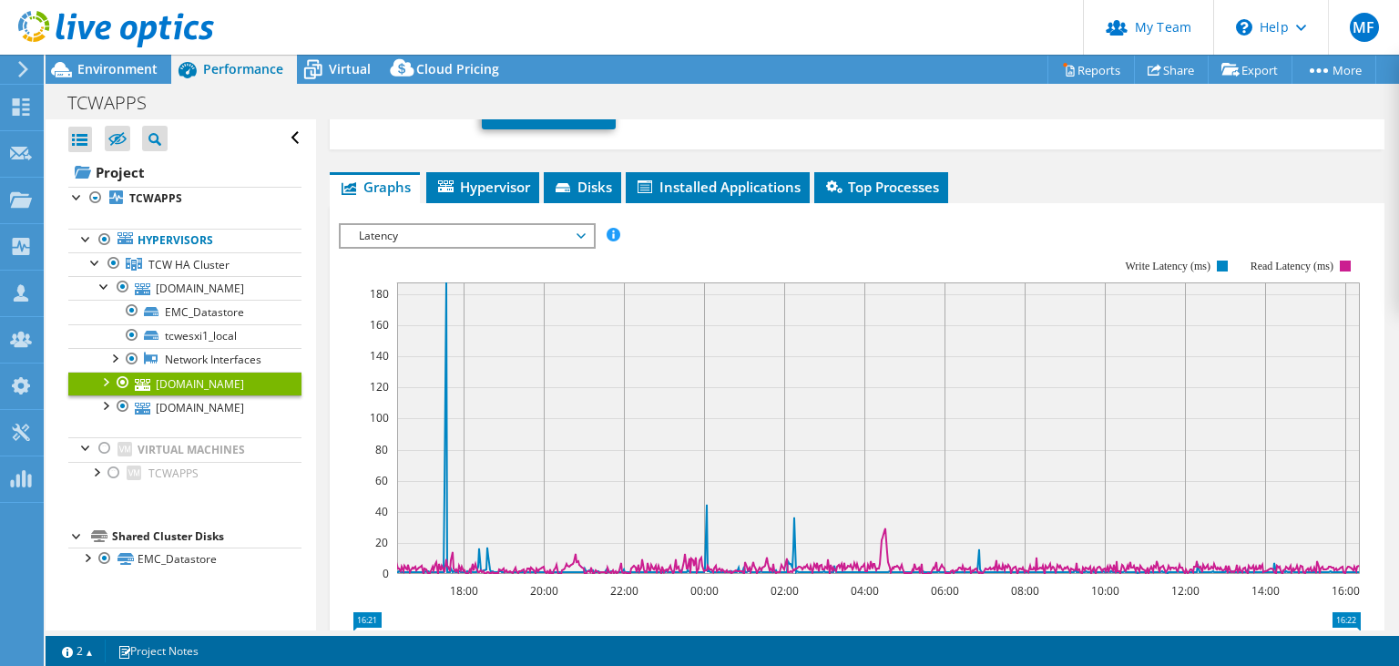
click at [197, 378] on link "[DOMAIN_NAME]" at bounding box center [184, 384] width 233 height 24
click at [181, 402] on link "[DOMAIN_NAME]" at bounding box center [184, 407] width 233 height 24
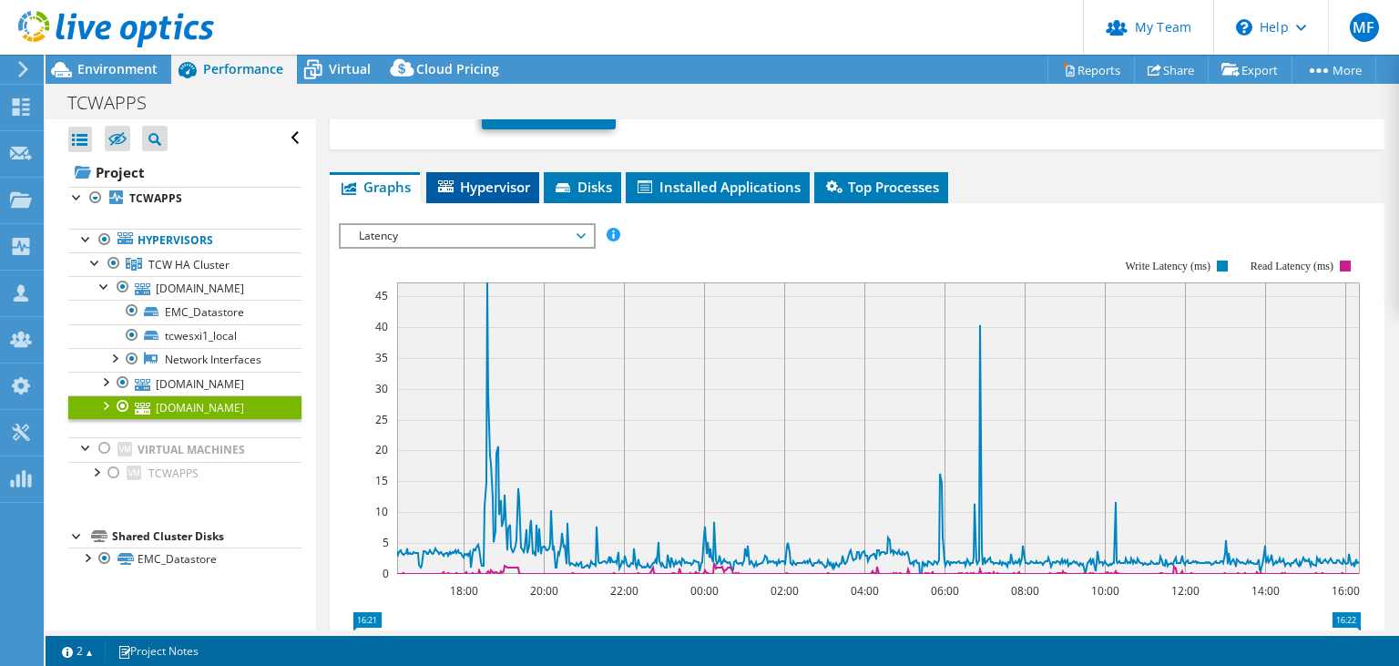
click at [473, 178] on span "Hypervisor" at bounding box center [482, 187] width 95 height 18
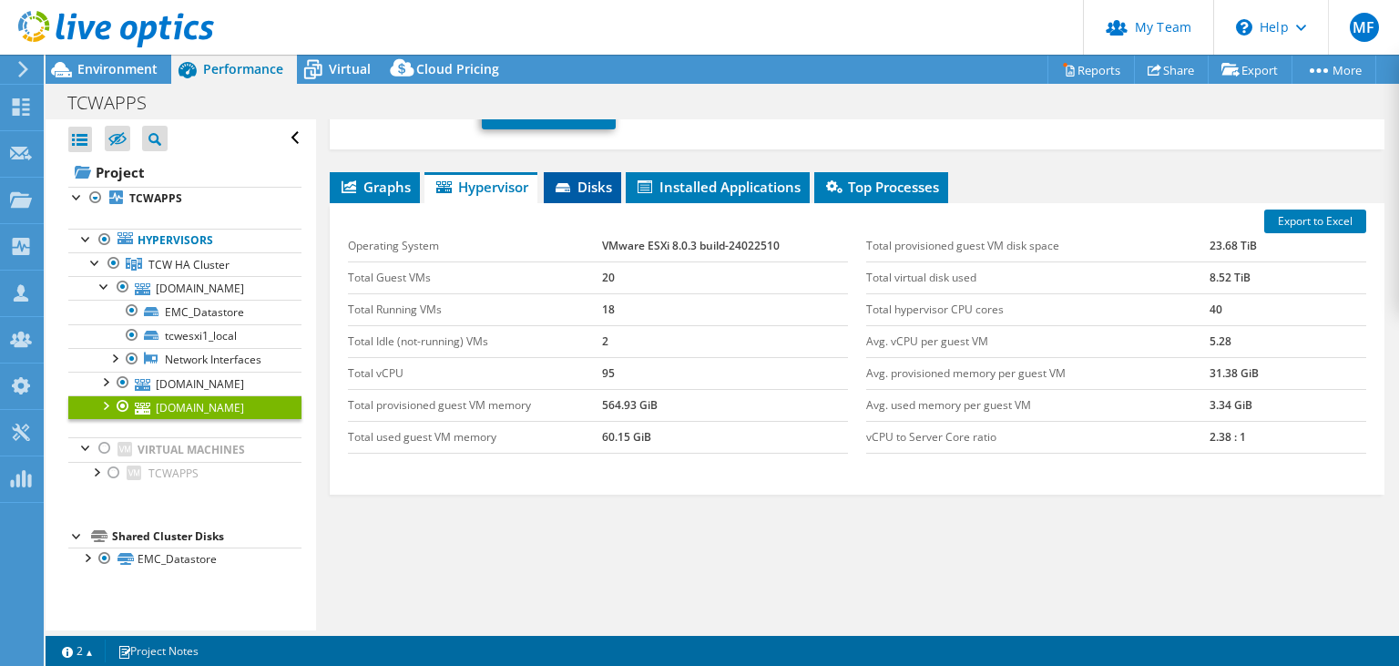
click at [595, 178] on span "Disks" at bounding box center [582, 187] width 59 height 18
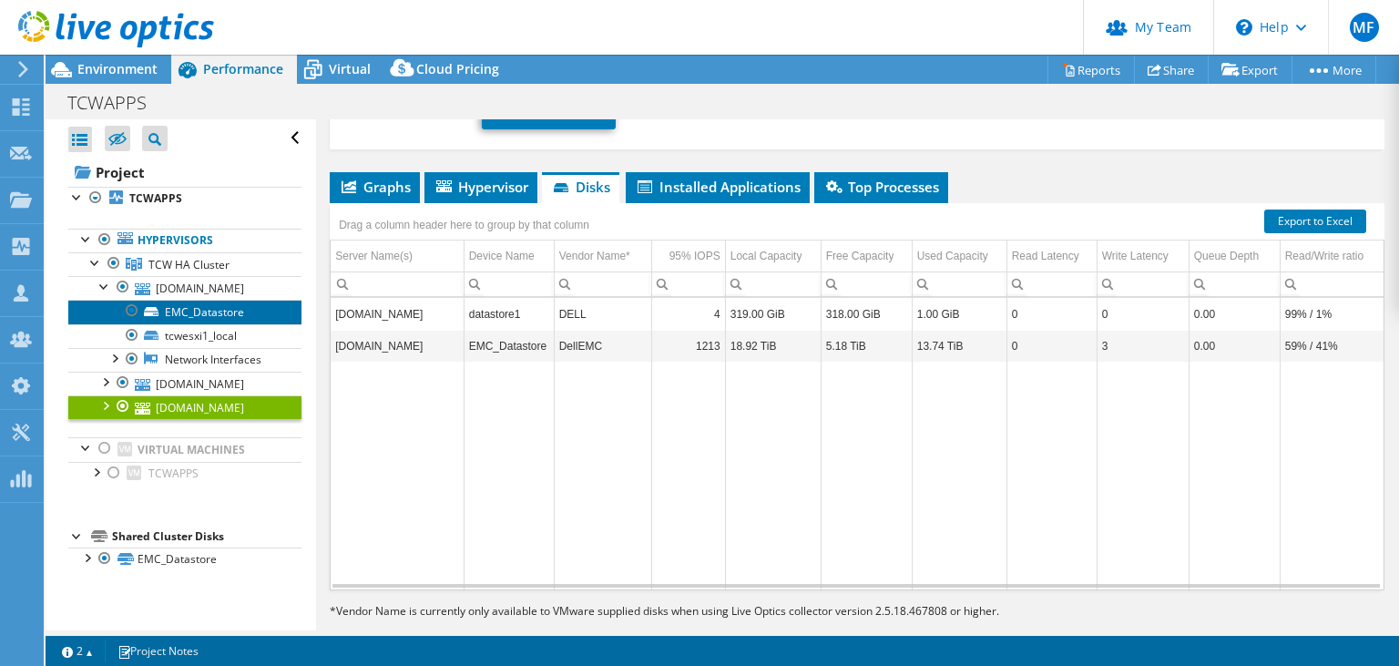
click at [200, 309] on link "EMC_Datastore" at bounding box center [184, 312] width 233 height 24
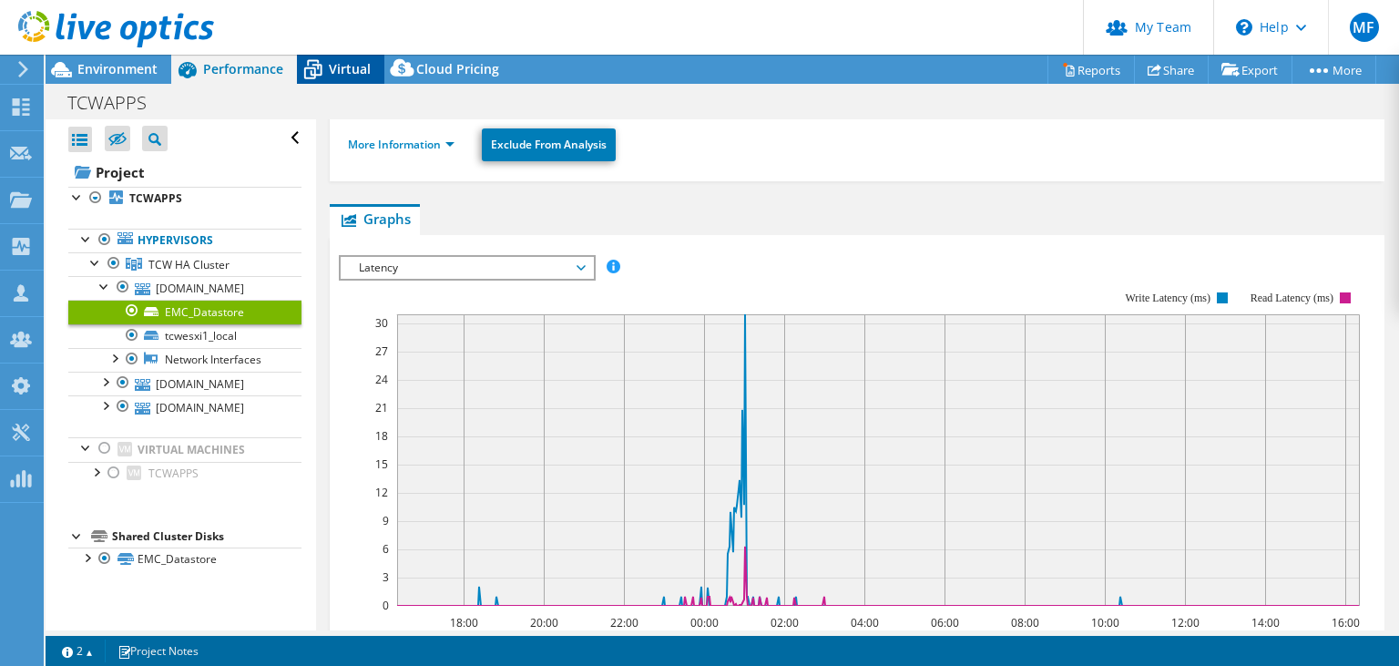
click at [319, 67] on icon at bounding box center [313, 70] width 32 height 32
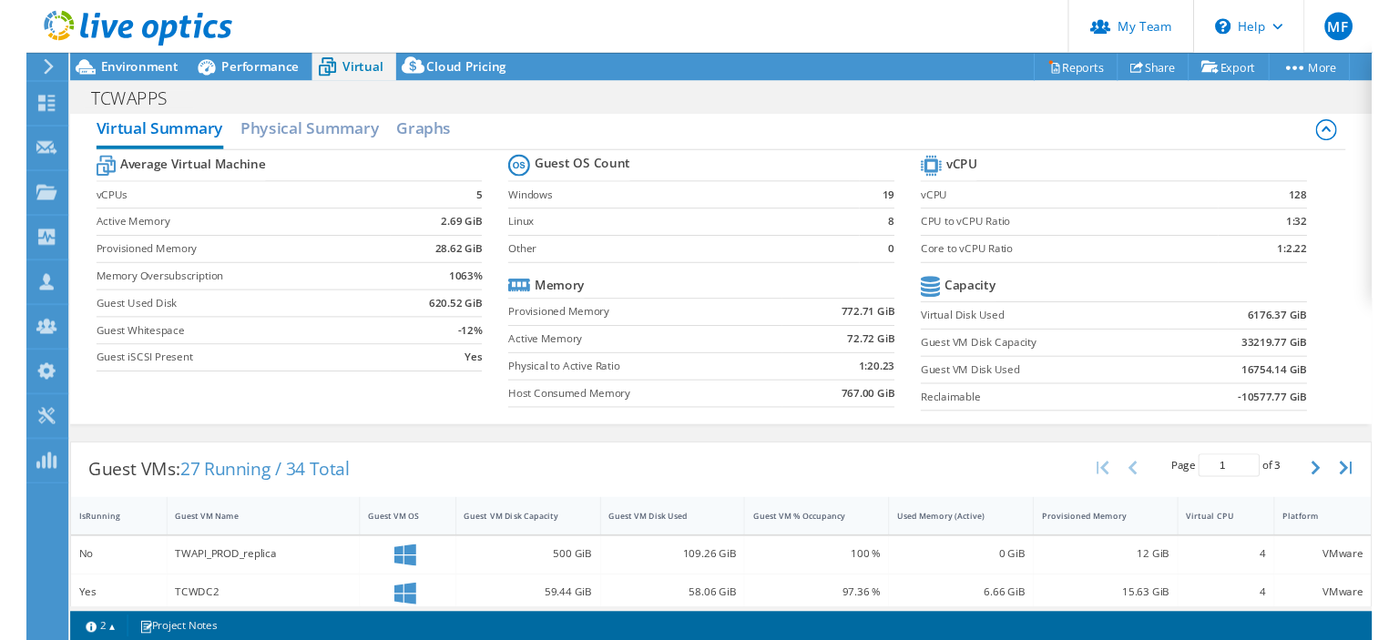
scroll to position [0, 0]
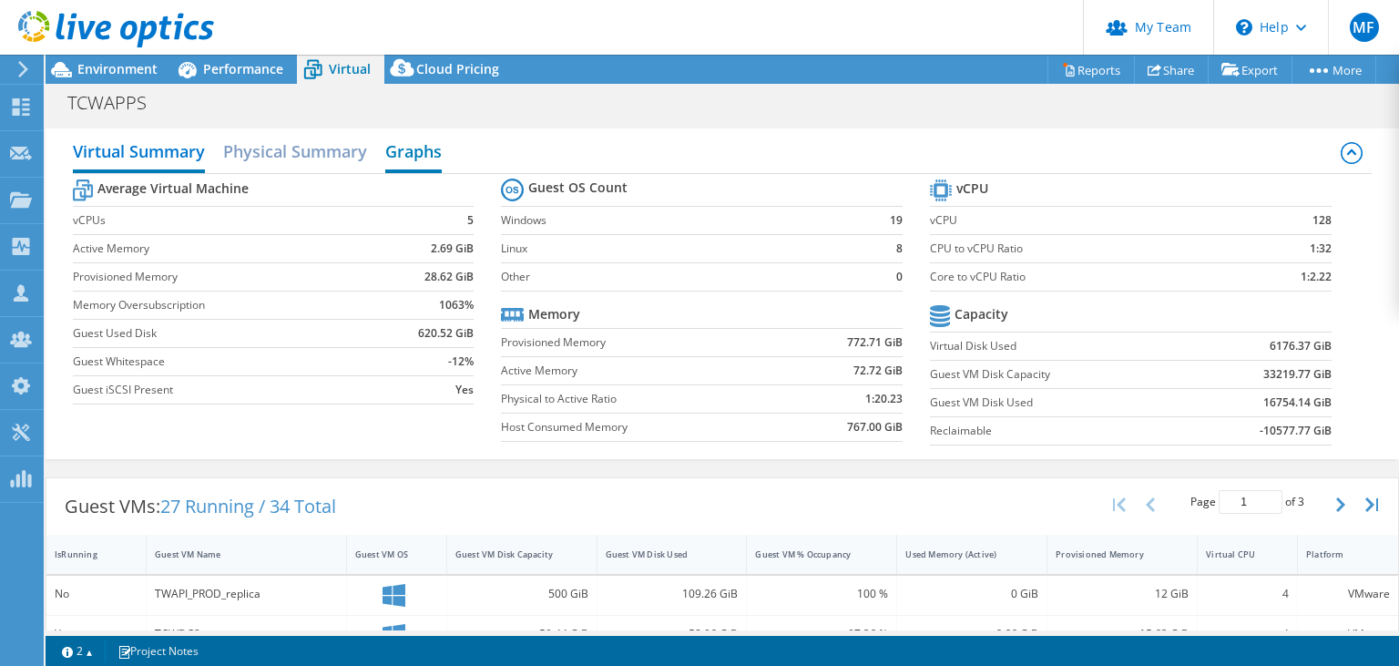
click at [430, 145] on h2 "Graphs" at bounding box center [413, 153] width 56 height 40
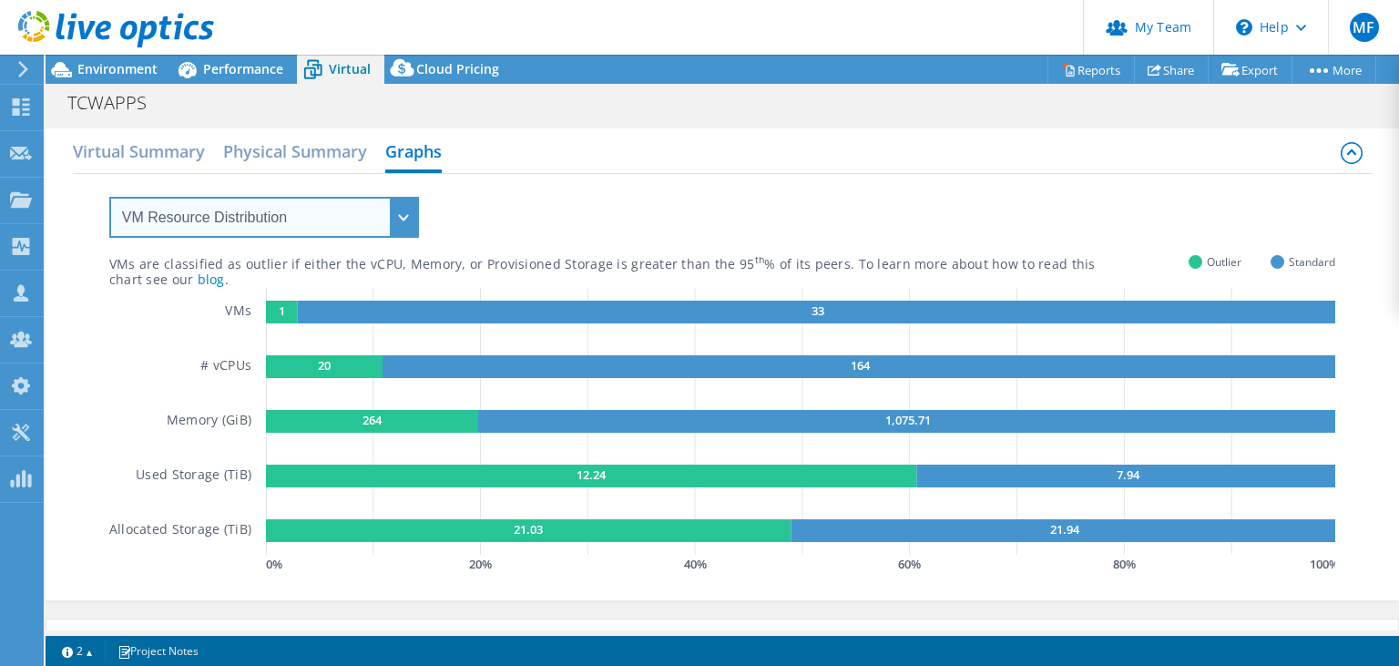
click at [109, 197] on select "VM Resource Distribution Provisioning Contrast Over Provisioning" at bounding box center [264, 217] width 310 height 41
click option "Over Provisioning" at bounding box center [0, 0] width 0 height 0
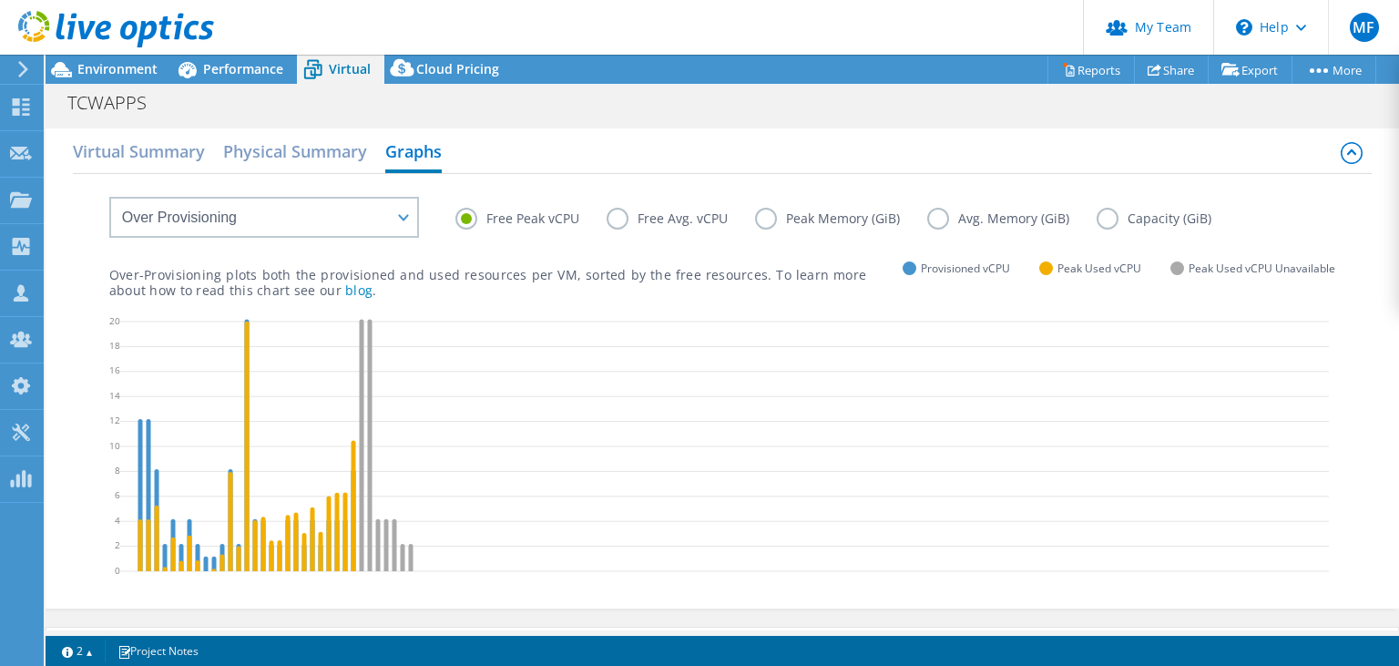
click at [636, 218] on label "Free Avg. vCPU" at bounding box center [681, 219] width 148 height 22
click at [0, 0] on input "Free Avg. vCPU" at bounding box center [0, 0] width 0 height 0
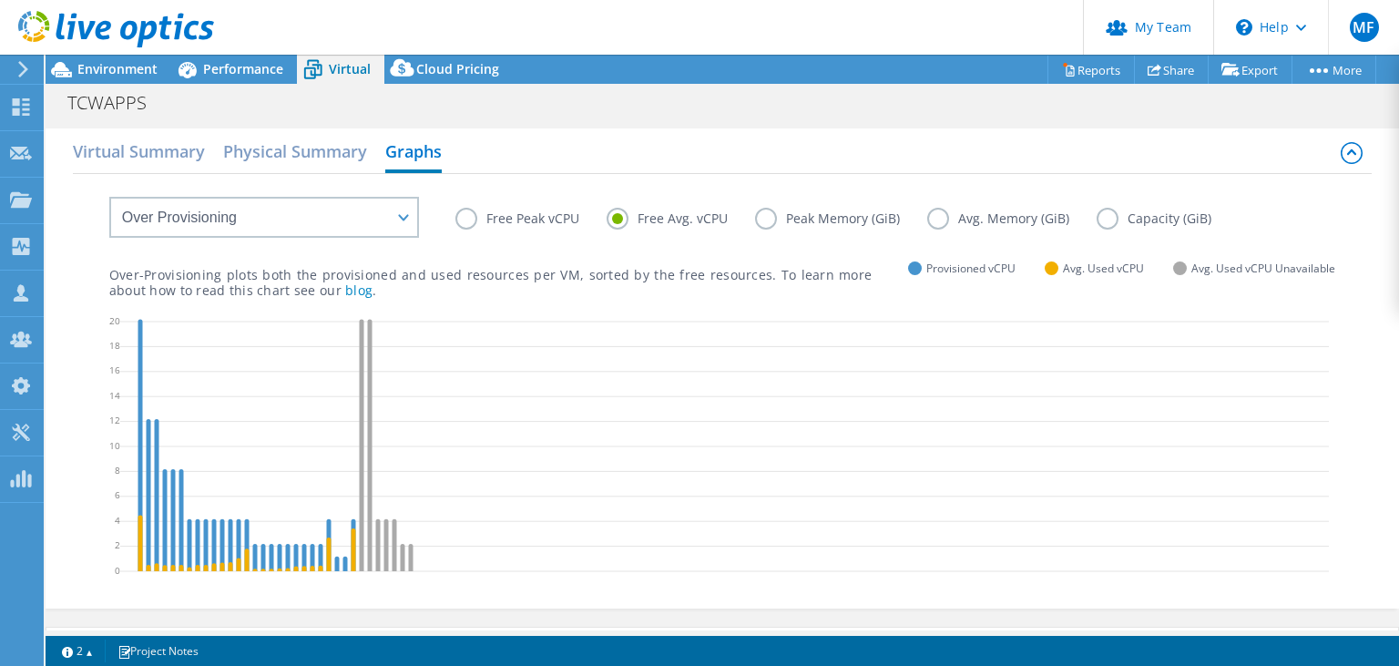
click at [553, 214] on label "Free Peak vCPU" at bounding box center [530, 219] width 151 height 22
click at [0, 0] on input "Free Peak vCPU" at bounding box center [0, 0] width 0 height 0
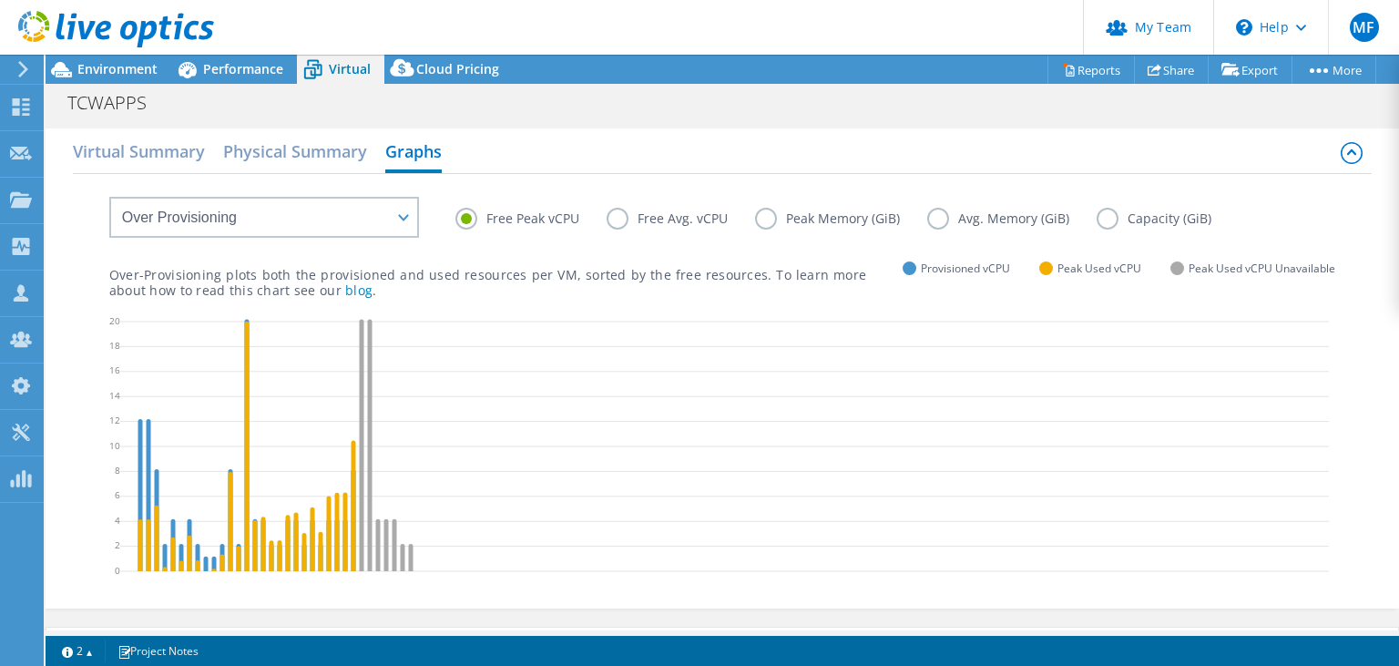
click at [841, 217] on label "Peak Memory (GiB)" at bounding box center [841, 219] width 172 height 22
click at [0, 0] on input "Peak Memory (GiB)" at bounding box center [0, 0] width 0 height 0
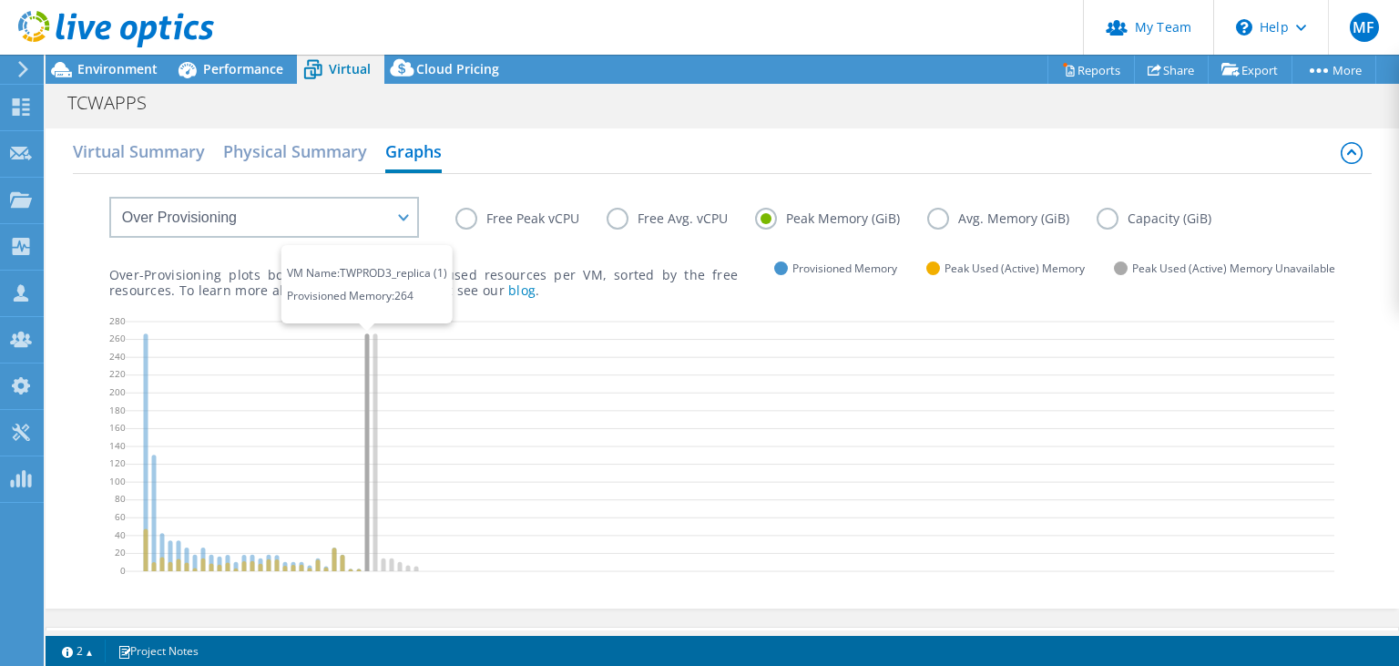
click at [369, 392] on icon at bounding box center [366, 452] width 5 height 238
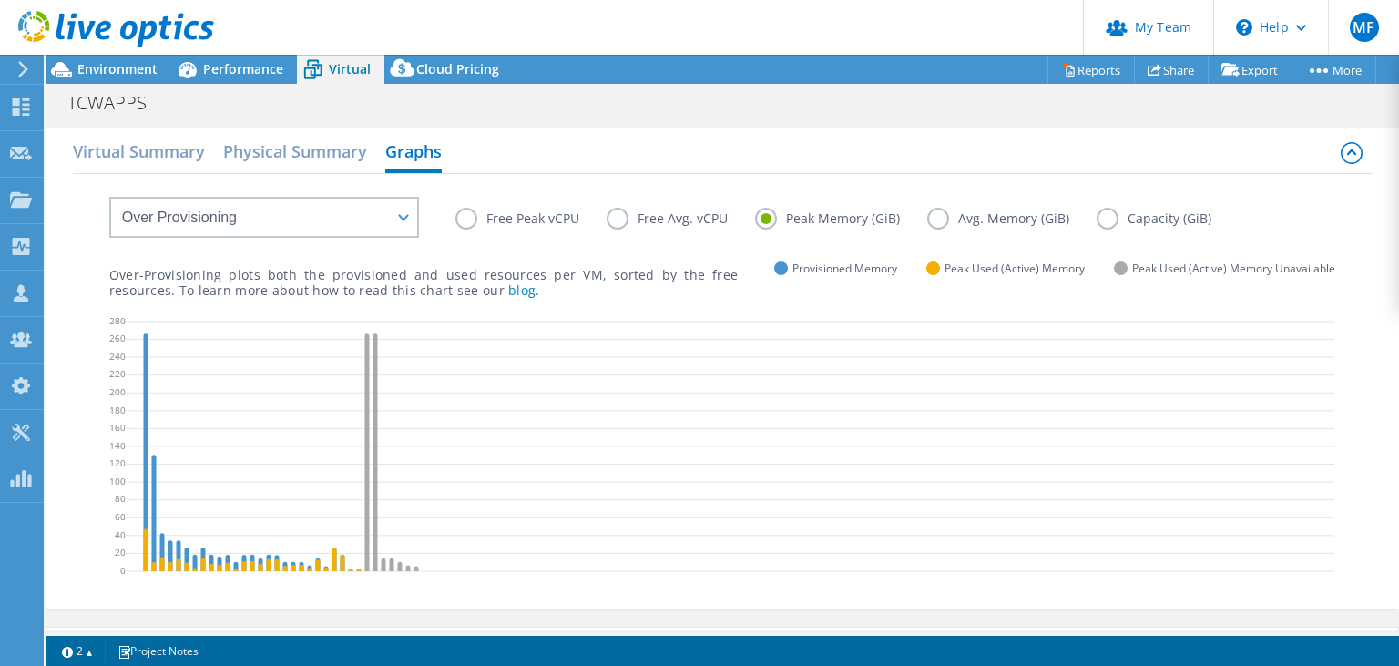
click at [961, 216] on label "Avg. Memory (GiB)" at bounding box center [1011, 219] width 169 height 22
click at [0, 0] on input "Avg. Memory (GiB)" at bounding box center [0, 0] width 0 height 0
click at [1143, 222] on label "Capacity (GiB)" at bounding box center [1167, 219] width 142 height 22
click at [0, 0] on input "Capacity (GiB)" at bounding box center [0, 0] width 0 height 0
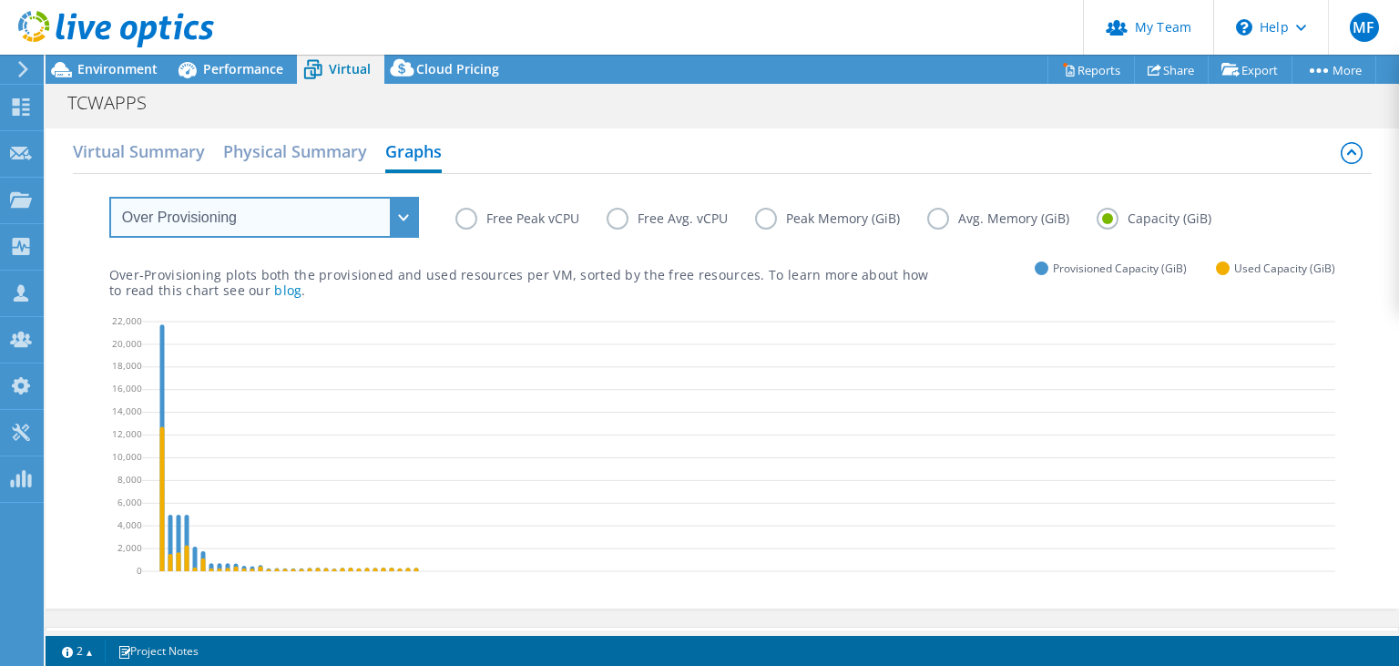
click at [109, 197] on select "VM Resource Distribution Provisioning Contrast Over Provisioning" at bounding box center [264, 217] width 310 height 41
click option "Provisioning Contrast" at bounding box center [0, 0] width 0 height 0
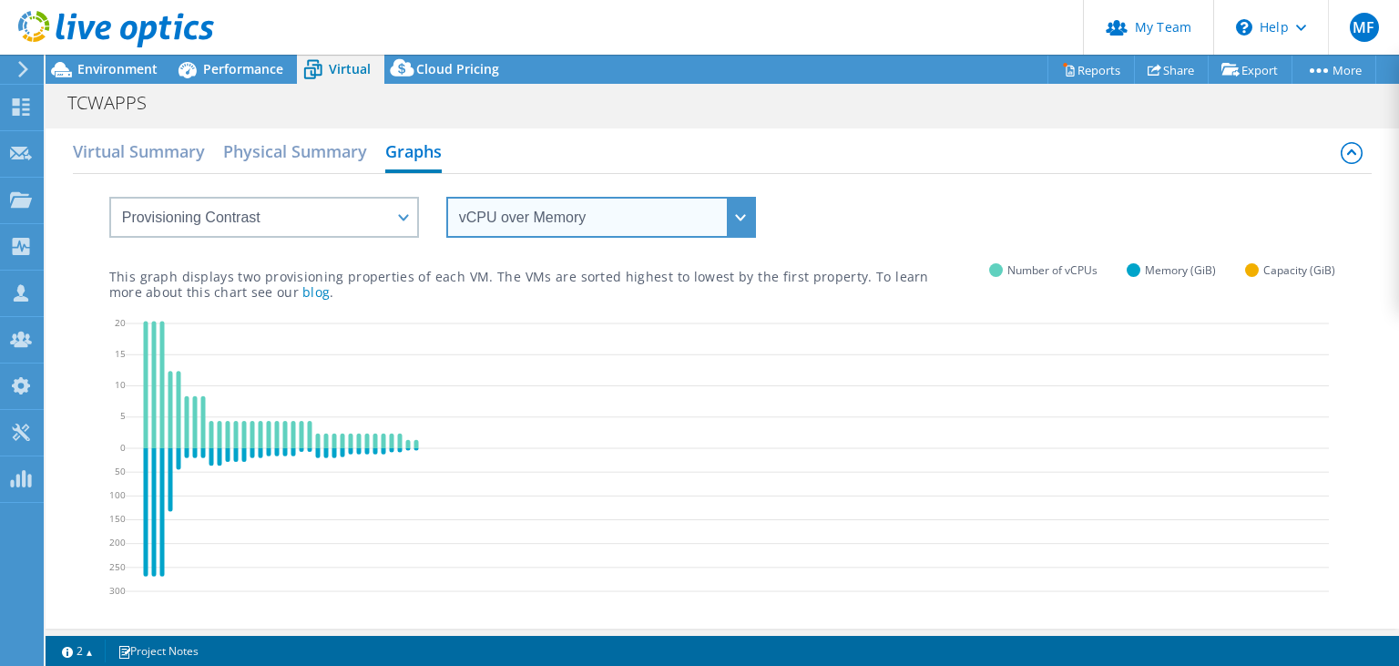
click at [446, 197] on select "vCPU over Memory vCPU over Capacity Memory over vCPU Memory over Capacity Capac…" at bounding box center [601, 217] width 310 height 41
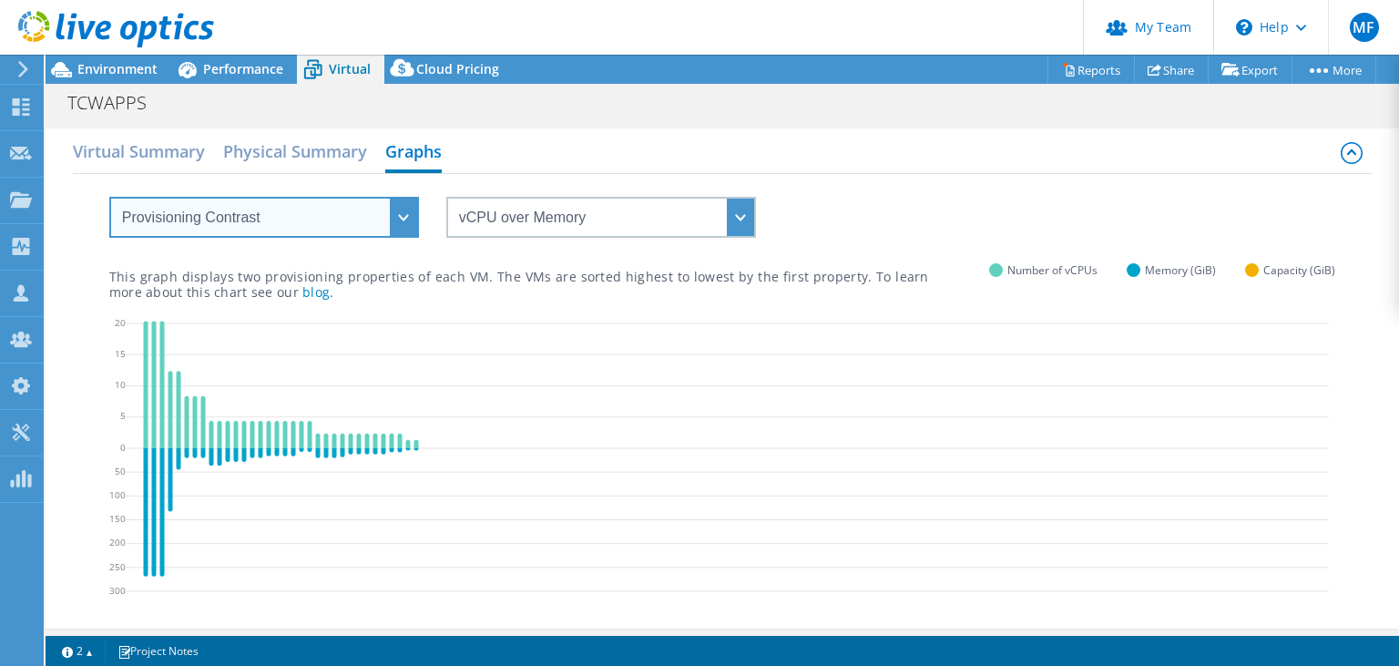
click at [109, 197] on select "VM Resource Distribution Provisioning Contrast Over Provisioning" at bounding box center [264, 217] width 310 height 41
select select "VM Resource Distribution"
click option "VM Resource Distribution" at bounding box center [0, 0] width 0 height 0
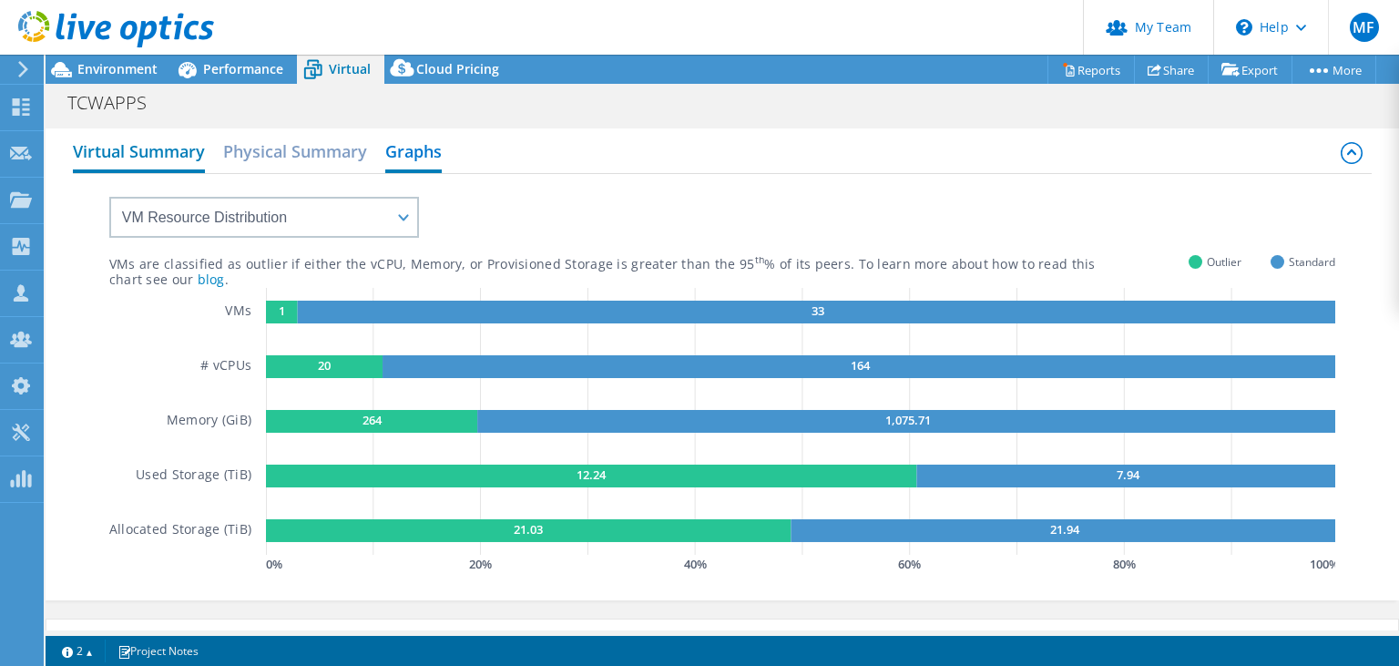
click at [150, 153] on h2 "Virtual Summary" at bounding box center [139, 153] width 132 height 40
